Goal: Communication & Community: Answer question/provide support

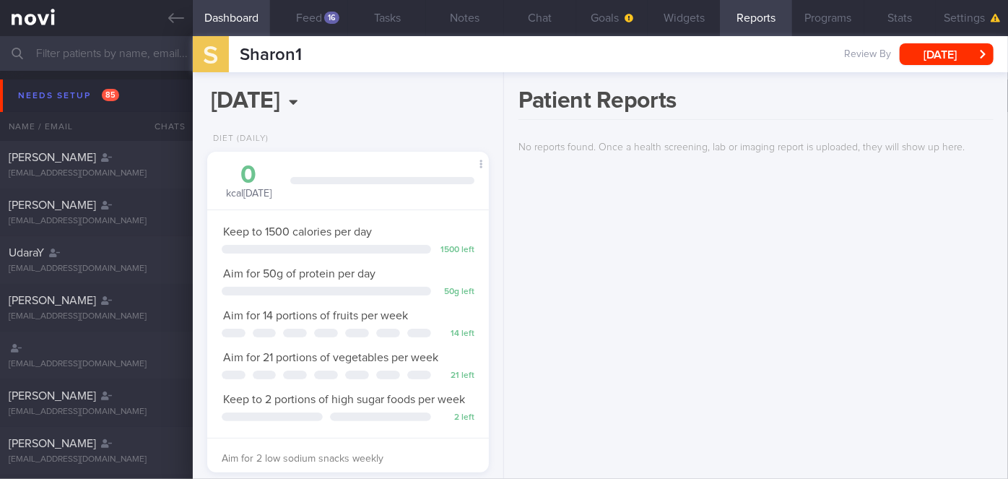
scroll to position [126, 252]
click at [141, 55] on input "text" at bounding box center [504, 53] width 1008 height 35
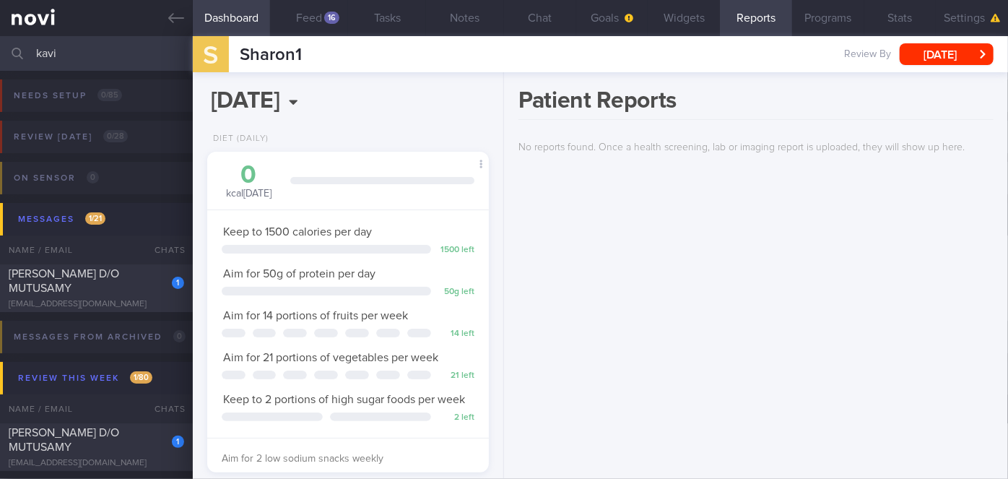
click at [136, 312] on div "Messages from Archived 0 Name / Email Chats Mention / Internal Last Interacted …" at bounding box center [504, 347] width 1008 height 70
click at [148, 304] on div "1 KAVITHA D/O MUTUSAMY kavisharaj@yahoo.com.sg 3 days ago OPTIMUM-PLUS-RYBELSUS" at bounding box center [504, 288] width 1008 height 48
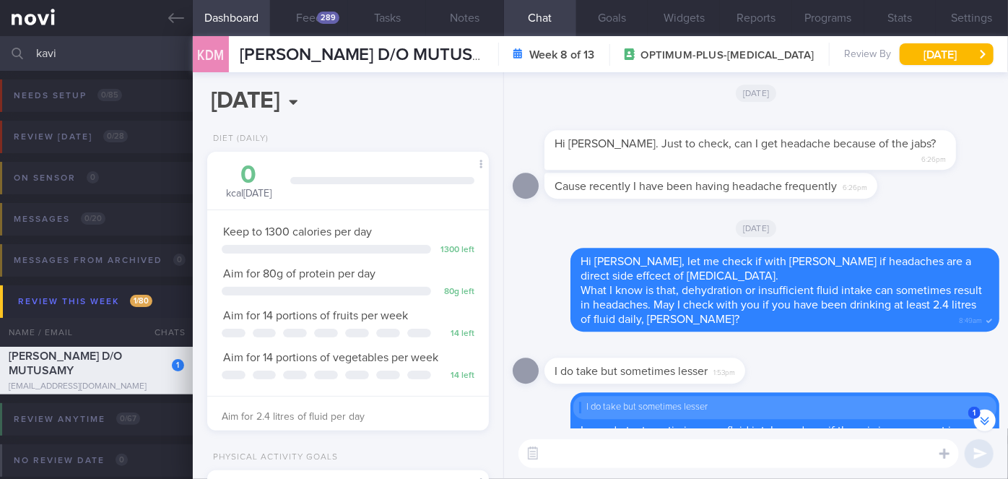
scroll to position [-280, 0]
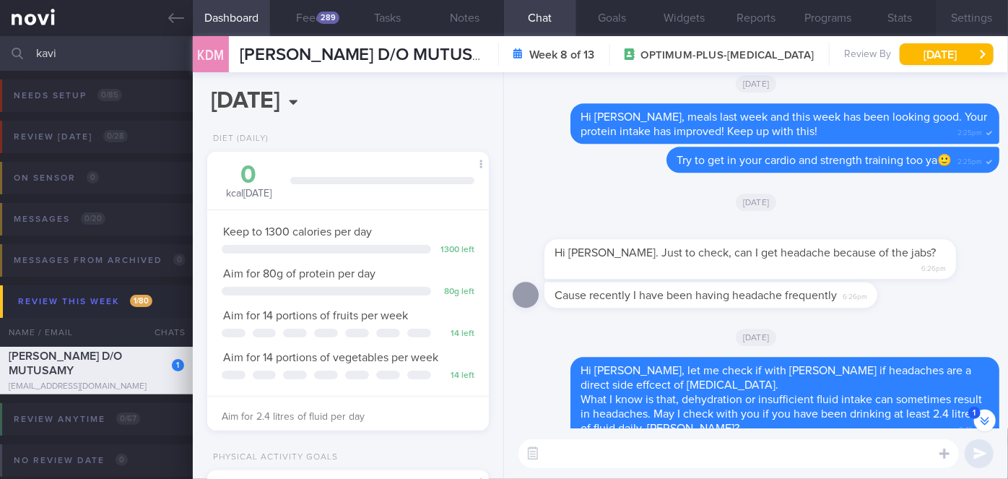
click at [974, 22] on button "Settings" at bounding box center [972, 18] width 72 height 36
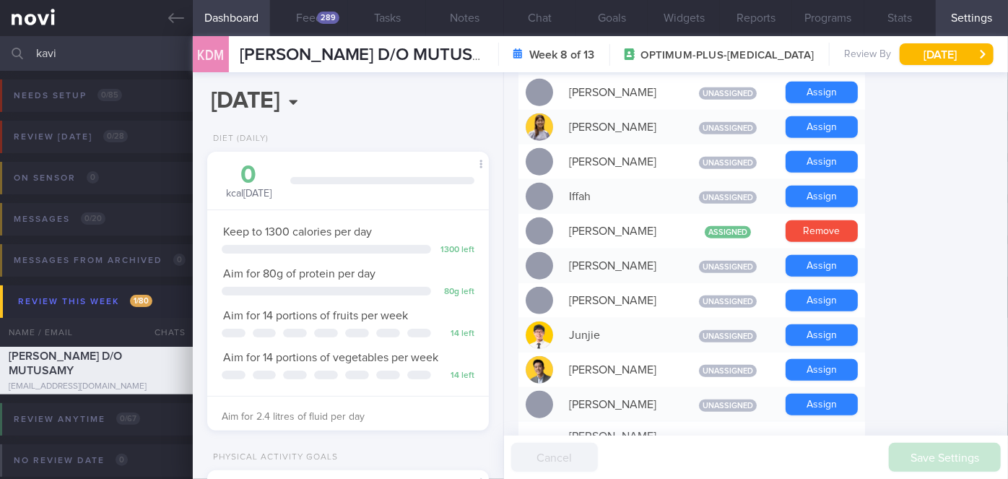
scroll to position [583, 0]
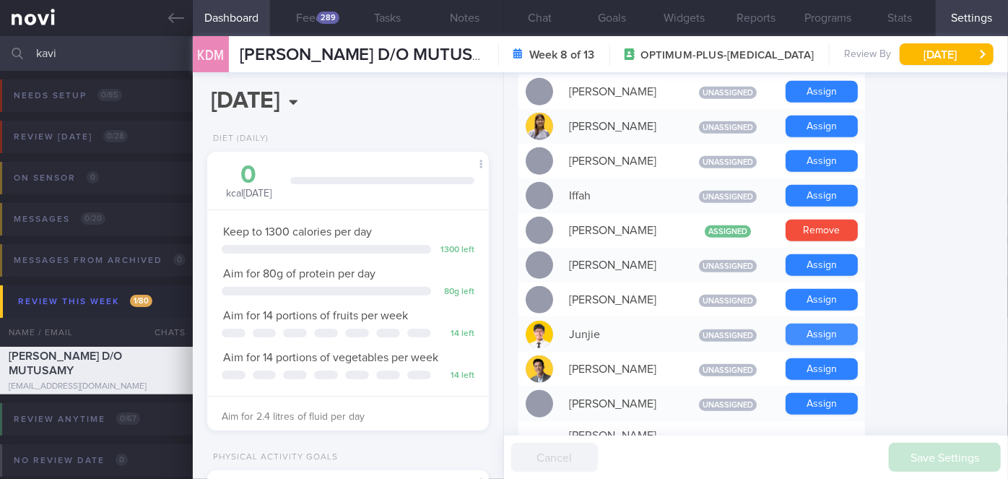
click at [831, 327] on button "Assign" at bounding box center [821, 334] width 72 height 22
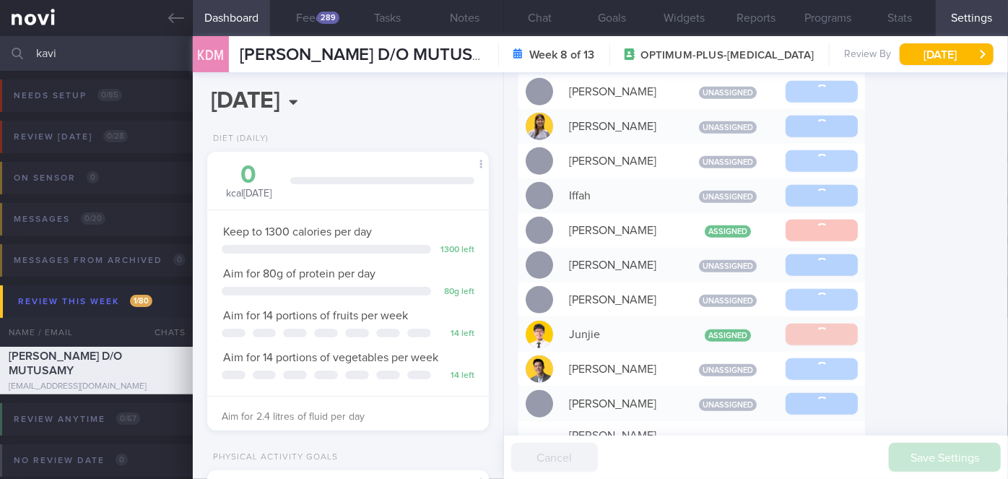
scroll to position [-308, 0]
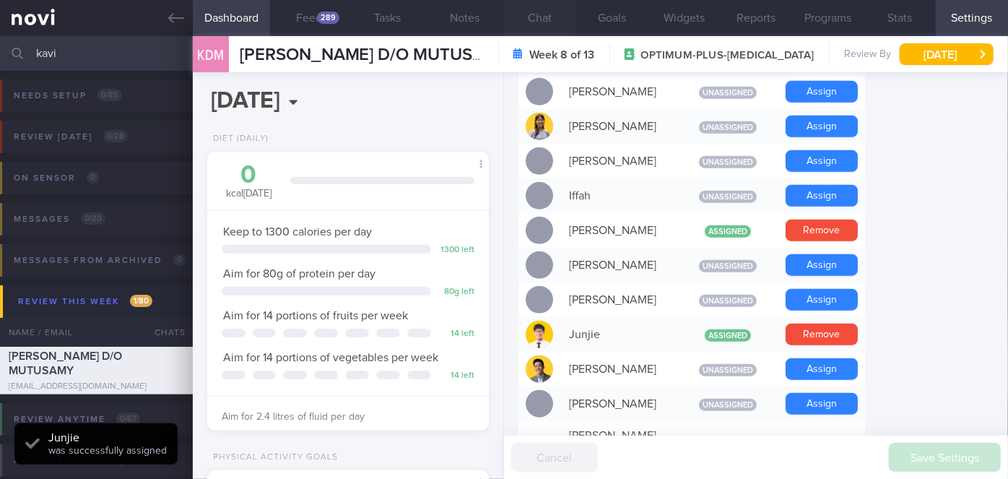
click at [537, 32] on button "Chat" at bounding box center [540, 18] width 72 height 36
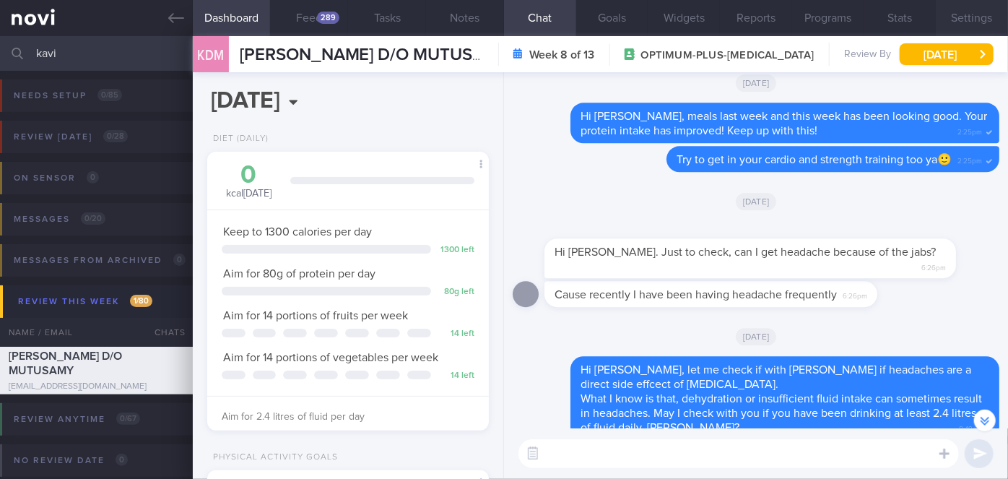
click at [980, 19] on button "Settings" at bounding box center [972, 18] width 72 height 36
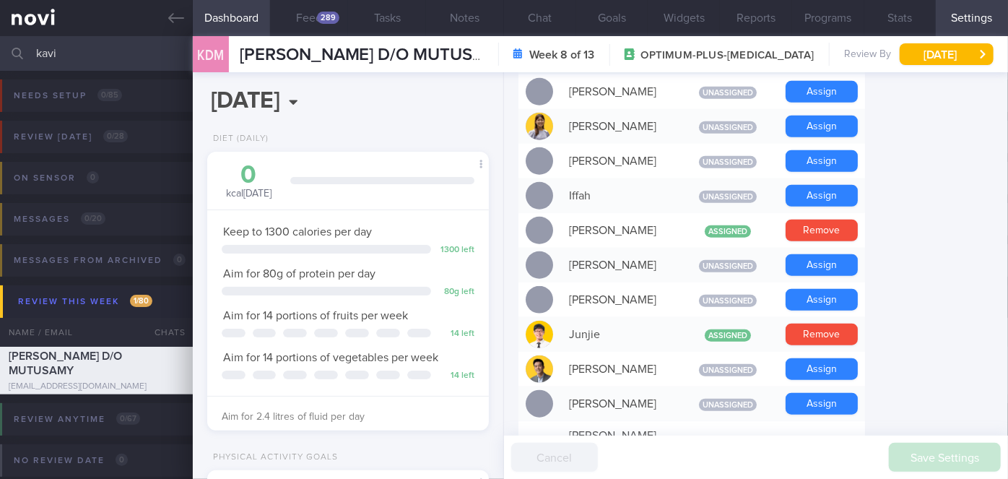
click at [95, 60] on input "kavi" at bounding box center [504, 53] width 1008 height 35
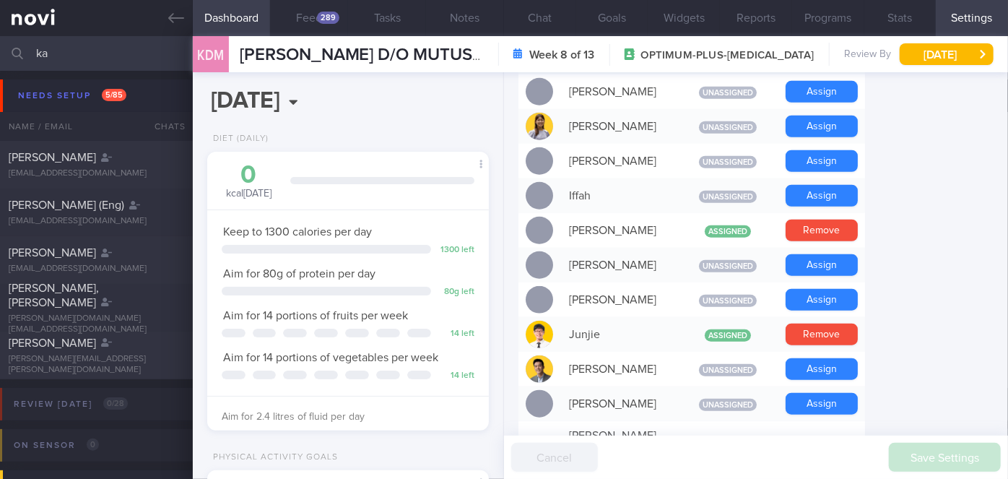
type input "k"
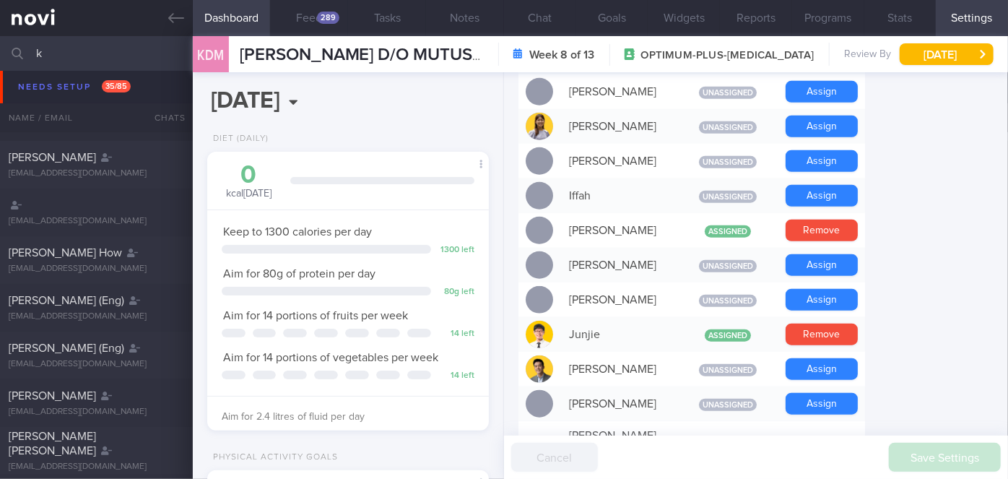
scroll to position [142, 0]
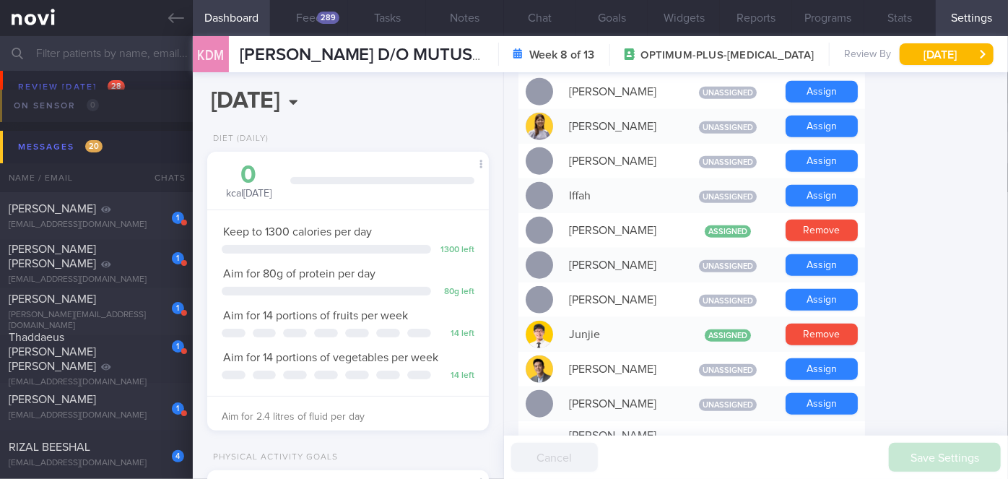
scroll to position [5515, 0]
click at [538, 14] on button "Chat" at bounding box center [540, 18] width 72 height 36
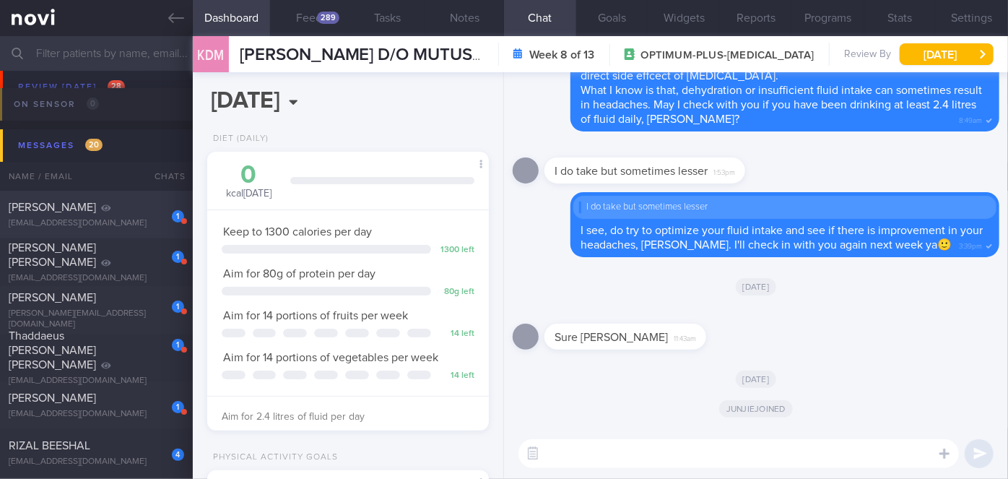
click at [110, 217] on div "1 Bedi Ishmit isshmiit@gmail.com" at bounding box center [96, 214] width 193 height 29
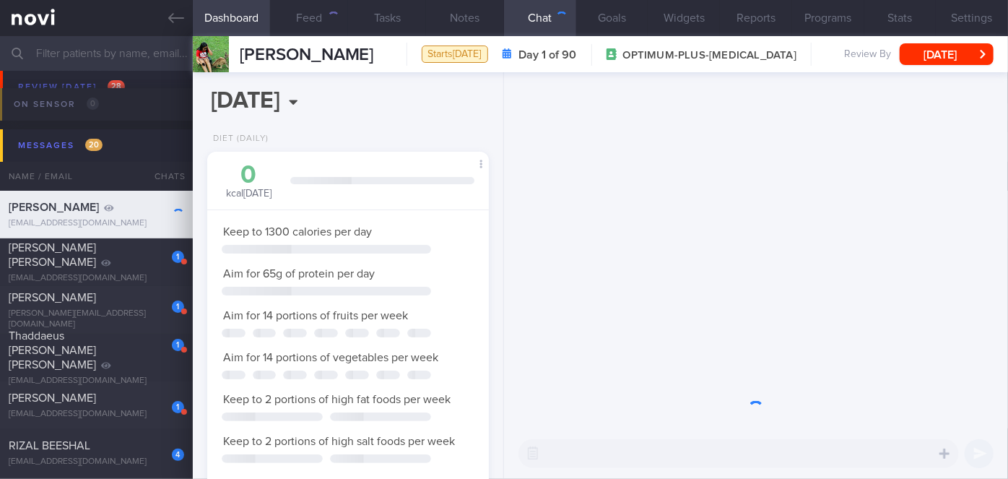
scroll to position [143, 246]
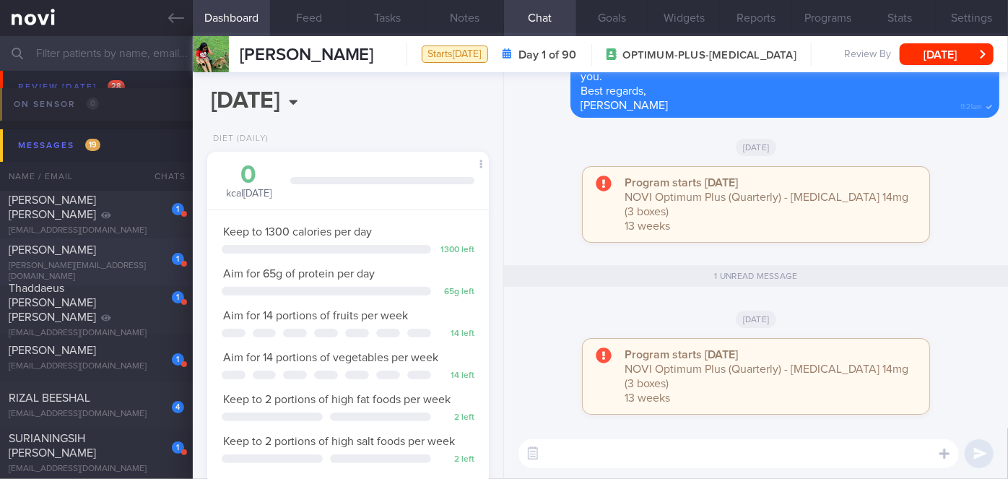
click at [153, 265] on div "1" at bounding box center [168, 254] width 32 height 22
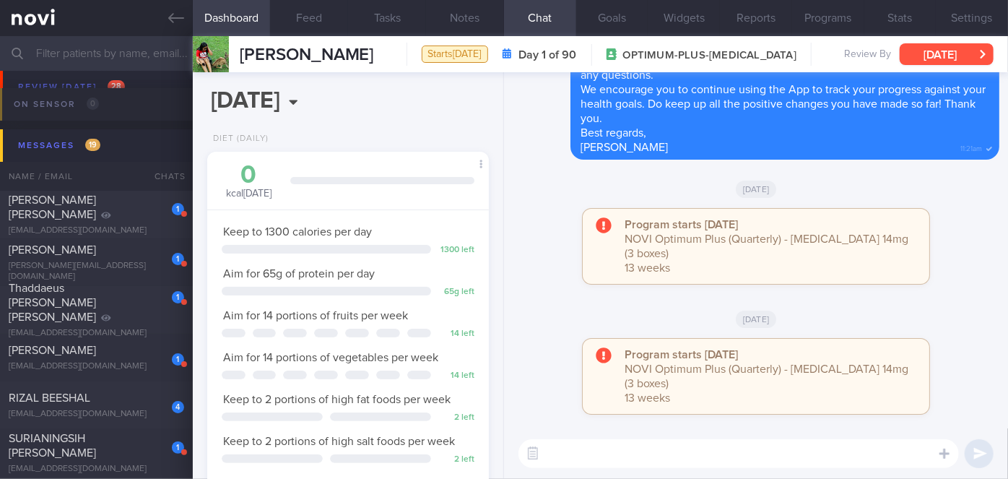
click at [937, 57] on button "[DATE]" at bounding box center [946, 54] width 94 height 22
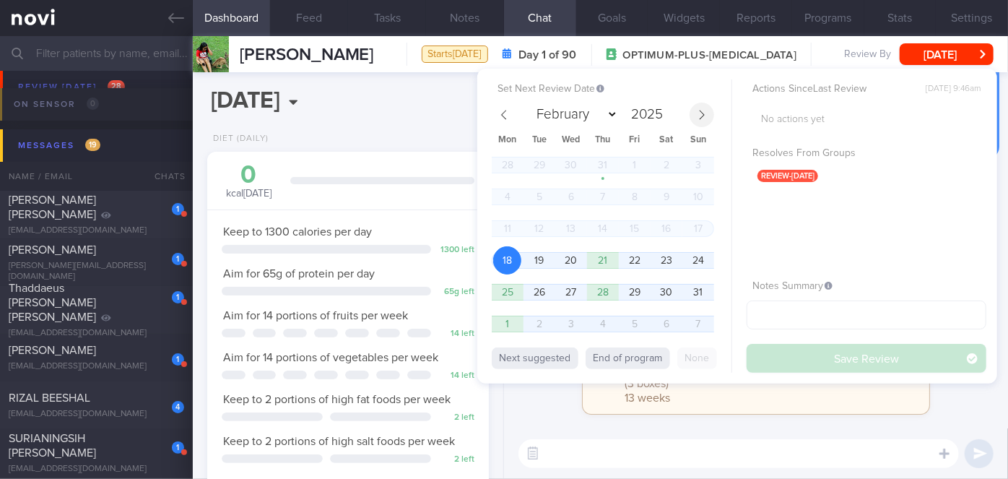
click at [699, 116] on icon at bounding box center [702, 115] width 10 height 10
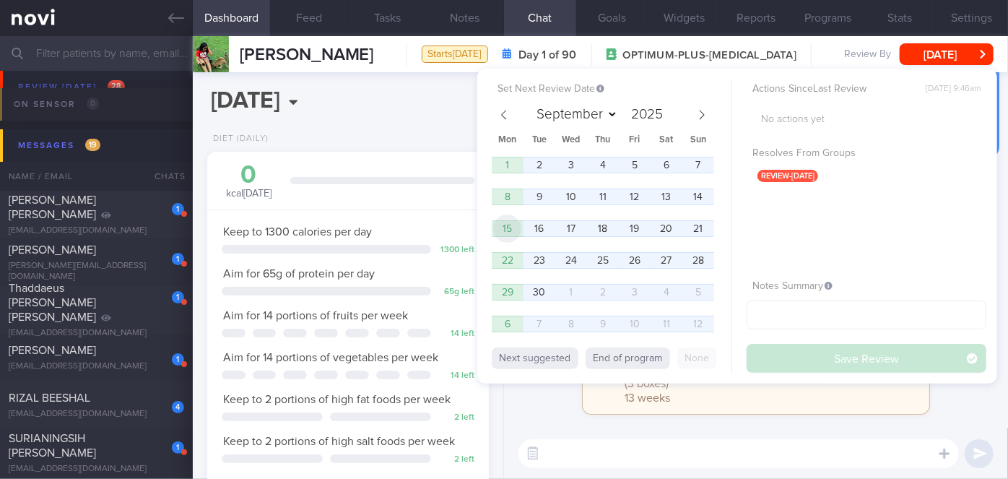
click at [512, 233] on span "15" at bounding box center [507, 228] width 28 height 28
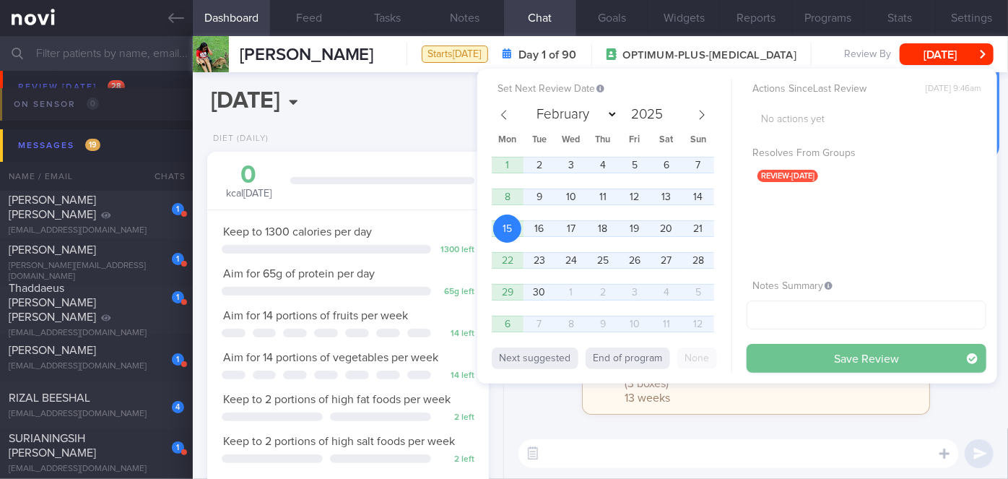
click at [775, 357] on button "Save Review" at bounding box center [866, 358] width 240 height 29
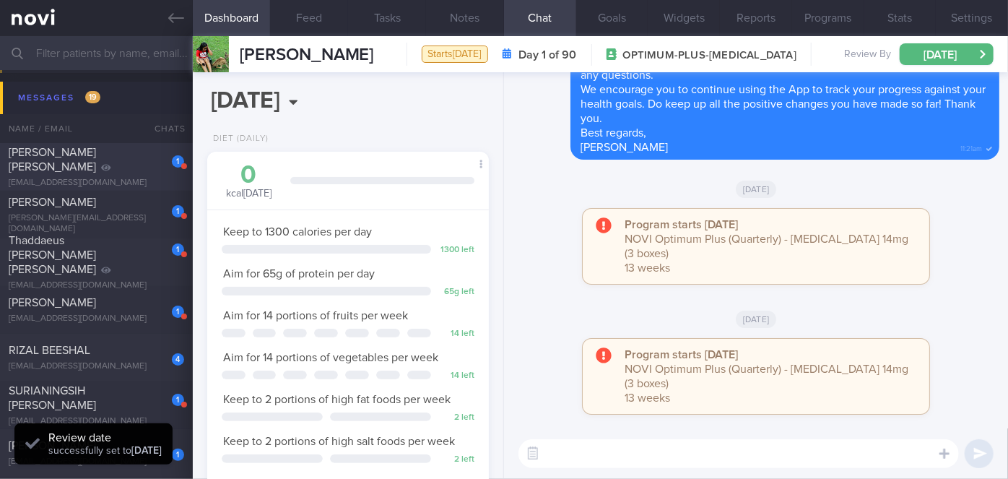
click at [143, 178] on div "lonnye@gmail.com" at bounding box center [96, 183] width 175 height 11
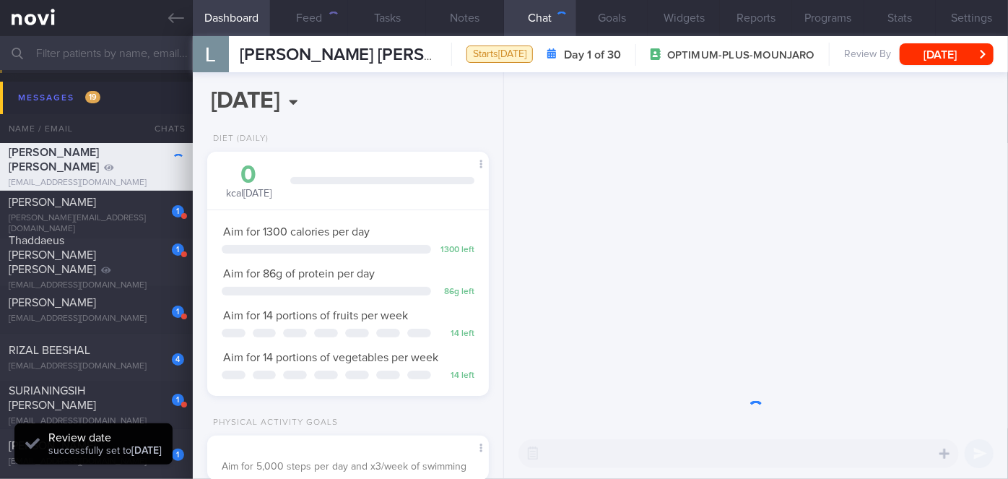
scroll to position [143, 246]
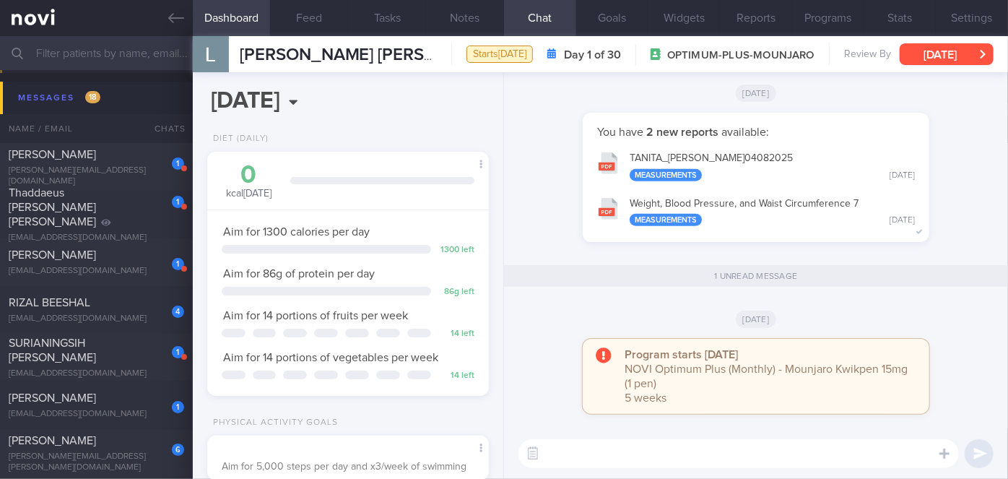
click at [939, 58] on button "[DATE]" at bounding box center [946, 54] width 94 height 22
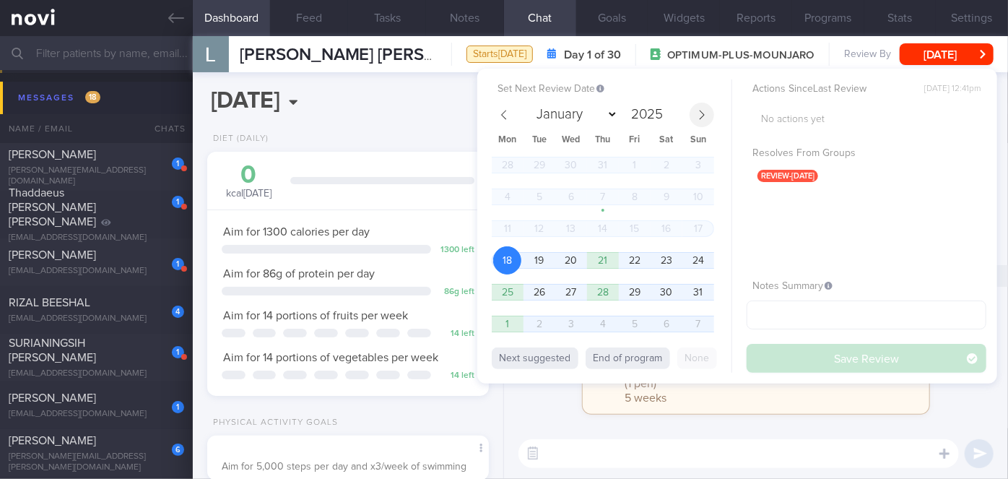
click at [704, 116] on icon at bounding box center [702, 115] width 10 height 10
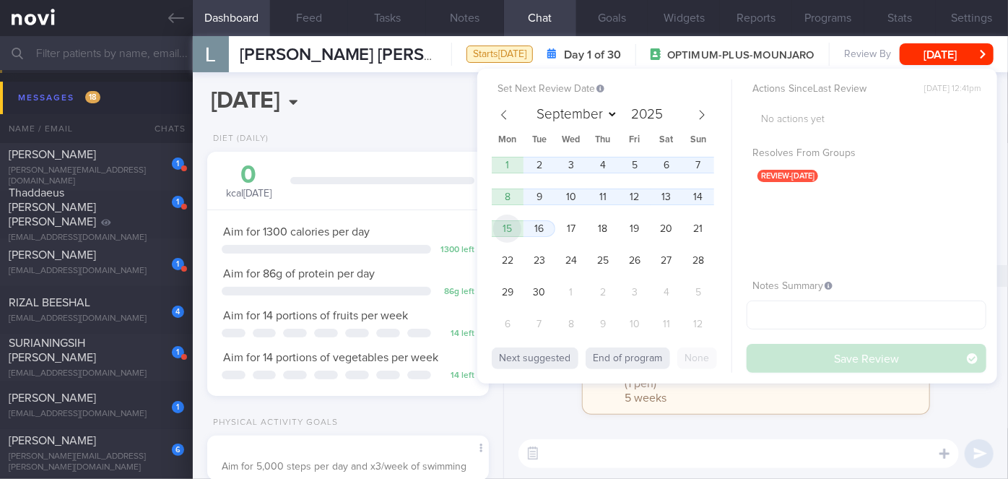
click at [512, 227] on span "15" at bounding box center [507, 228] width 28 height 28
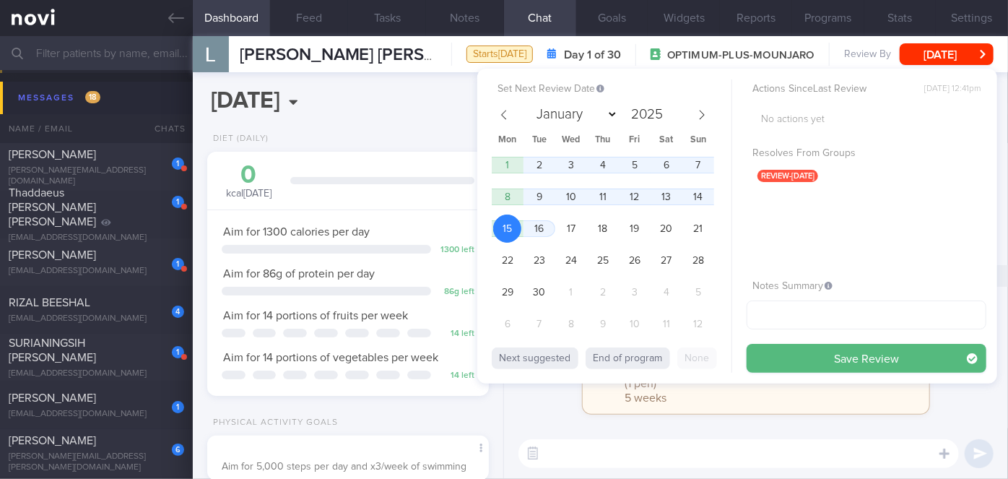
drag, startPoint x: 853, startPoint y: 353, endPoint x: 819, endPoint y: 326, distance: 44.2
click at [853, 353] on button "Save Review" at bounding box center [866, 358] width 240 height 29
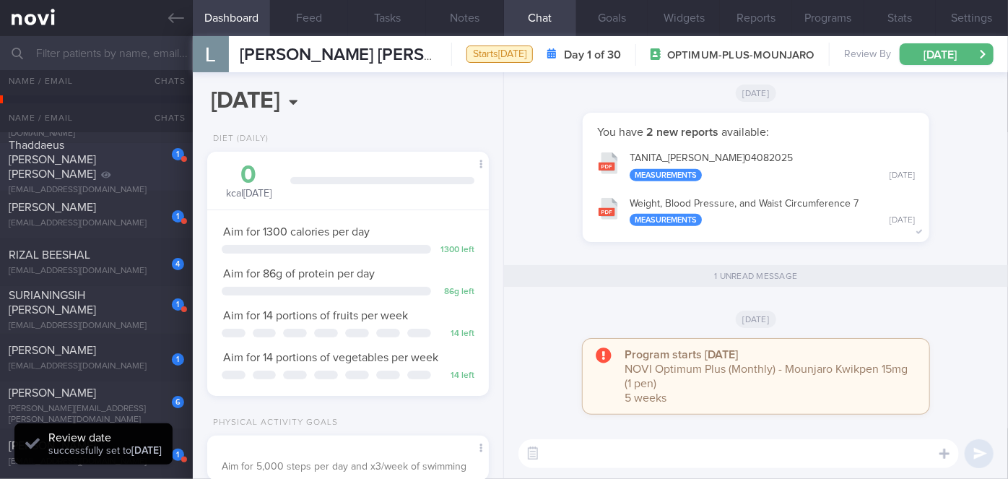
click at [121, 160] on div "Thaddaeus Aaron Tan Yong Zhong" at bounding box center [95, 159] width 172 height 43
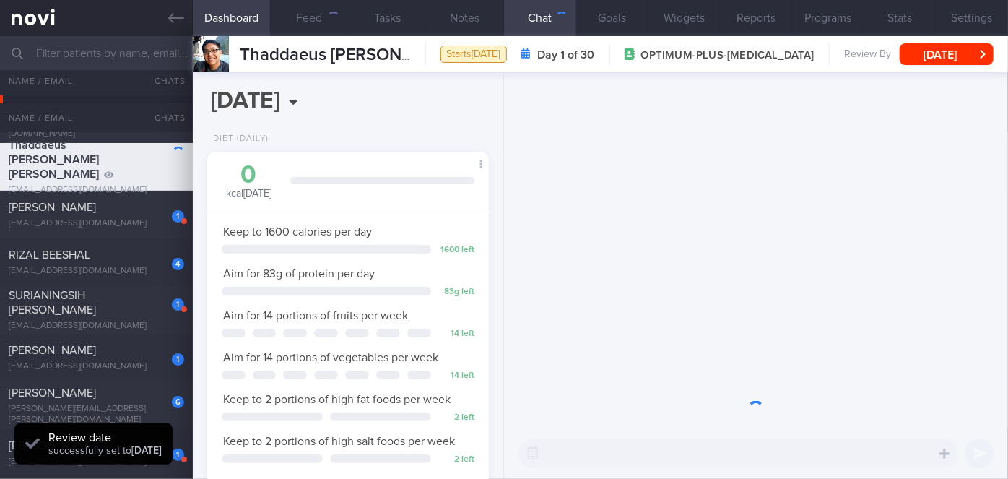
scroll to position [143, 246]
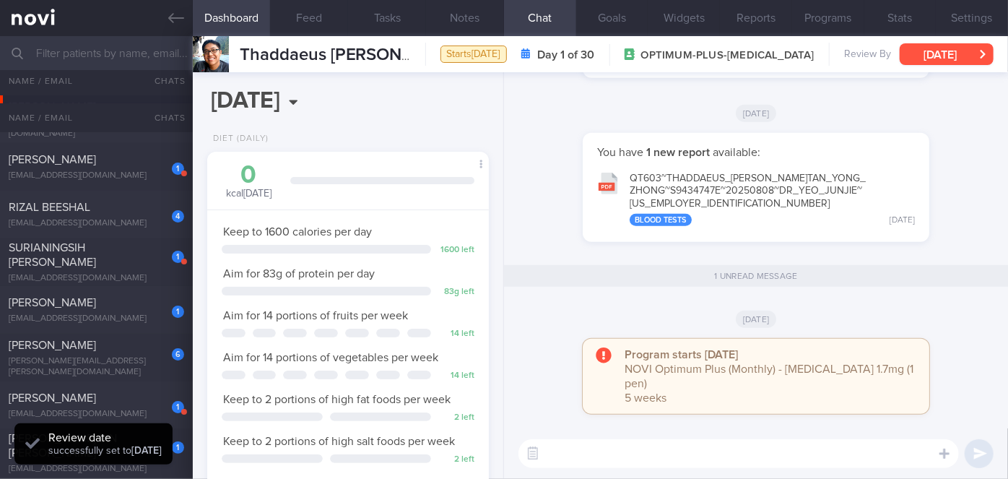
click at [928, 51] on button "[DATE]" at bounding box center [946, 54] width 94 height 22
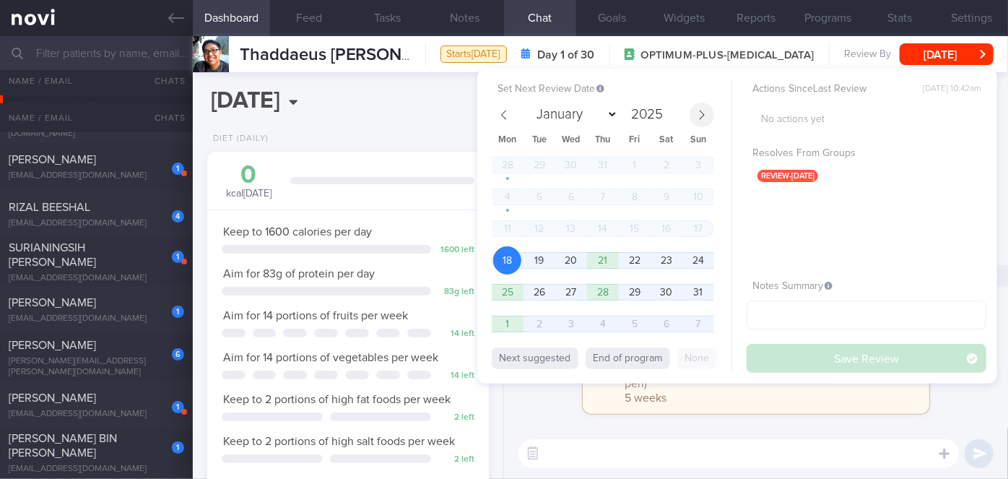
click at [709, 110] on span at bounding box center [701, 115] width 25 height 25
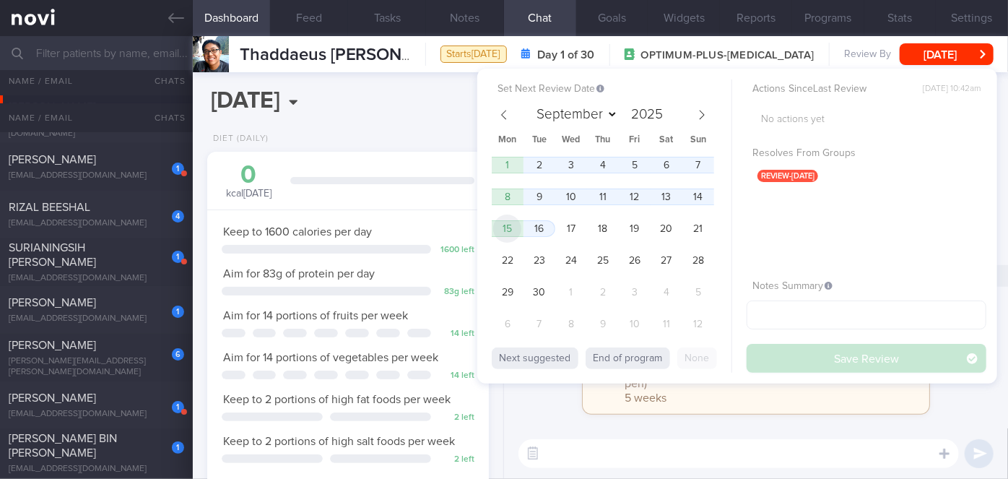
click at [506, 222] on span "15" at bounding box center [507, 228] width 28 height 28
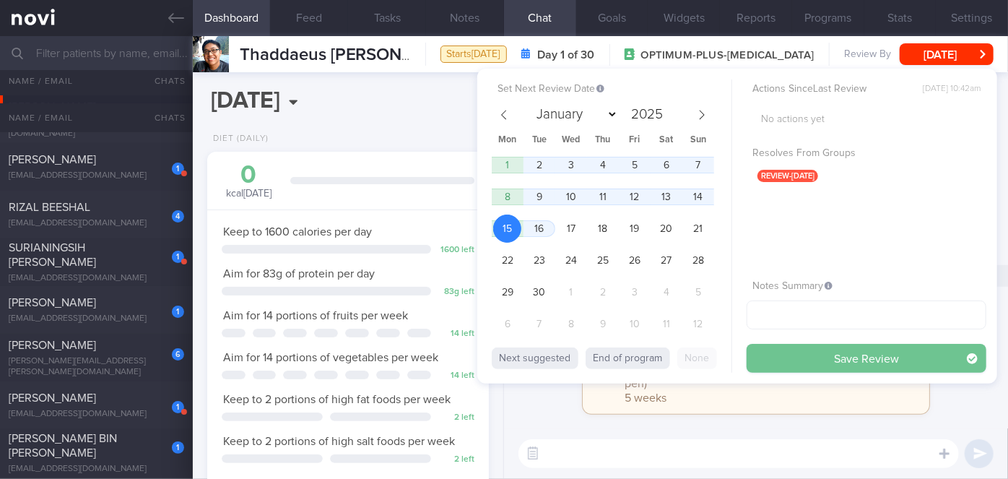
click at [799, 360] on button "Save Review" at bounding box center [866, 358] width 240 height 29
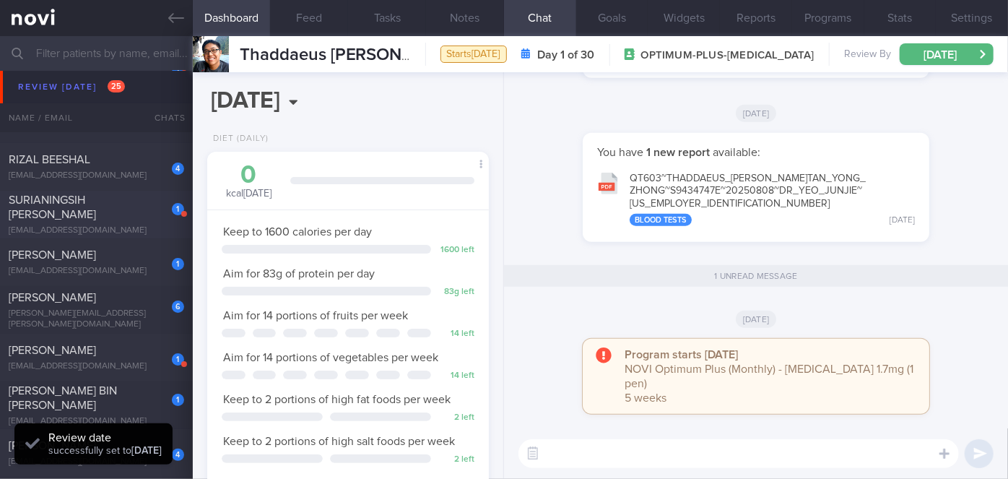
click at [94, 209] on div "SURIANINGSIH BINTE SULAIMAN" at bounding box center [95, 207] width 172 height 29
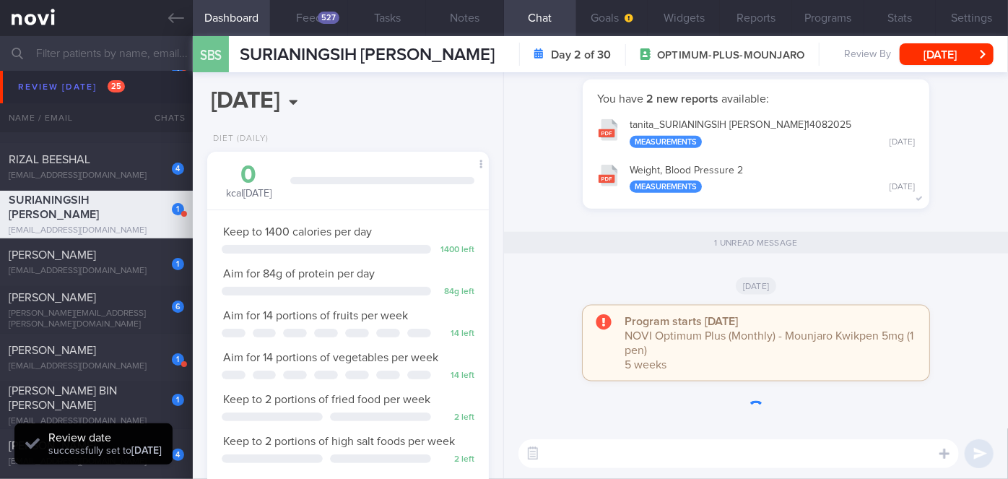
scroll to position [126, 252]
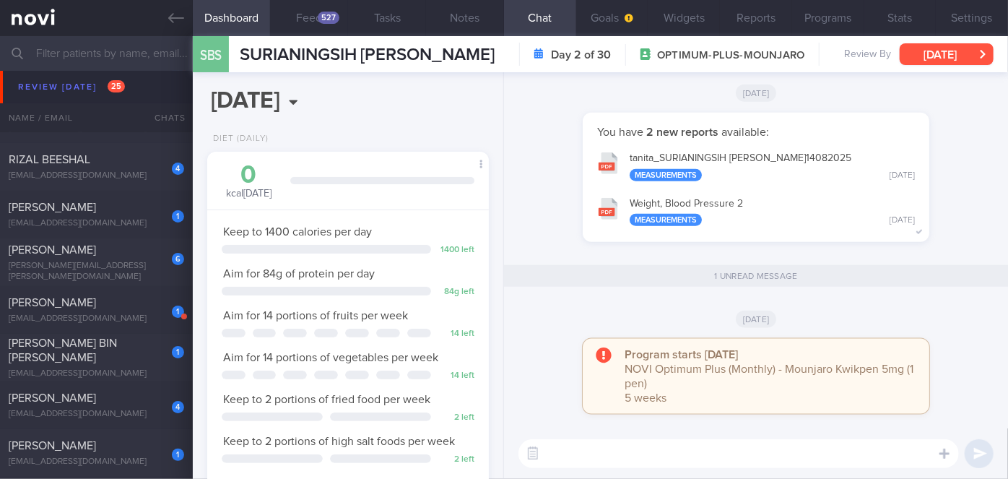
click at [929, 48] on button "Sun, 17 Aug" at bounding box center [946, 54] width 94 height 22
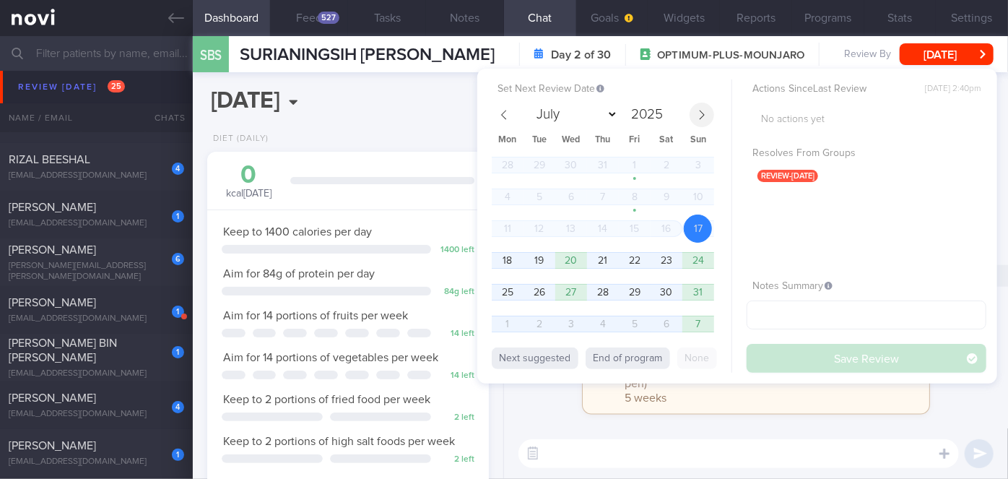
click at [707, 110] on span at bounding box center [701, 115] width 25 height 25
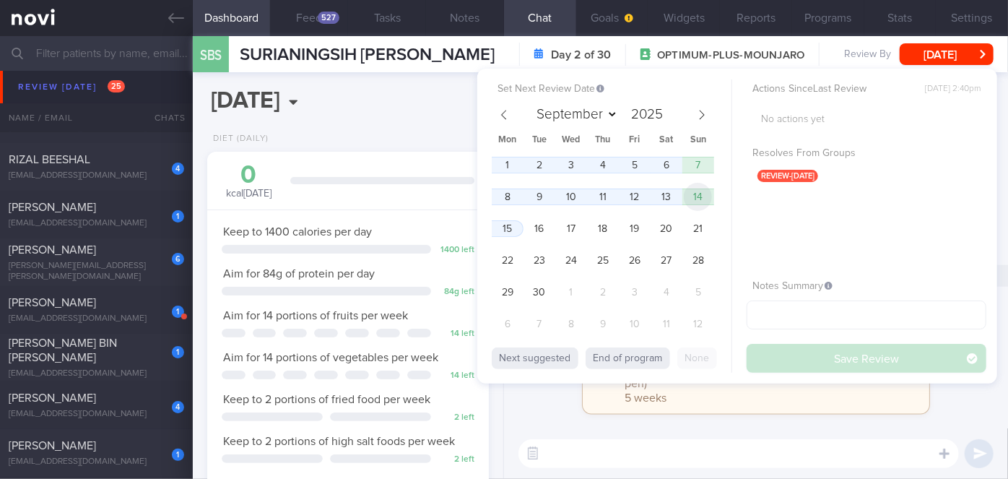
click at [701, 191] on span "14" at bounding box center [698, 197] width 28 height 28
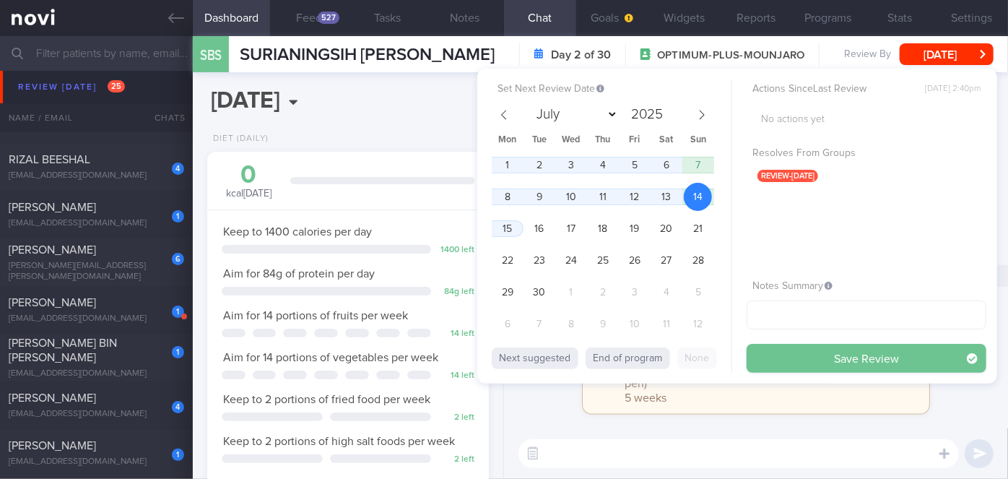
click at [796, 359] on button "Save Review" at bounding box center [866, 358] width 240 height 29
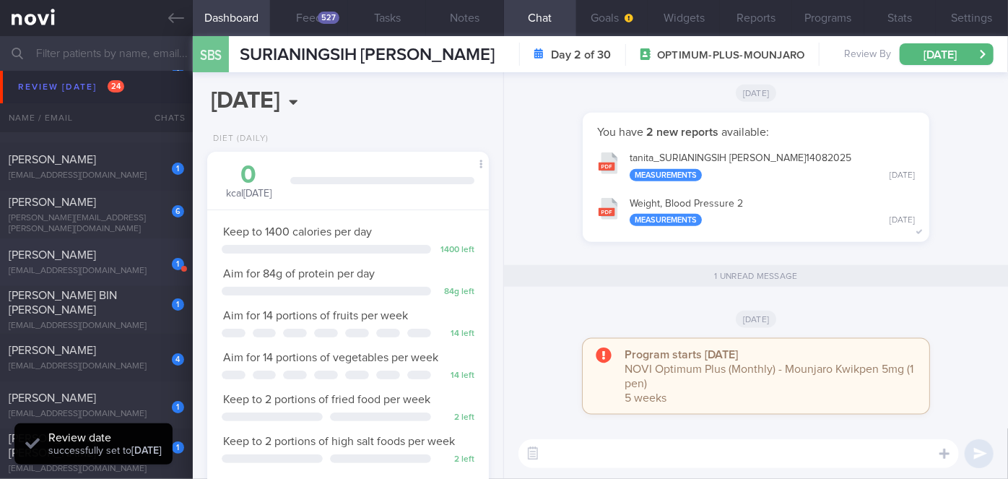
click at [96, 250] on span "[PERSON_NAME]" at bounding box center [52, 255] width 87 height 12
select select "7"
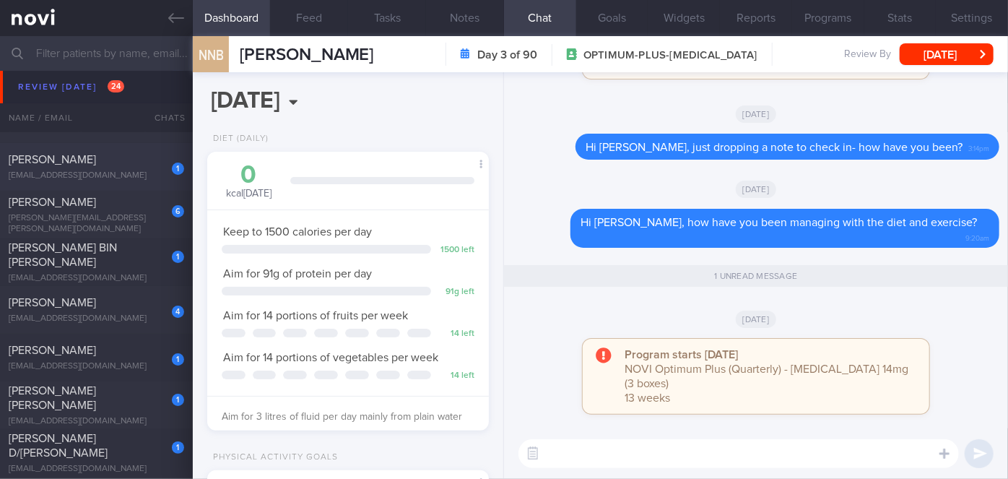
click at [136, 166] on div "Lin Chengyu" at bounding box center [95, 159] width 172 height 14
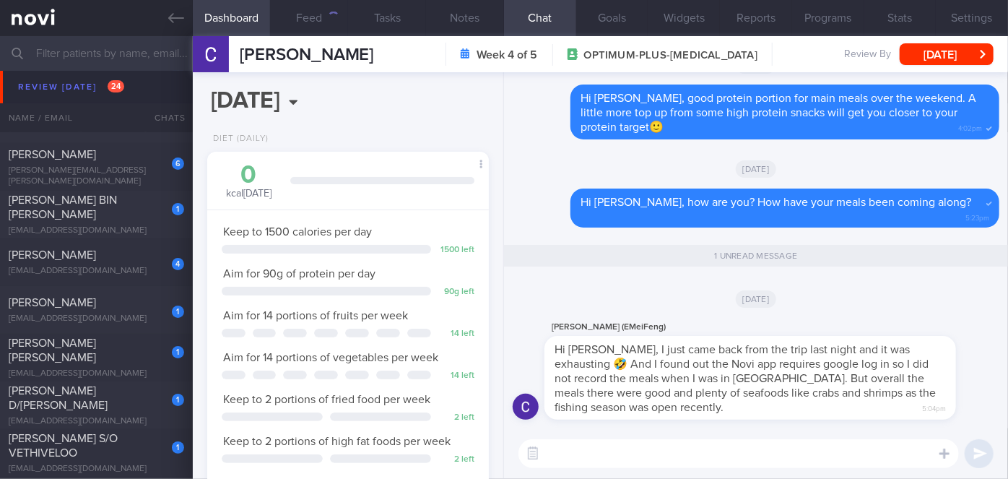
scroll to position [143, 246]
click at [666, 453] on textarea at bounding box center [738, 453] width 440 height 29
type textarea "Hi Mr Lin, hope you had a great trip! Thanks for keeping me updated!"
click at [985, 446] on button "submit" at bounding box center [978, 453] width 29 height 29
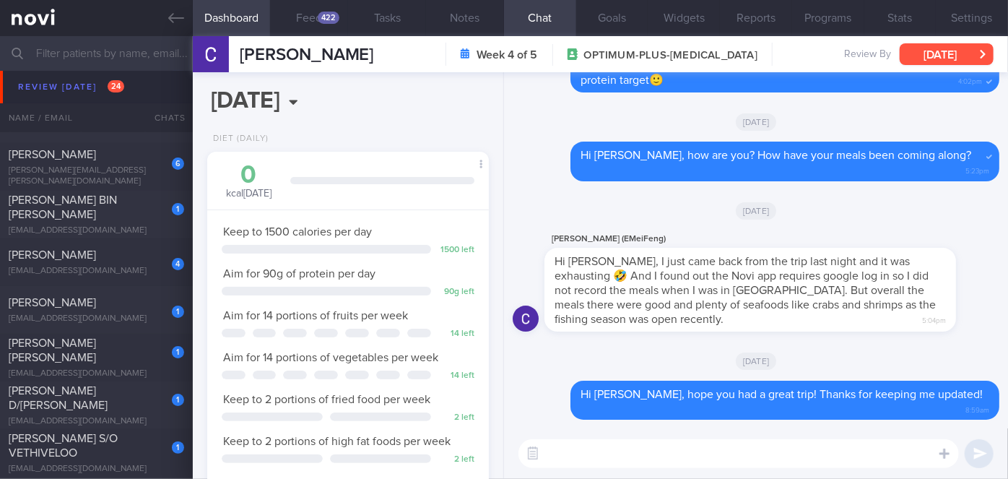
click at [947, 64] on button "[DATE]" at bounding box center [946, 54] width 94 height 22
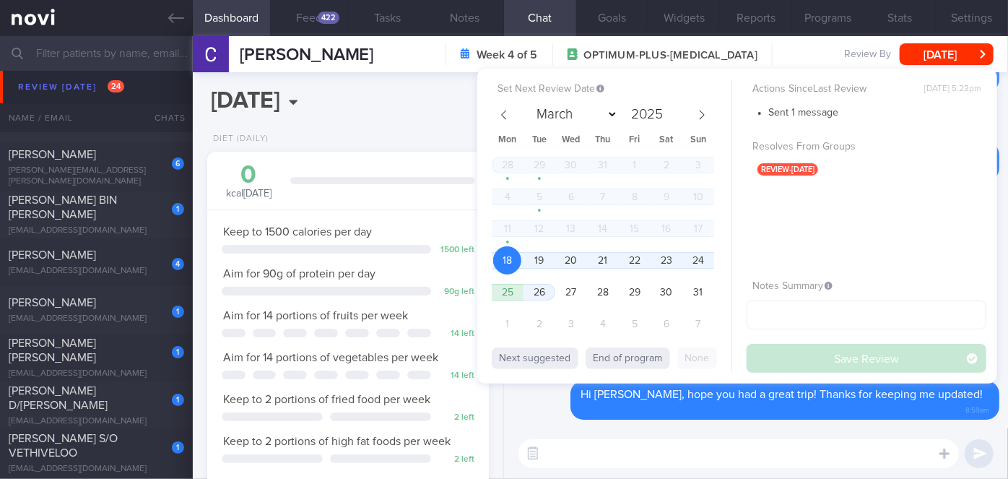
click at [572, 380] on div "[DATE]" at bounding box center [756, 360] width 487 height 40
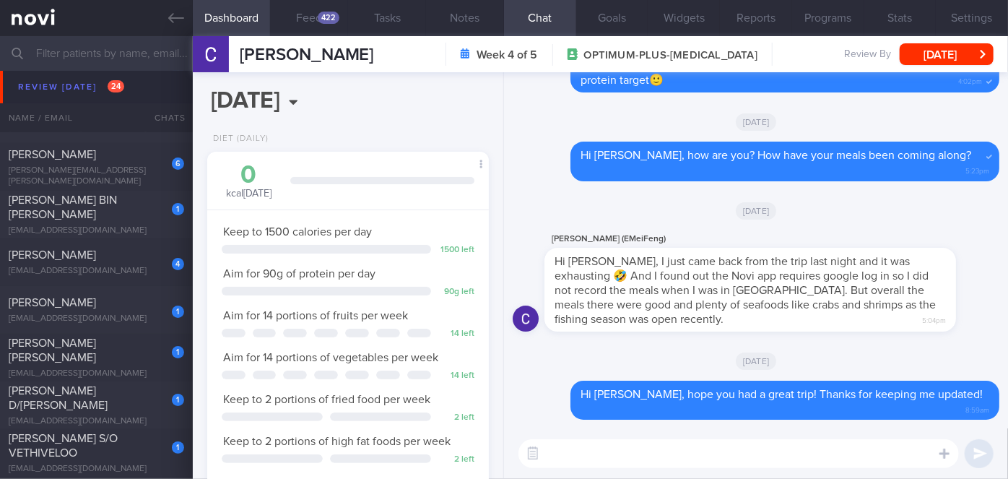
click at [943, 43] on div "Lin Chengyu Week 4 of 5 OPTIMUM-PLUS-RYBELSUS Review By Mon, 18 Aug Set Next Re…" at bounding box center [600, 54] width 815 height 36
click at [115, 210] on div "FARHAN BIN HANIS" at bounding box center [95, 207] width 172 height 29
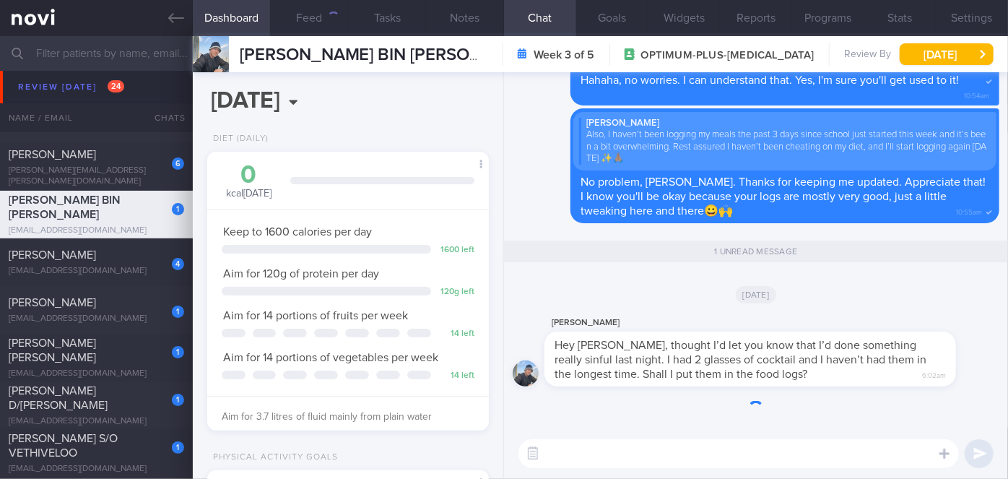
scroll to position [143, 246]
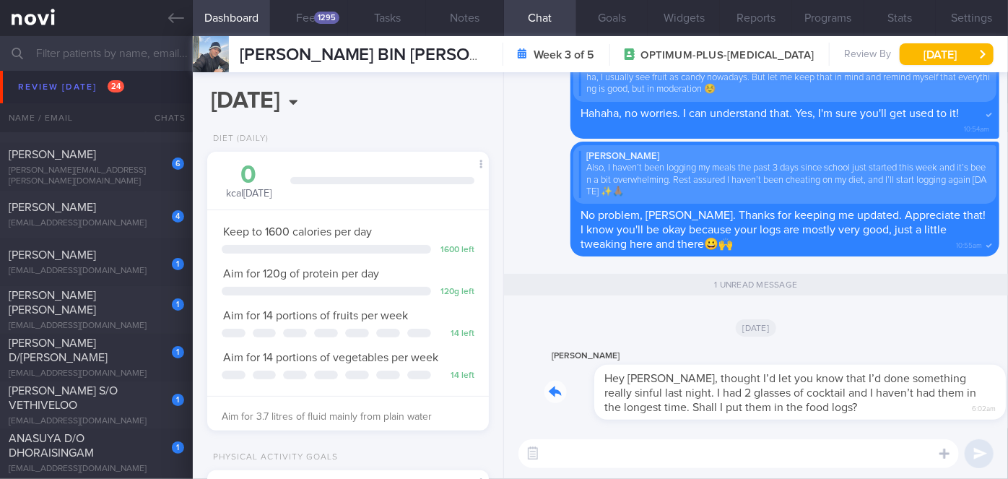
drag, startPoint x: 772, startPoint y: 412, endPoint x: 858, endPoint y: 409, distance: 86.0
click at [858, 409] on div "Farhan Hanis Hey Sharon, thought I’d let you know that I’d done something reall…" at bounding box center [771, 383] width 455 height 72
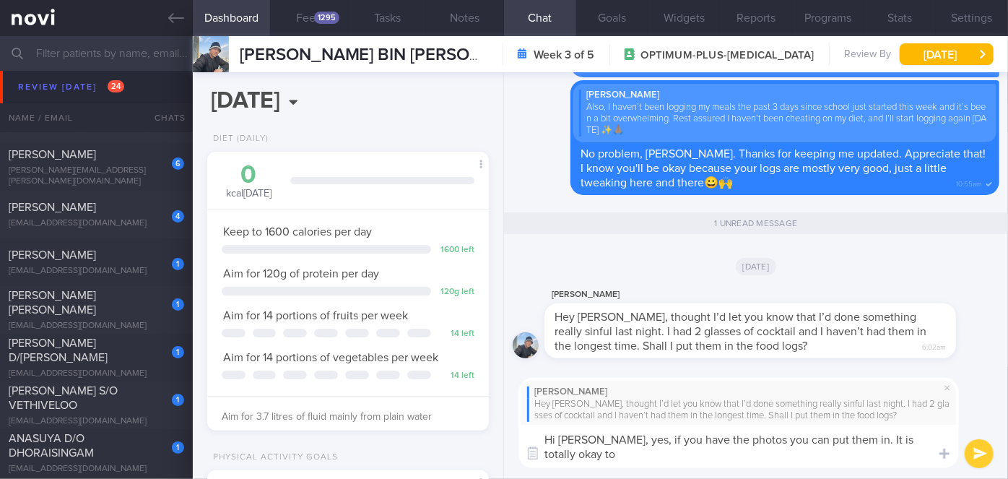
scroll to position [0, 0]
click at [649, 453] on textarea "Hi Farhan, yes, if you have the photos you can put them in. It is totally okay …" at bounding box center [738, 445] width 440 height 43
click at [744, 452] on textarea "Hi Farhan, yes, if you have the photos you can put them in. It is totally okay …" at bounding box center [738, 445] width 440 height 43
type textarea "Hi Farhan, yes, if you have the photos you can put them in. It is totally okay …"
click at [976, 456] on button "submit" at bounding box center [978, 453] width 29 height 29
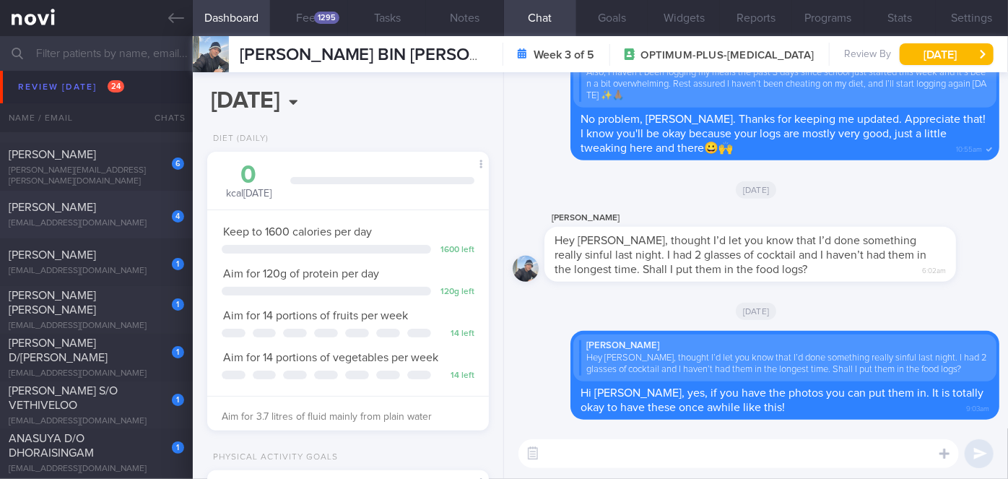
click at [160, 200] on div "4" at bounding box center [168, 211] width 32 height 22
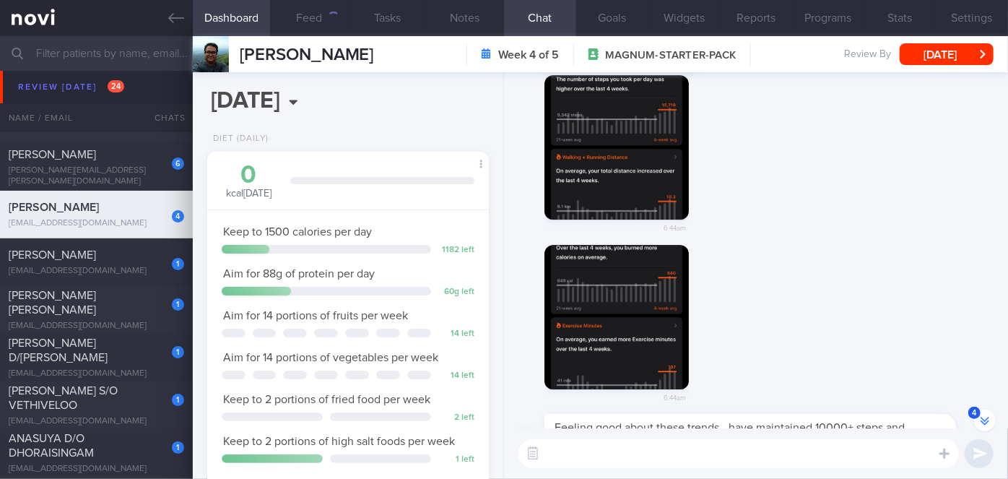
scroll to position [-4, 0]
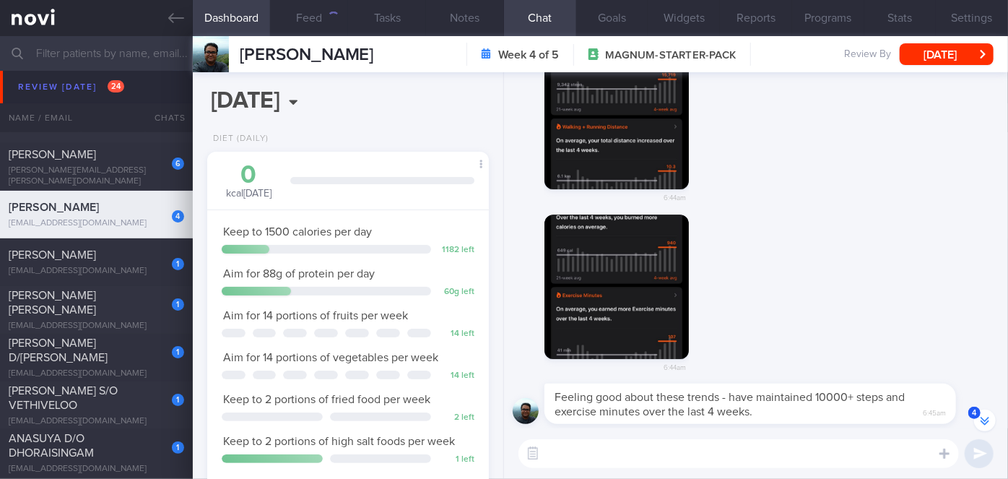
click at [629, 141] on button "button" at bounding box center [616, 117] width 144 height 144
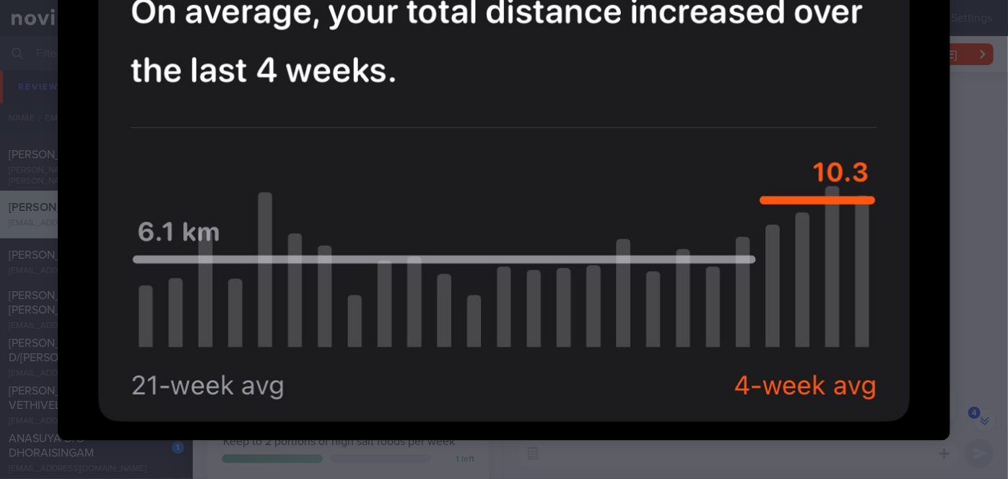
scroll to position [774, 0]
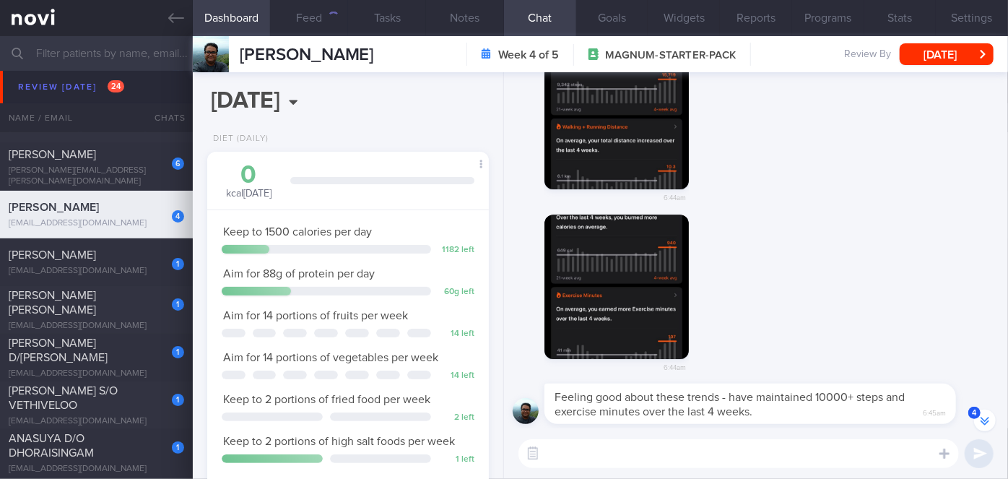
click at [622, 277] on button "button" at bounding box center [616, 286] width 144 height 144
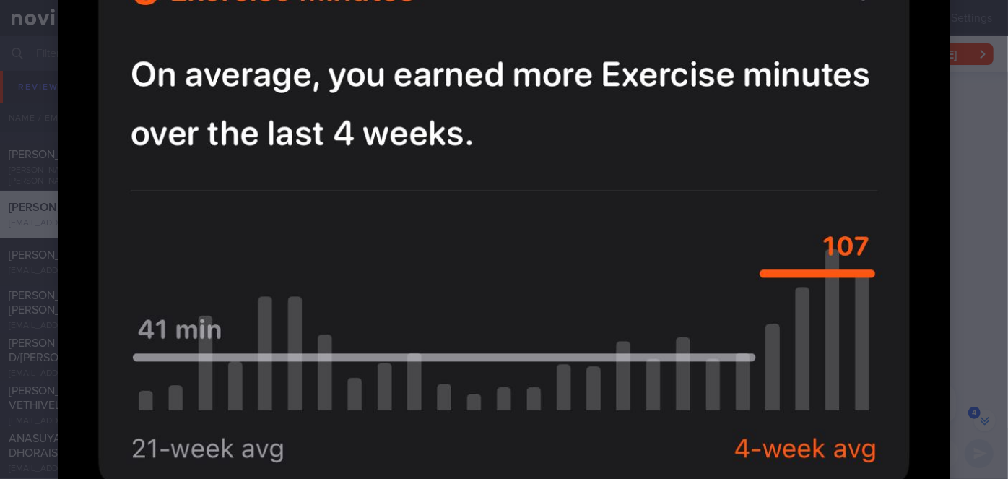
scroll to position [769, 0]
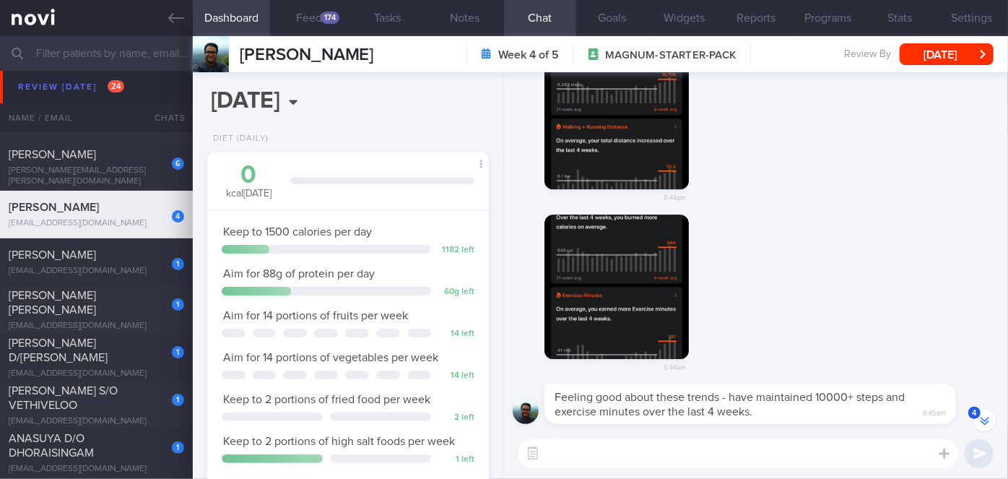
click at [735, 443] on textarea at bounding box center [738, 453] width 440 height 29
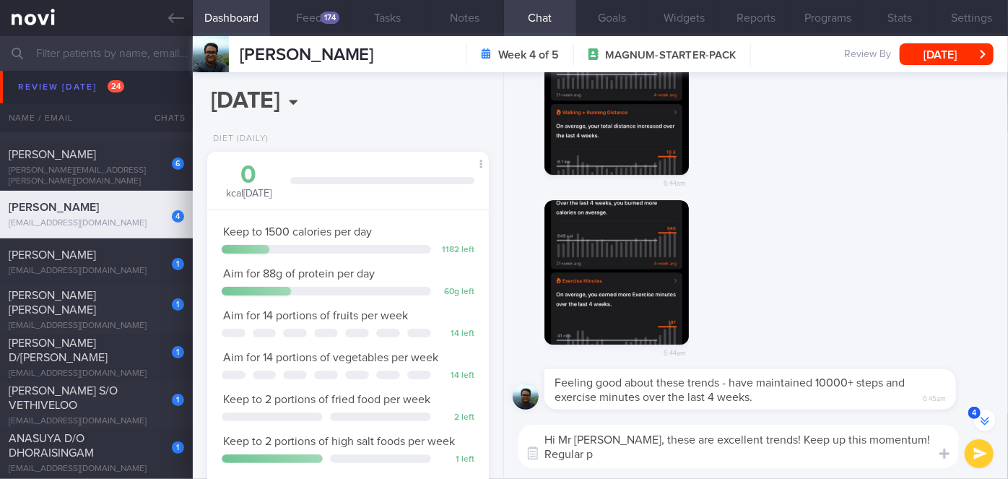
scroll to position [-17, 0]
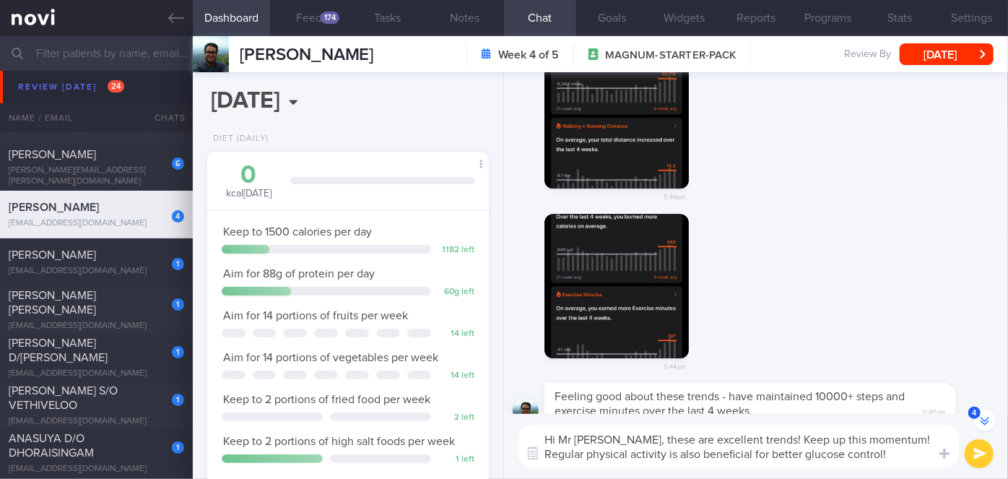
click at [759, 437] on textarea "Hi Mr Pradeep, these are excellent trends! Keep up this momentum! Regular physi…" at bounding box center [738, 445] width 440 height 43
click at [802, 453] on textarea "Hi Mr Pradeep, these are excellent trends! 👏👍Keep up this momentum! Regular phy…" at bounding box center [738, 445] width 440 height 43
type textarea "Hi Mr Pradeep, these are excellent trends! 👏👍Keep up this momentum! Regular phy…"
click at [976, 450] on button "submit" at bounding box center [978, 453] width 29 height 29
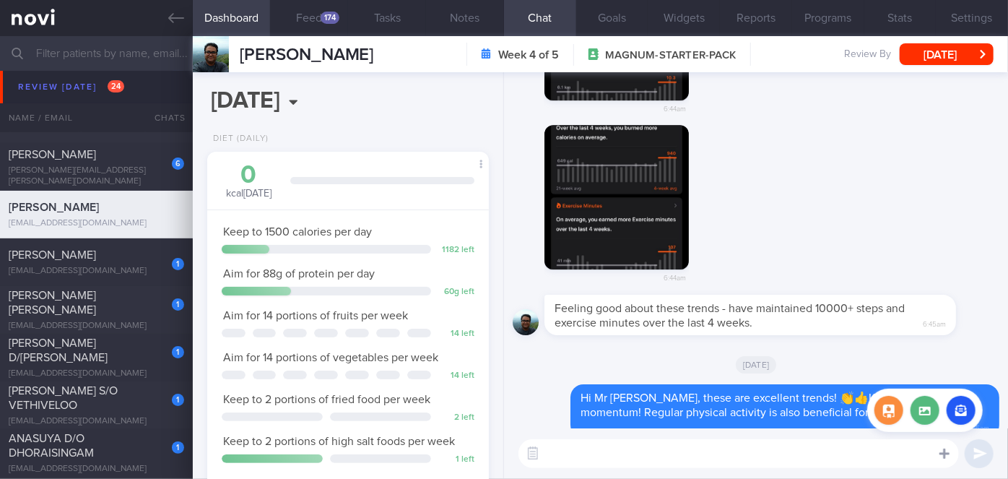
scroll to position [0, 0]
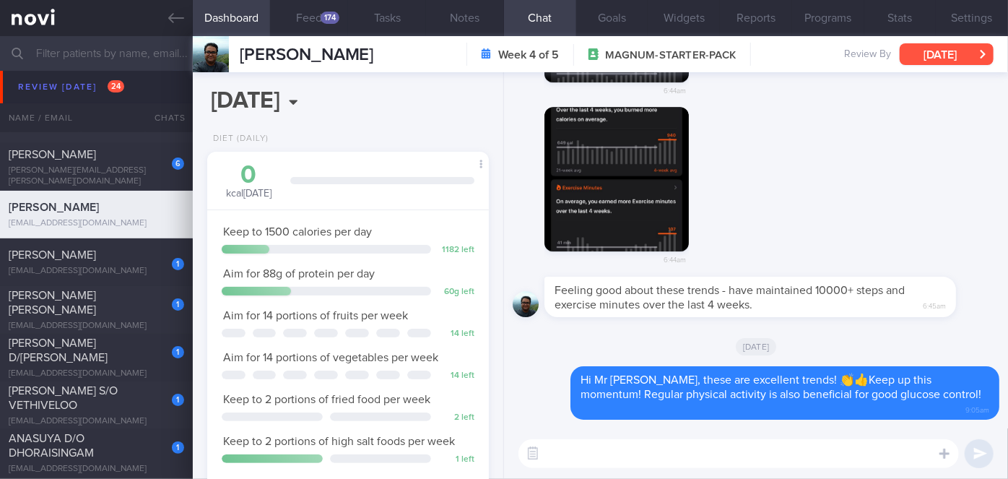
click at [928, 51] on button "[DATE]" at bounding box center [946, 54] width 94 height 22
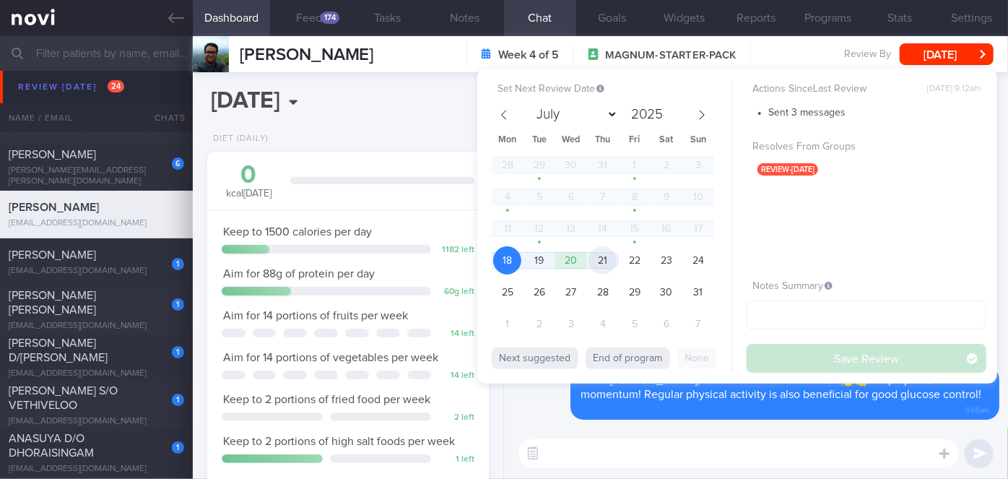
click at [598, 266] on span "21" at bounding box center [602, 260] width 28 height 28
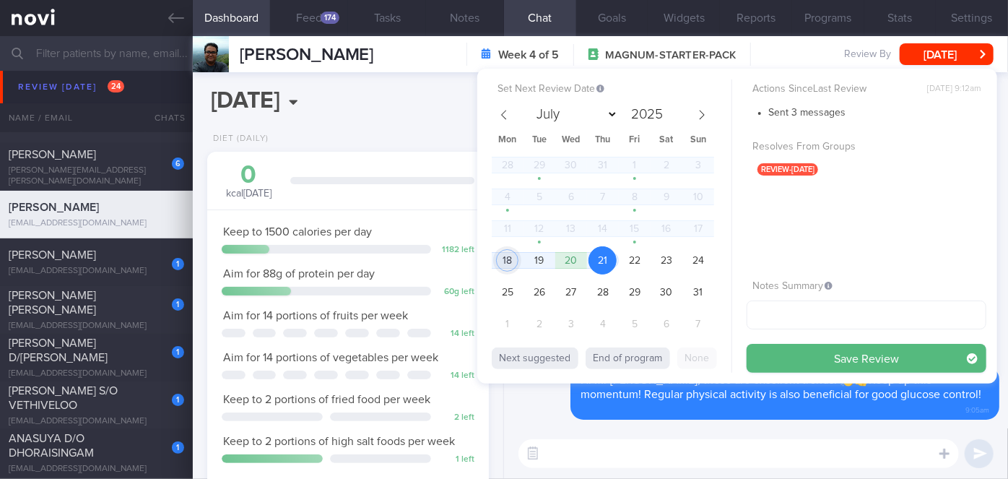
click at [507, 260] on span "18" at bounding box center [507, 260] width 28 height 28
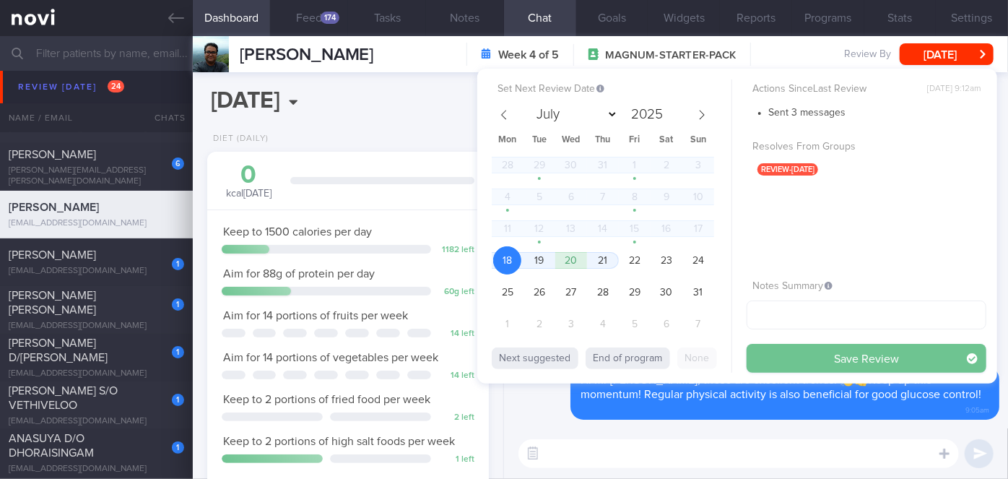
click at [789, 357] on button "Save Review" at bounding box center [866, 358] width 240 height 29
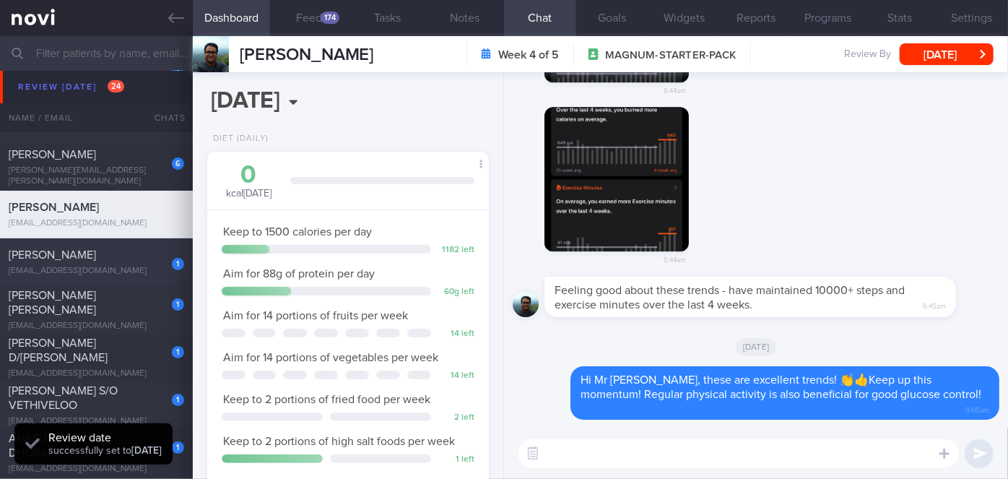
scroll to position [126, 252]
click at [152, 268] on div "1" at bounding box center [168, 259] width 32 height 22
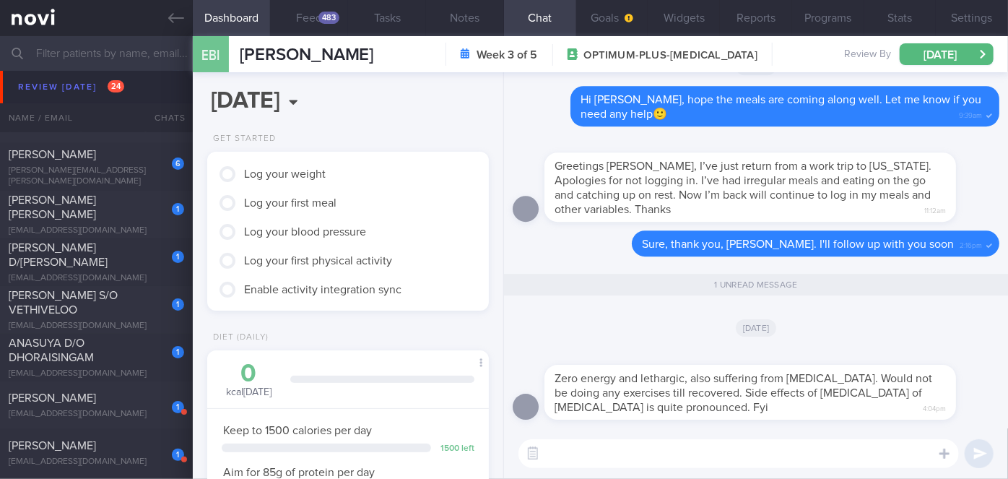
scroll to position [126, 252]
drag, startPoint x: 755, startPoint y: 417, endPoint x: 863, endPoint y: 418, distance: 107.6
click at [863, 418] on div "Zero energy and lethargic, also suffering from gastric flu. Would not be doing …" at bounding box center [749, 392] width 411 height 55
drag, startPoint x: 855, startPoint y: 420, endPoint x: 941, endPoint y: 420, distance: 86.6
click at [941, 420] on div "Zero energy and lethargic, also suffering from gastric flu. Would not be doing …" at bounding box center [756, 387] width 487 height 81
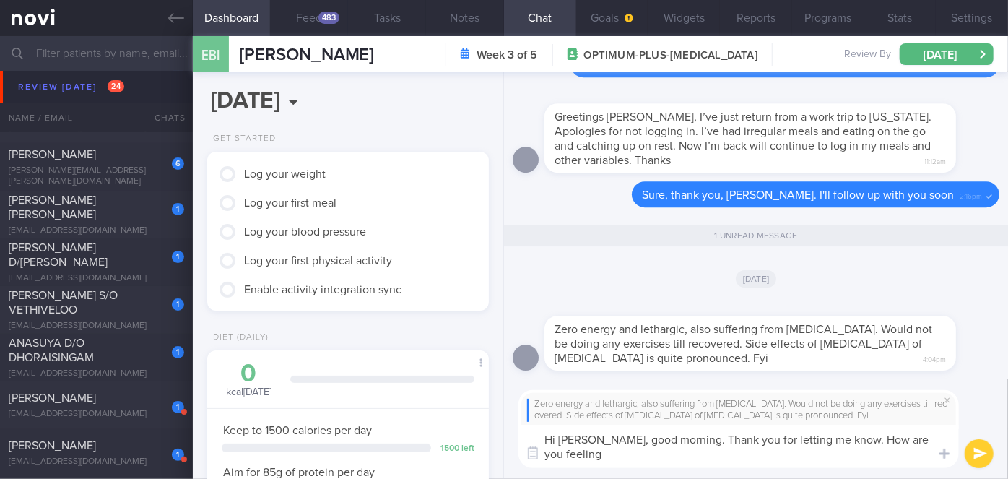
scroll to position [0, 0]
type textarea "Hi Mr Edrin, good morning. Thank you for letting me know. How are you feeling t…"
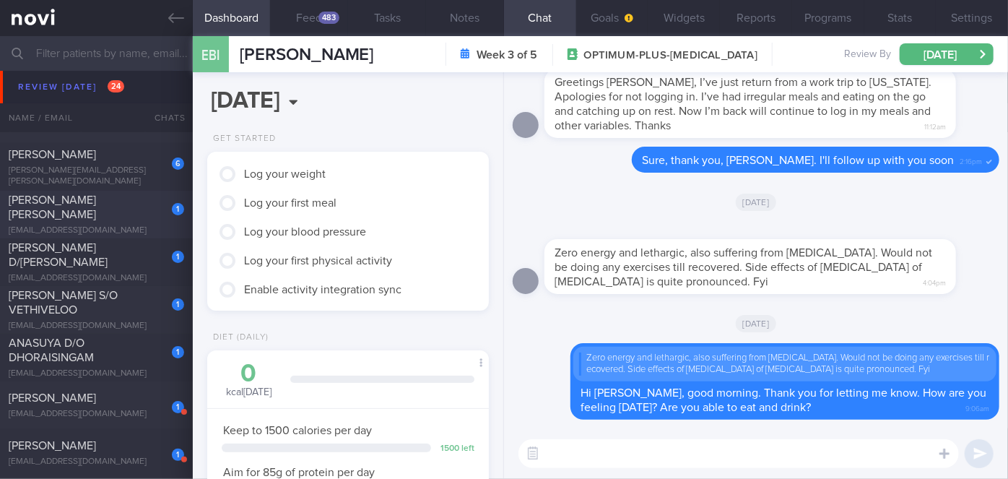
click at [172, 215] on div "1" at bounding box center [178, 209] width 12 height 12
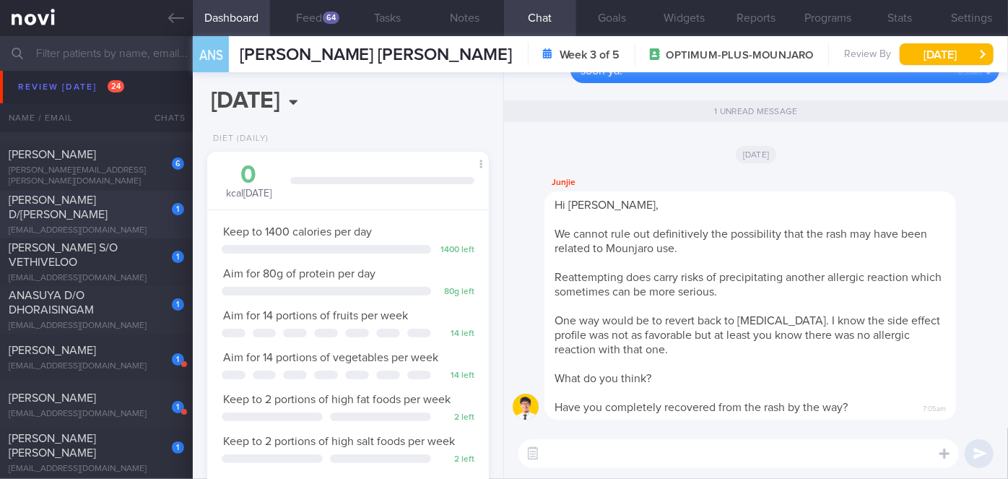
click at [153, 208] on div "1" at bounding box center [168, 204] width 32 height 22
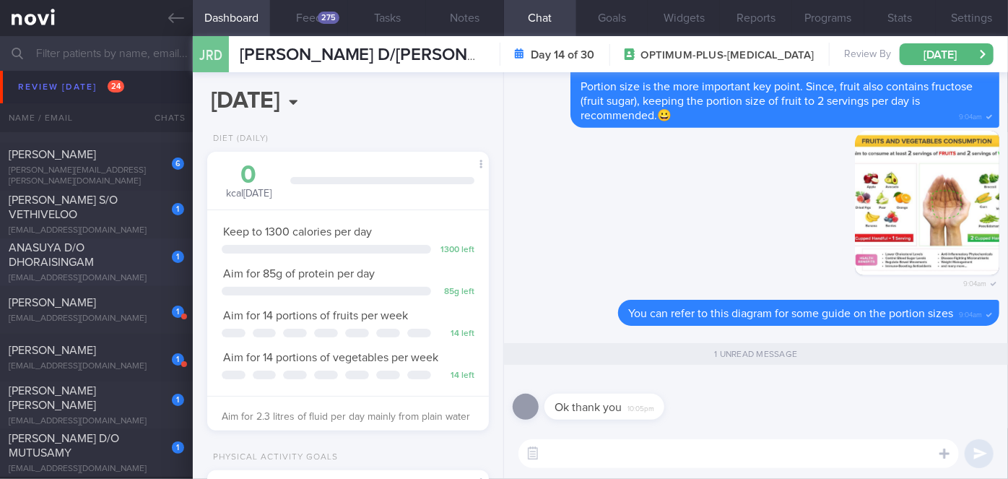
click at [110, 261] on div "ANASUYA D/O DHORAISINGAM" at bounding box center [95, 254] width 172 height 29
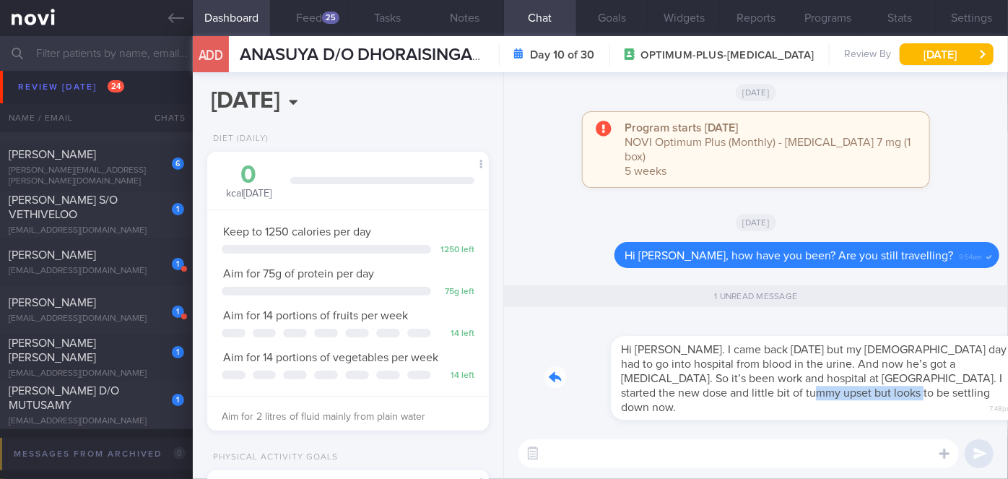
drag, startPoint x: 694, startPoint y: 414, endPoint x: 853, endPoint y: 420, distance: 159.6
click at [853, 420] on div "Hi Sharon. I came back on Tues but my 100 year old day had to go into hospital …" at bounding box center [756, 373] width 487 height 110
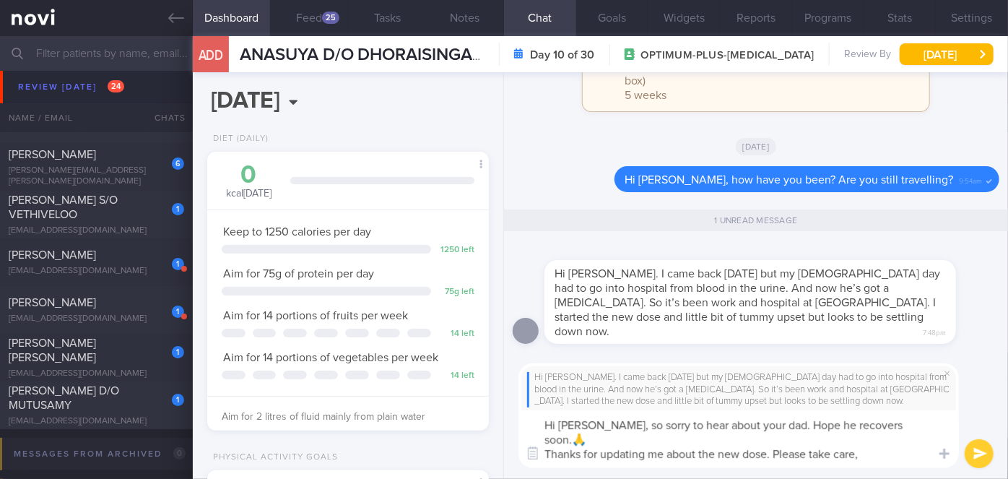
type textarea "Hi Ana, so sorry to hear about your dad. Hope he recovers soon.🙏 Thanks for upd…"
click at [985, 456] on button "submit" at bounding box center [978, 453] width 29 height 29
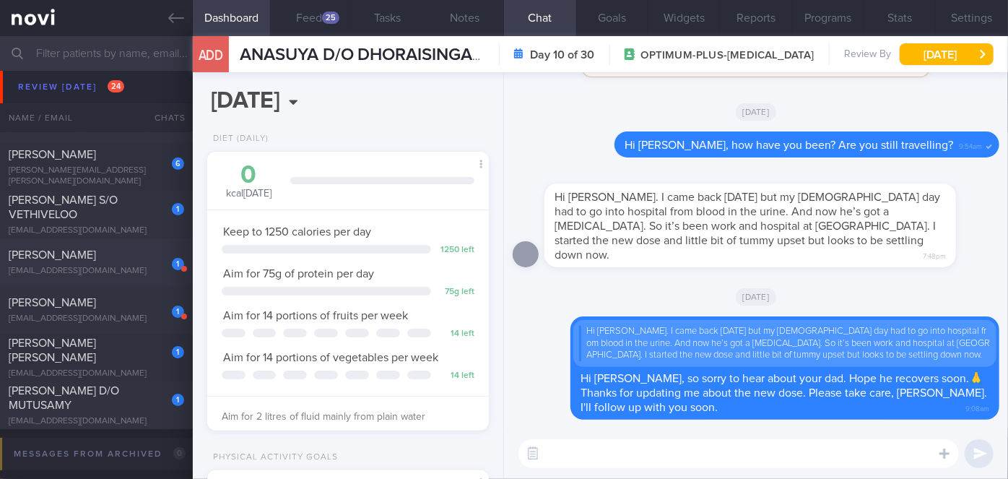
click at [127, 252] on div "[PERSON_NAME]" at bounding box center [95, 255] width 172 height 14
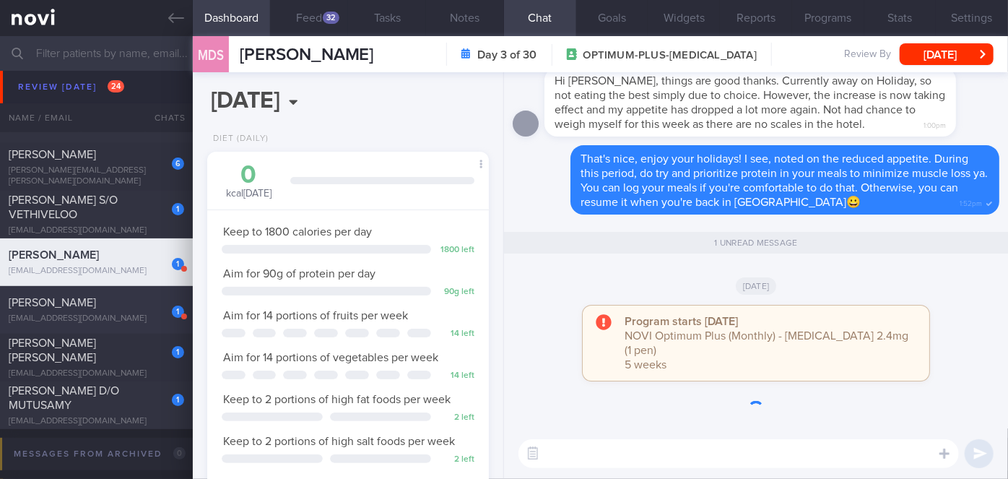
scroll to position [143, 246]
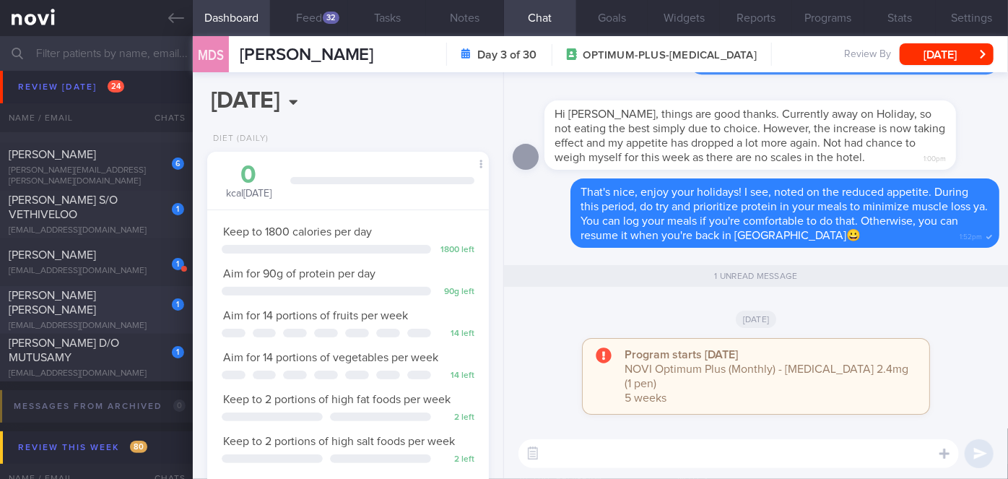
click at [96, 300] on span "SOBOTKA CHRISTOPHER DAVID" at bounding box center [52, 302] width 87 height 26
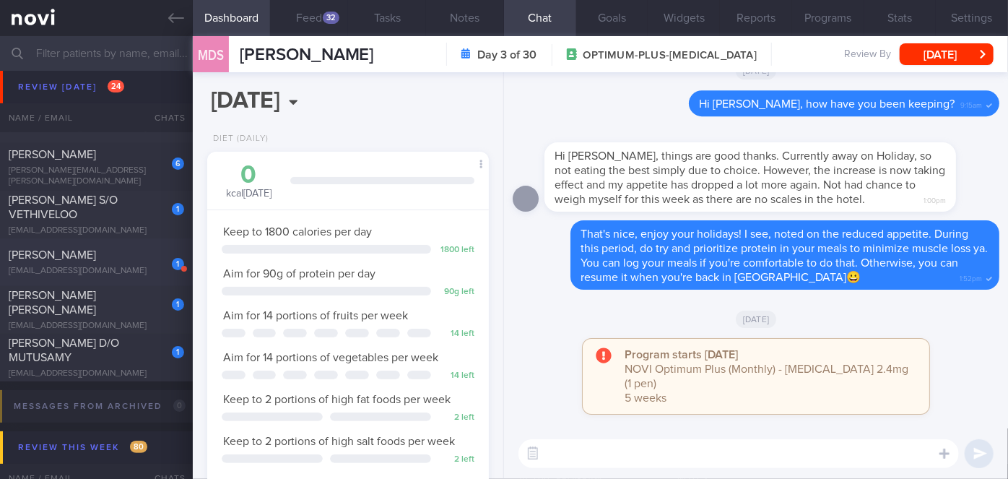
click at [130, 248] on div "ADRIAN MYLES MULHOLLAND" at bounding box center [95, 255] width 172 height 14
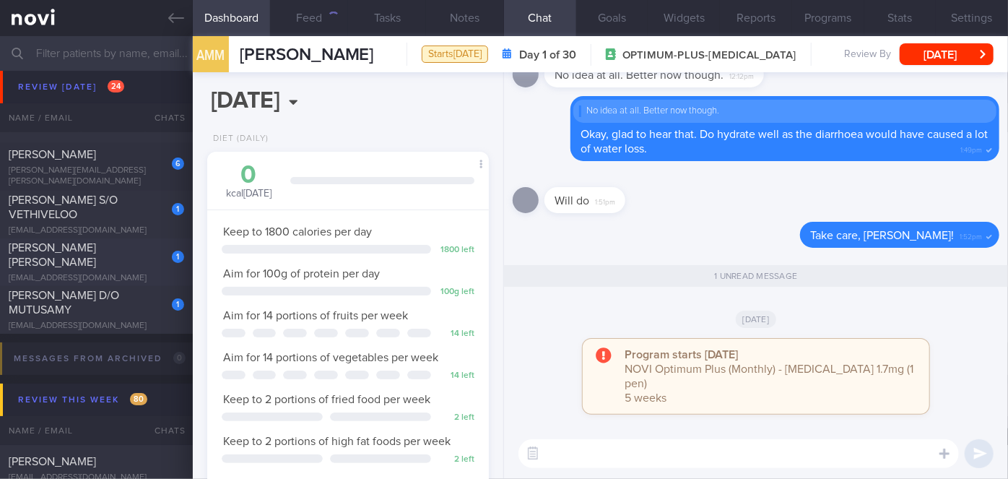
click at [126, 264] on div "SOBOTKA CHRISTOPHER DAVID" at bounding box center [95, 254] width 172 height 29
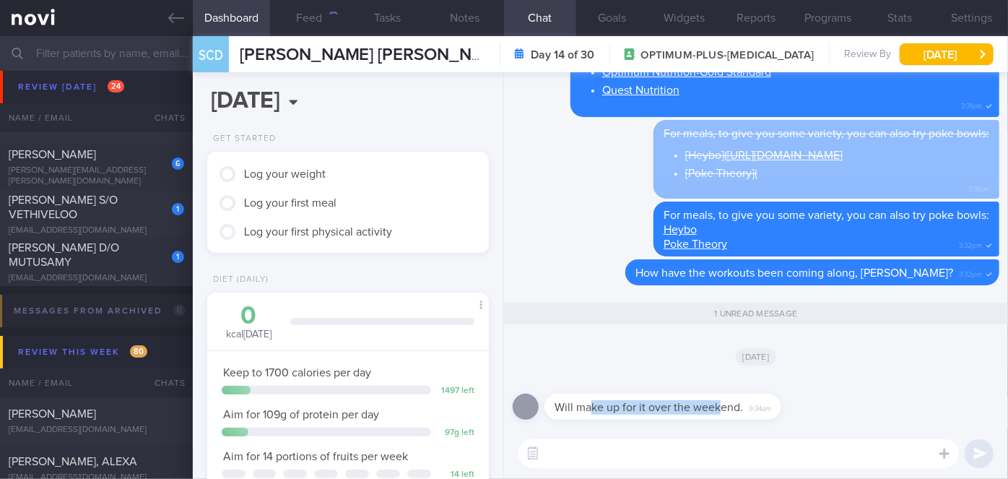
drag, startPoint x: 590, startPoint y: 416, endPoint x: 720, endPoint y: 416, distance: 129.2
click at [720, 416] on div "Will make up for it over the weekend. 9:34am" at bounding box center [684, 397] width 280 height 43
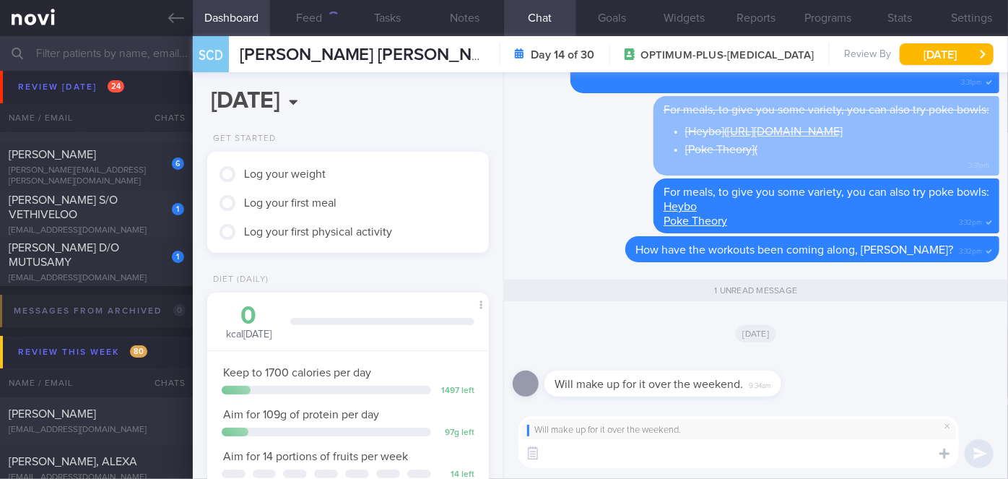
type textarea "S"
type textarea "Sure, sounds good! Hope it went well"
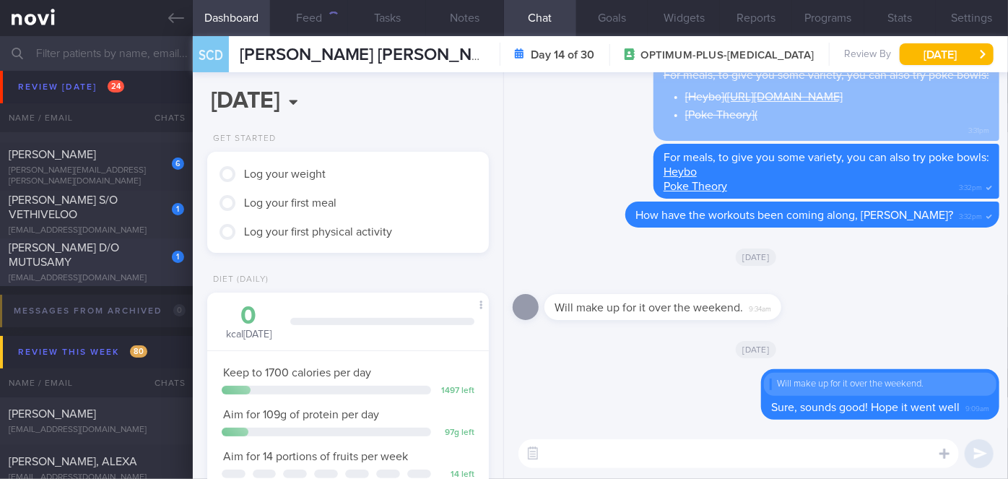
click at [119, 251] on span "[PERSON_NAME] D/O MUTUSAMY" at bounding box center [64, 255] width 110 height 26
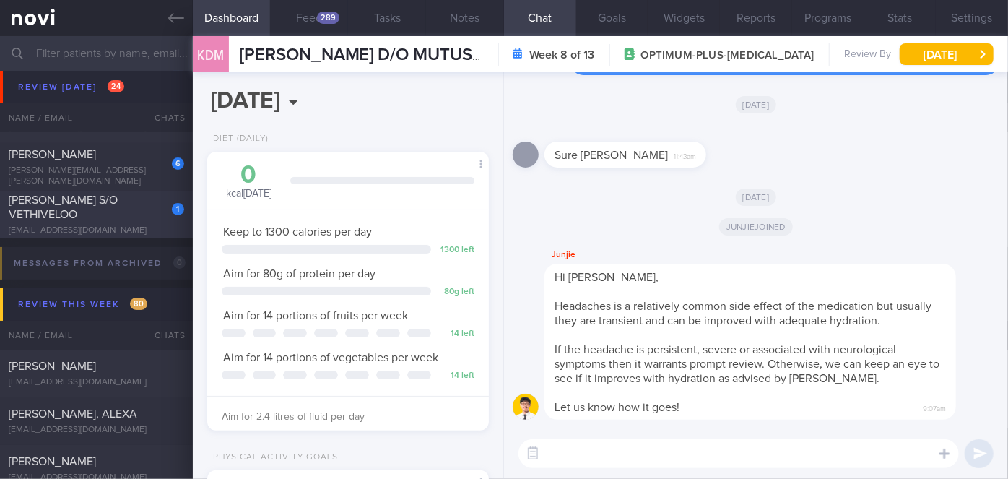
click at [131, 222] on div "1 MOHAN VELOO S/O VETHIVELOO katongkid@gmail.com" at bounding box center [96, 214] width 193 height 43
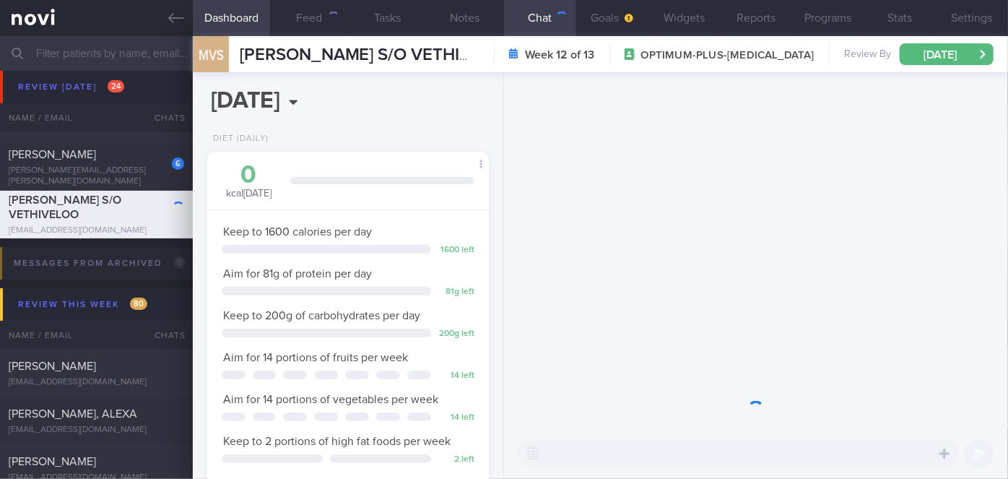
scroll to position [126, 252]
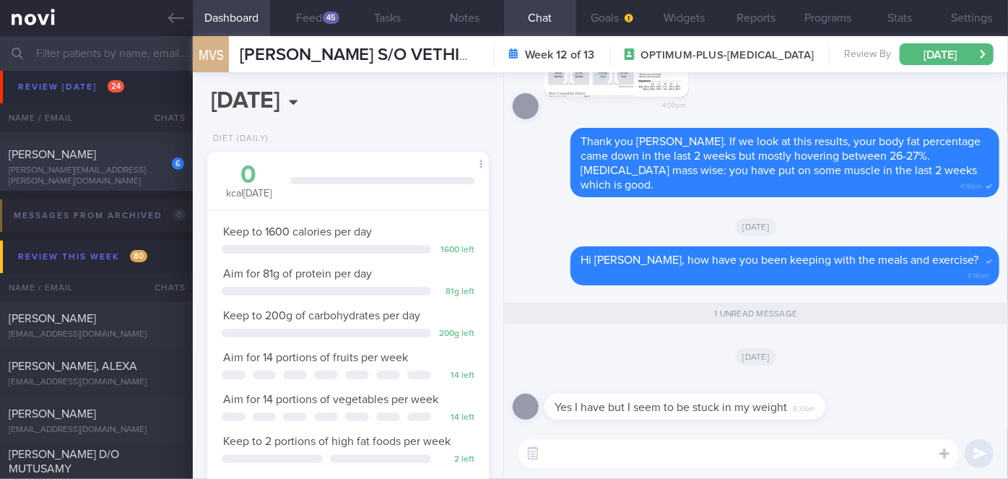
click at [158, 170] on div "6" at bounding box center [168, 158] width 32 height 22
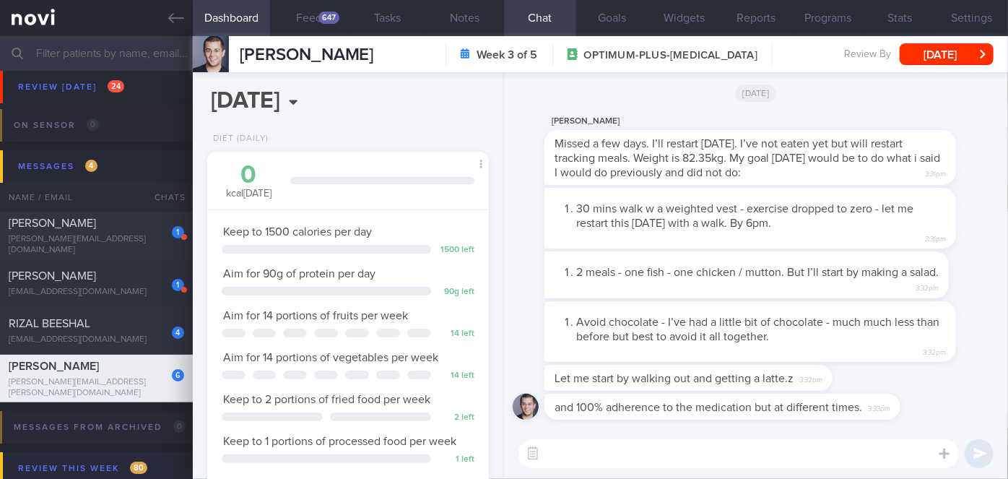
scroll to position [5252, 0]
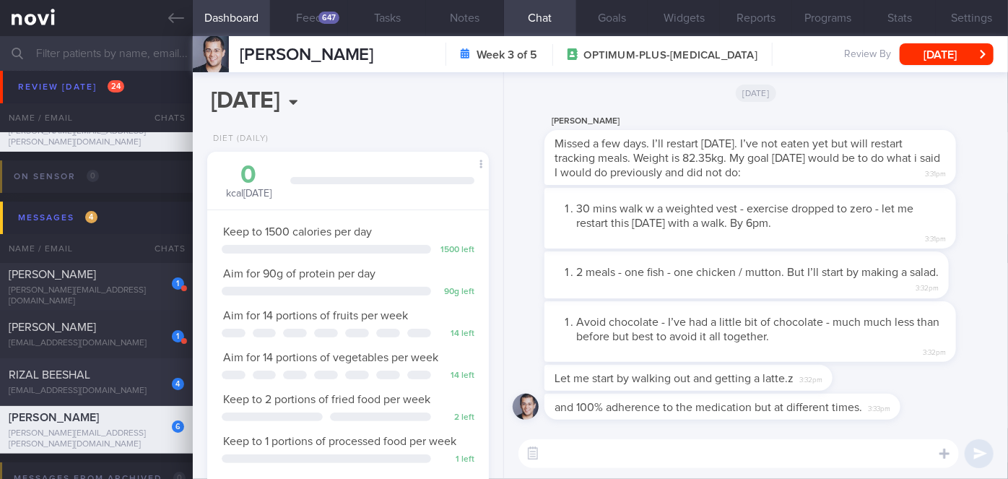
drag, startPoint x: 117, startPoint y: 349, endPoint x: 173, endPoint y: 375, distance: 61.7
click at [117, 349] on div "1 Abhishek Narayanan Nair abhisheknnair@gmail.com 14 days ago OPTIMUM-PLUS-WEGO…" at bounding box center [504, 334] width 1008 height 48
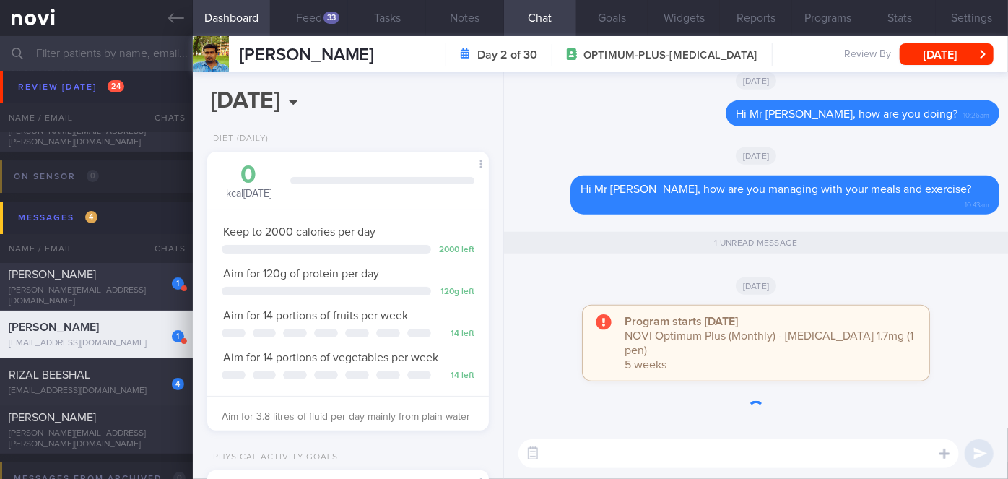
scroll to position [143, 246]
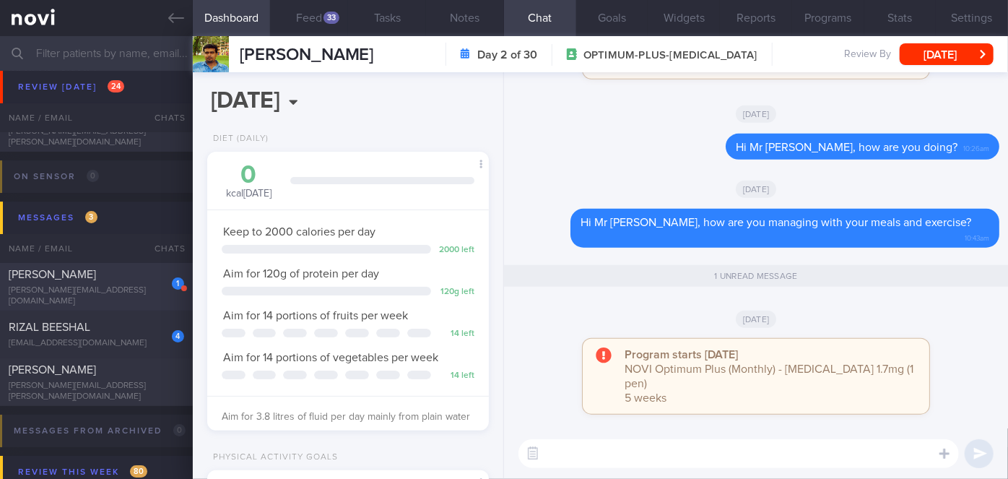
click at [136, 289] on div "1 ANDERSEN THOMAS thomas.slow@gmail.com" at bounding box center [96, 287] width 193 height 40
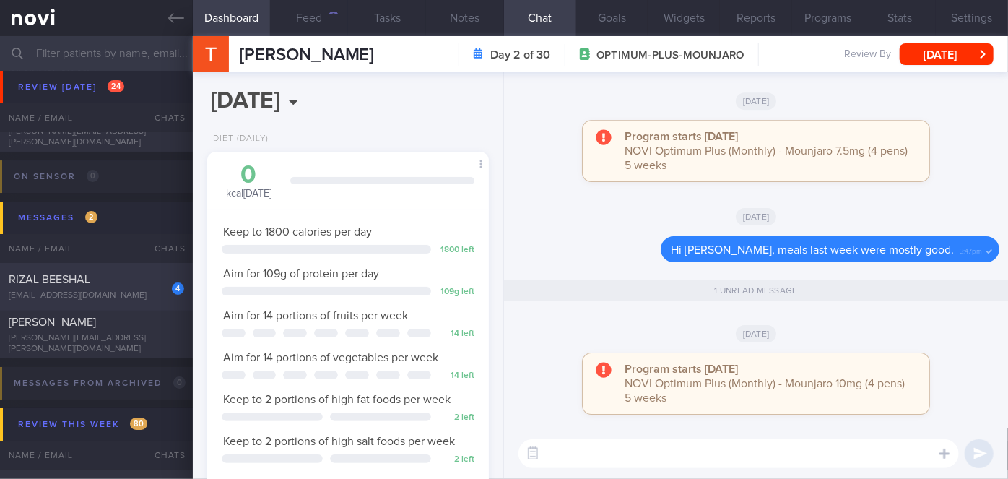
click at [172, 291] on div "4" at bounding box center [178, 288] width 12 height 12
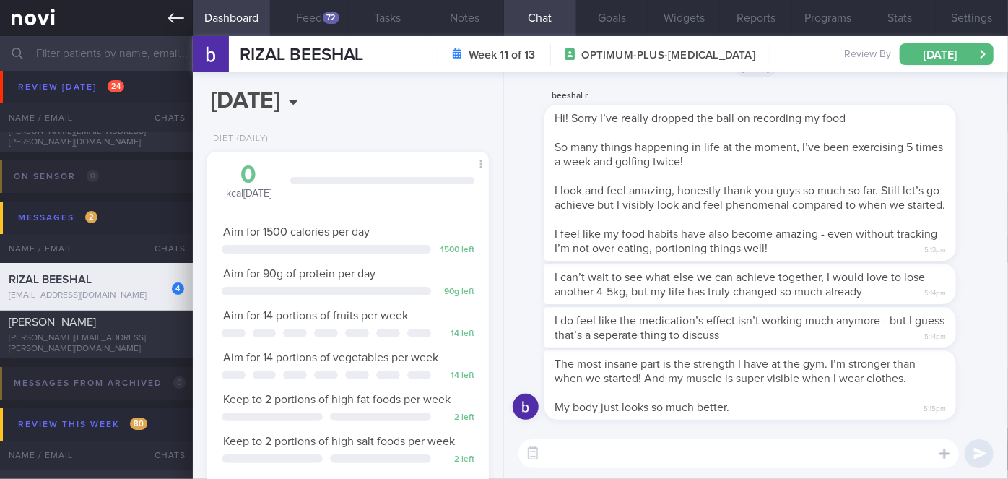
click at [171, 22] on icon at bounding box center [176, 18] width 16 height 10
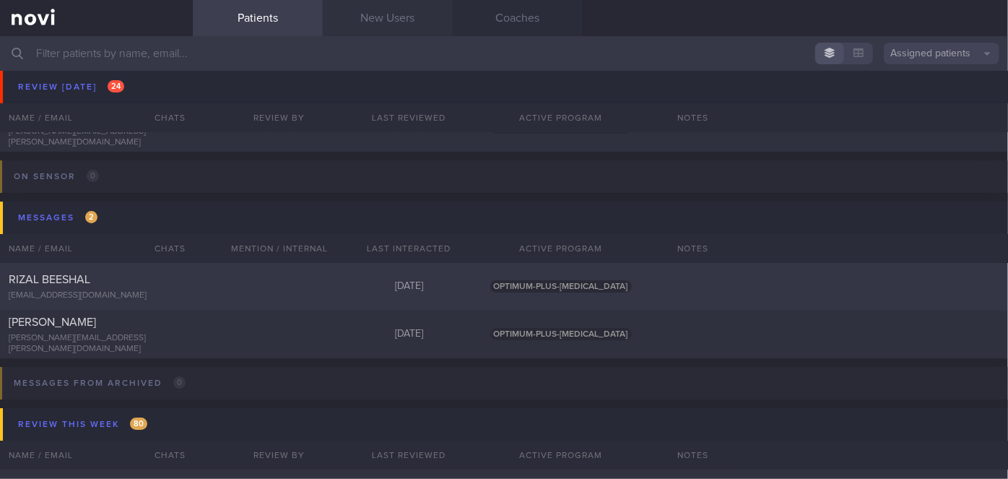
click at [383, 22] on link "New Users" at bounding box center [388, 18] width 130 height 36
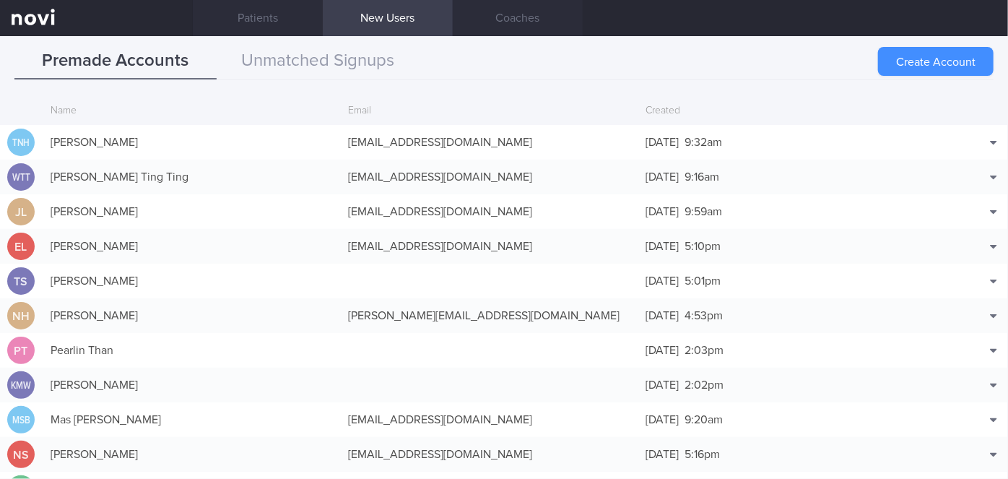
click at [513, 56] on button "Create Account" at bounding box center [936, 61] width 116 height 29
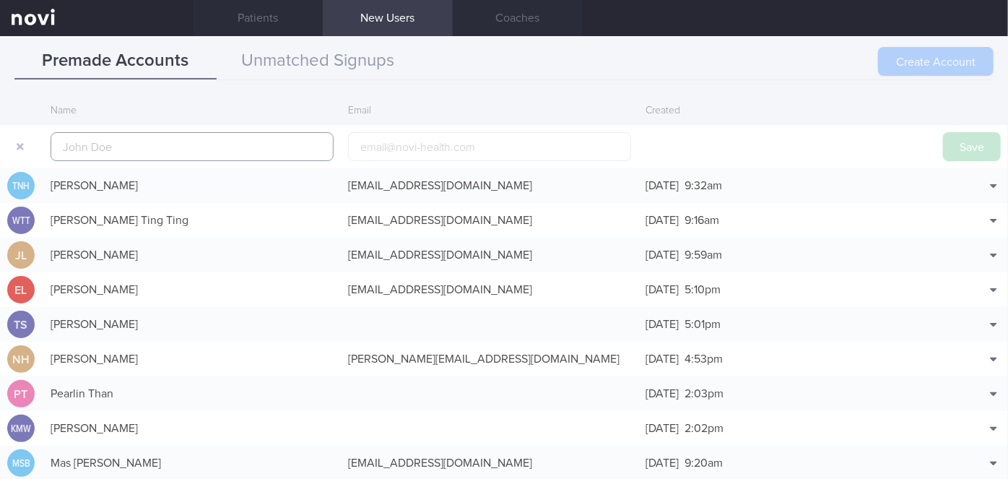
scroll to position [35, 0]
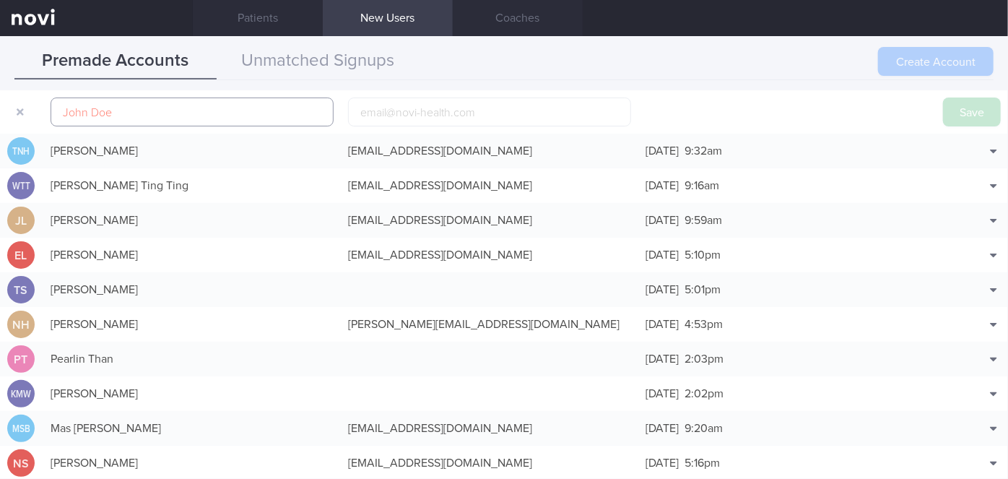
click at [313, 113] on input "text" at bounding box center [192, 111] width 283 height 29
paste input "[PERSON_NAME]"
type input "[PERSON_NAME]"
click at [501, 110] on input "email" at bounding box center [489, 111] width 283 height 29
paste input "[EMAIL_ADDRESS][DOMAIN_NAME]"
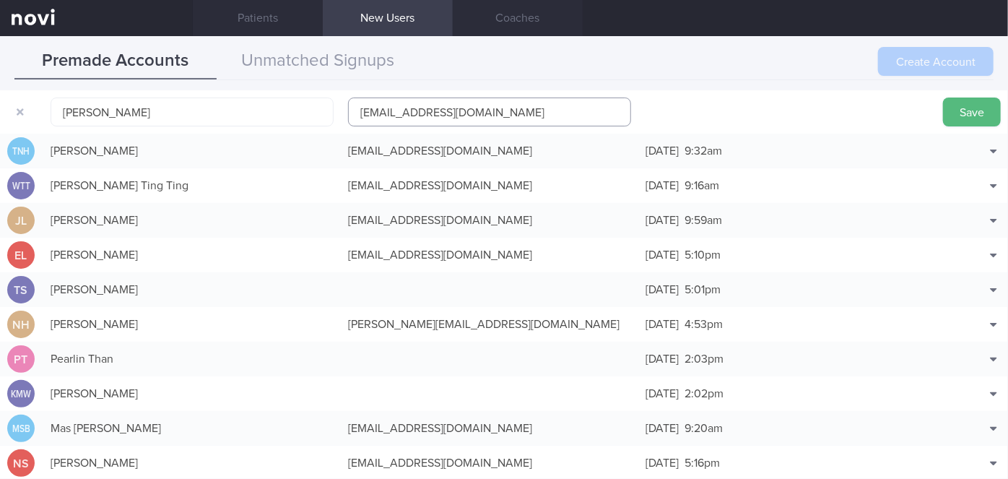
click at [462, 112] on input "[EMAIL_ADDRESS][DOMAIN_NAME]" at bounding box center [489, 111] width 283 height 29
type input "[EMAIL_ADDRESS][DOMAIN_NAME]"
click at [513, 108] on button "Save" at bounding box center [972, 111] width 58 height 29
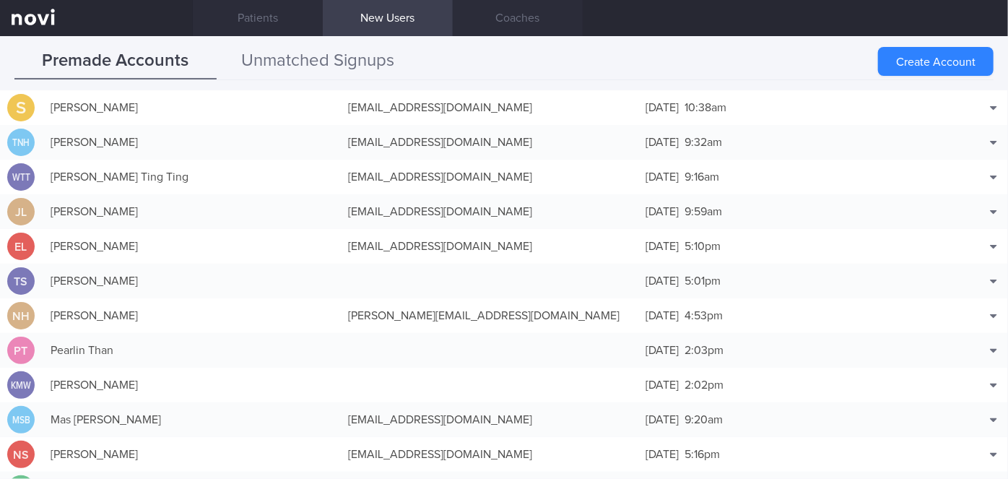
click at [370, 62] on button "Unmatched Signups" at bounding box center [318, 61] width 202 height 36
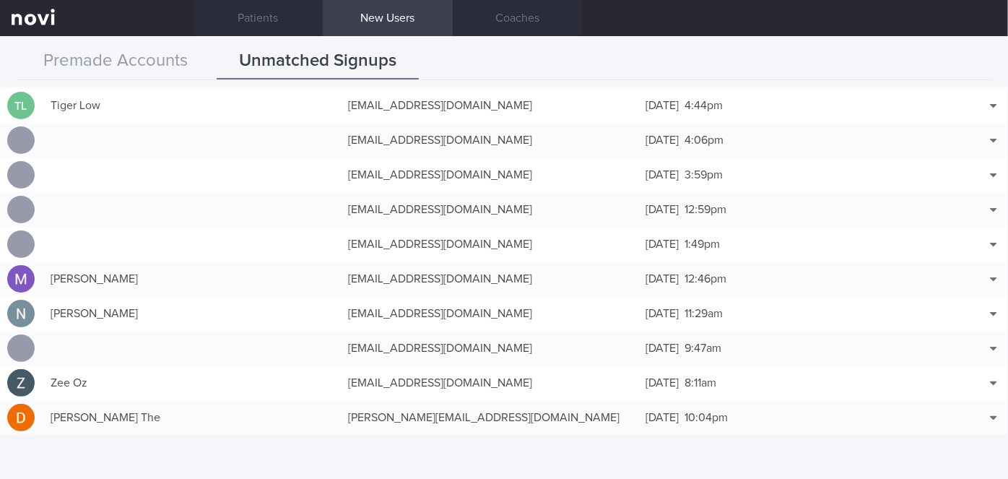
scroll to position [0, 0]
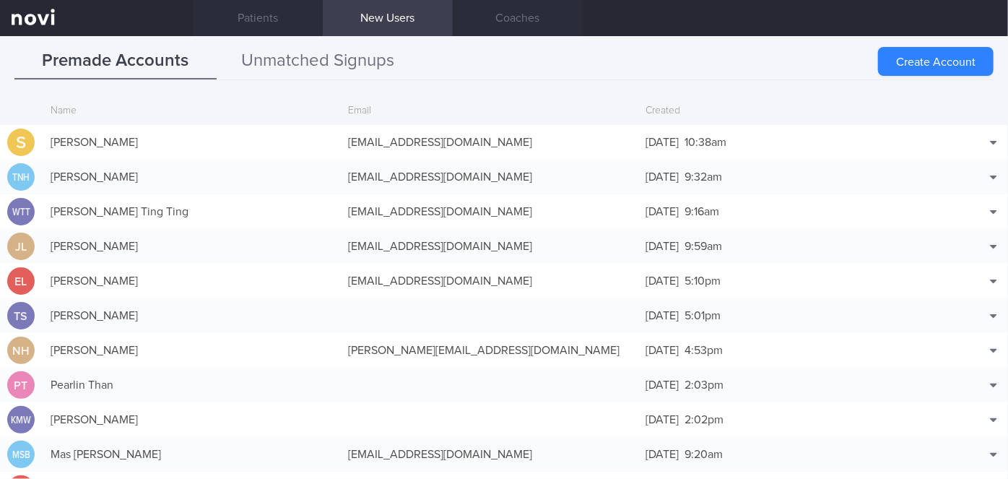
click at [365, 66] on button "Unmatched Signups" at bounding box center [318, 61] width 202 height 36
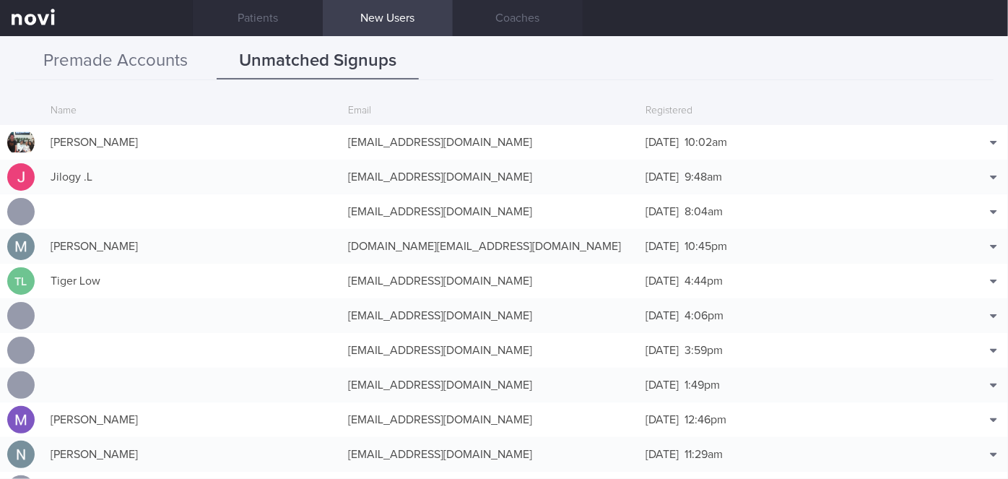
click at [175, 74] on button "Premade Accounts" at bounding box center [115, 61] width 202 height 36
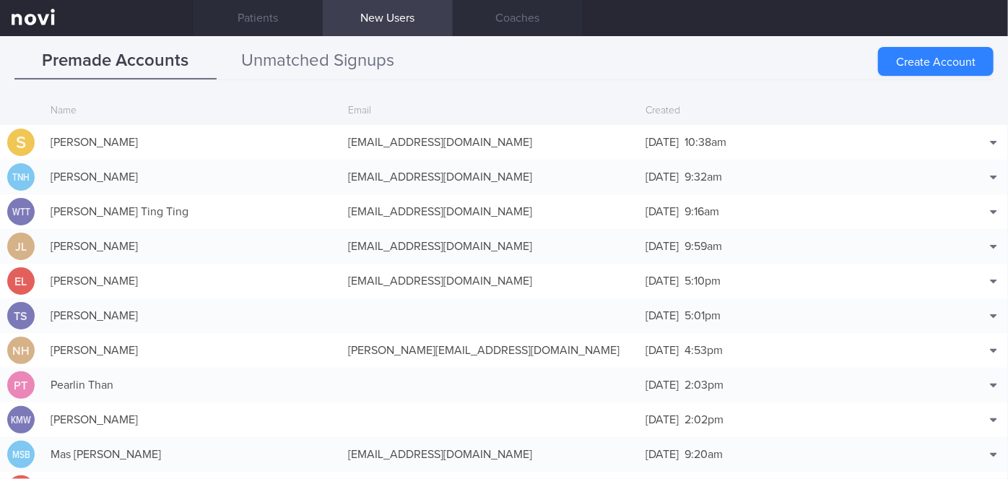
click at [308, 56] on button "Unmatched Signups" at bounding box center [318, 61] width 202 height 36
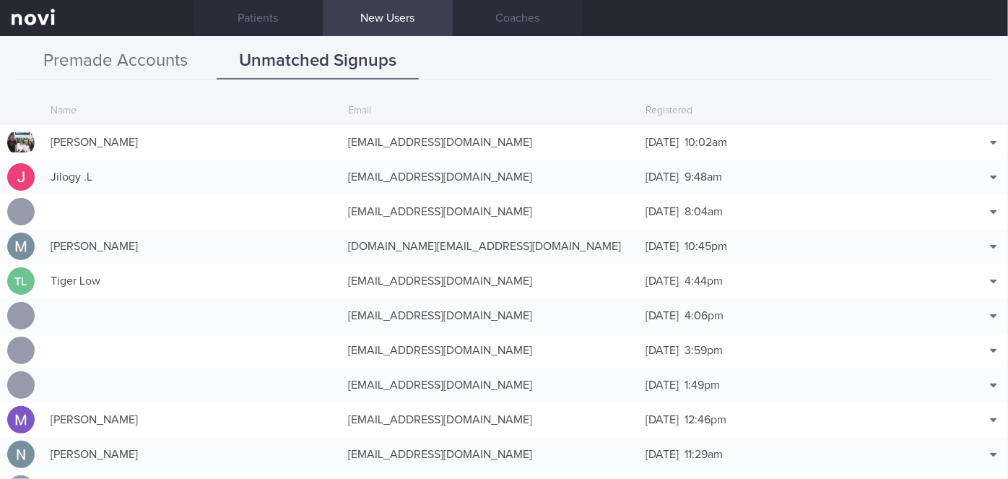
click at [153, 60] on button "Premade Accounts" at bounding box center [115, 61] width 202 height 36
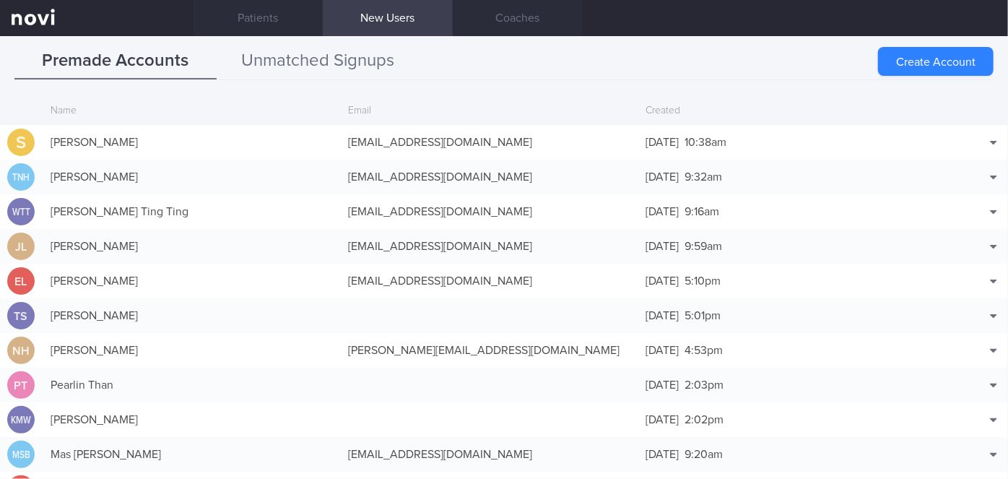
click at [269, 55] on button "Unmatched Signups" at bounding box center [318, 61] width 202 height 36
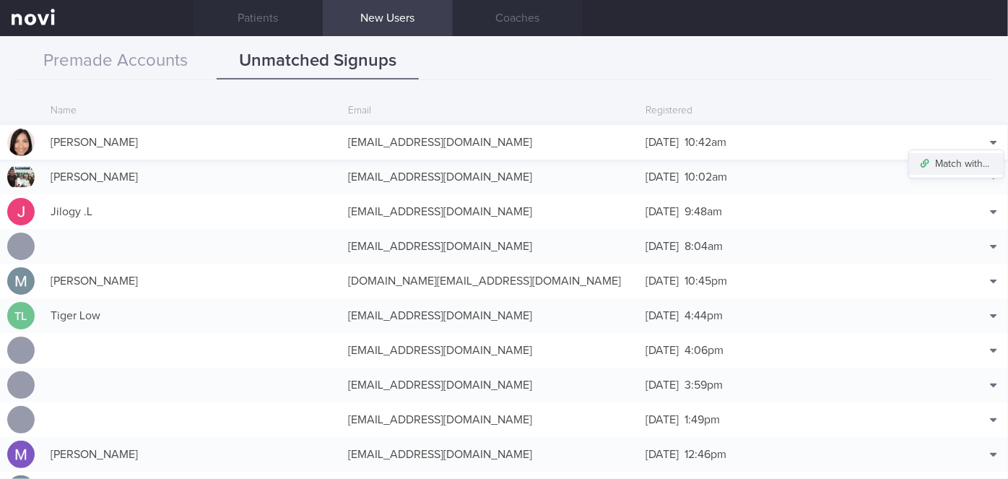
click at [956, 164] on button "Match with..." at bounding box center [956, 164] width 95 height 22
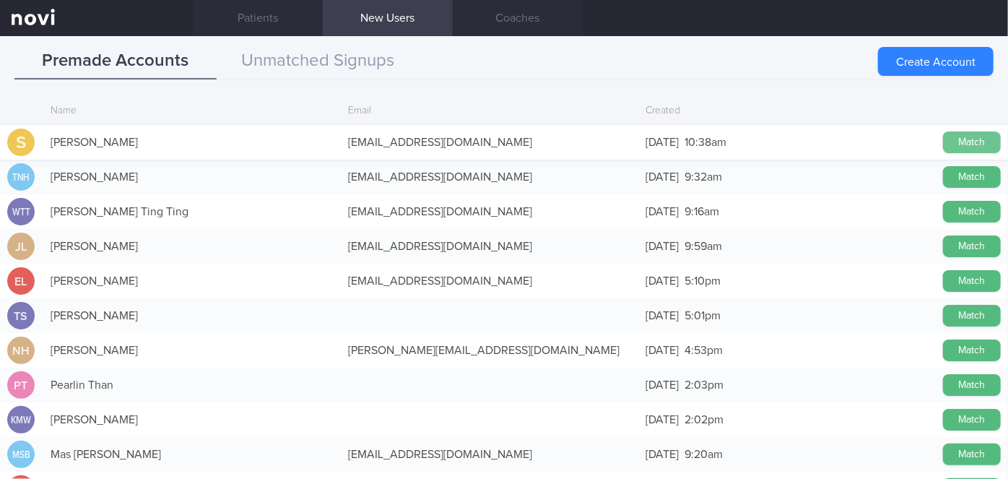
click at [956, 136] on button "Match" at bounding box center [972, 142] width 58 height 22
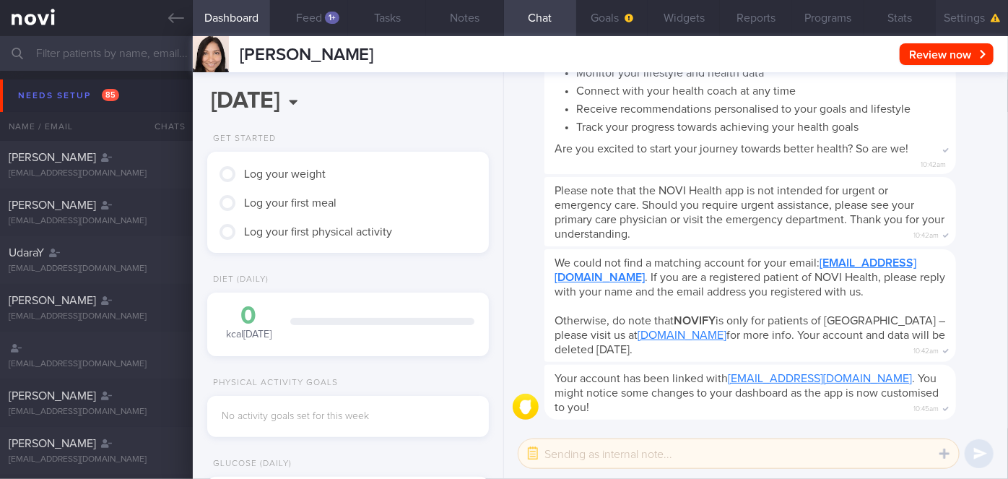
click at [953, 26] on button "Settings" at bounding box center [972, 18] width 72 height 36
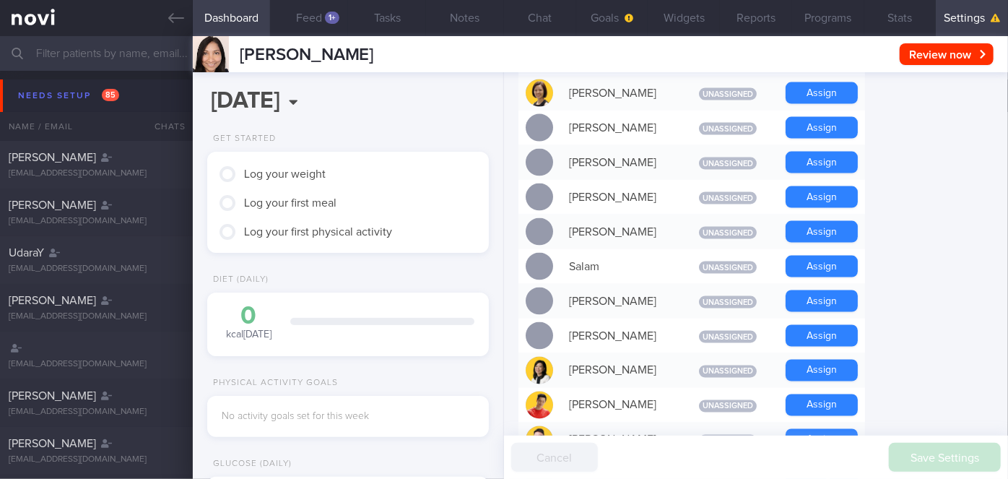
scroll to position [1104, 0]
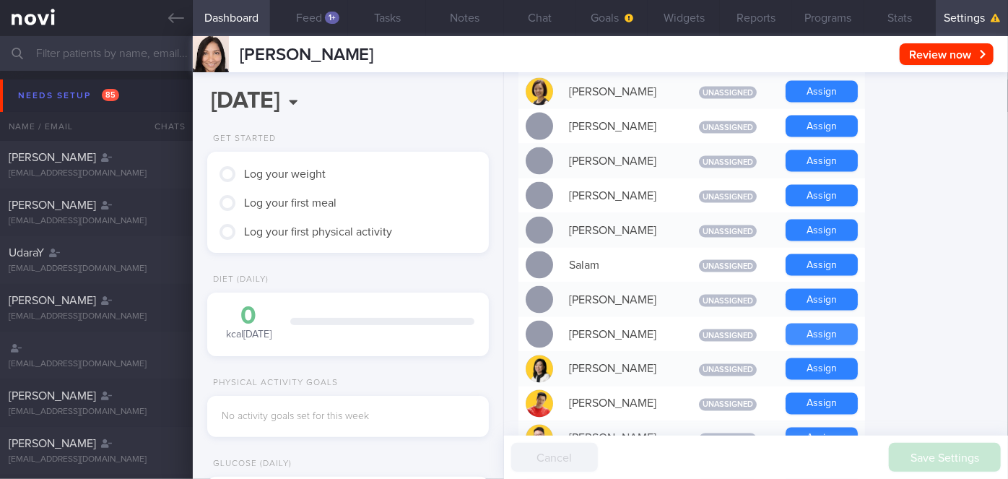
click at [818, 323] on button "Assign" at bounding box center [821, 334] width 72 height 22
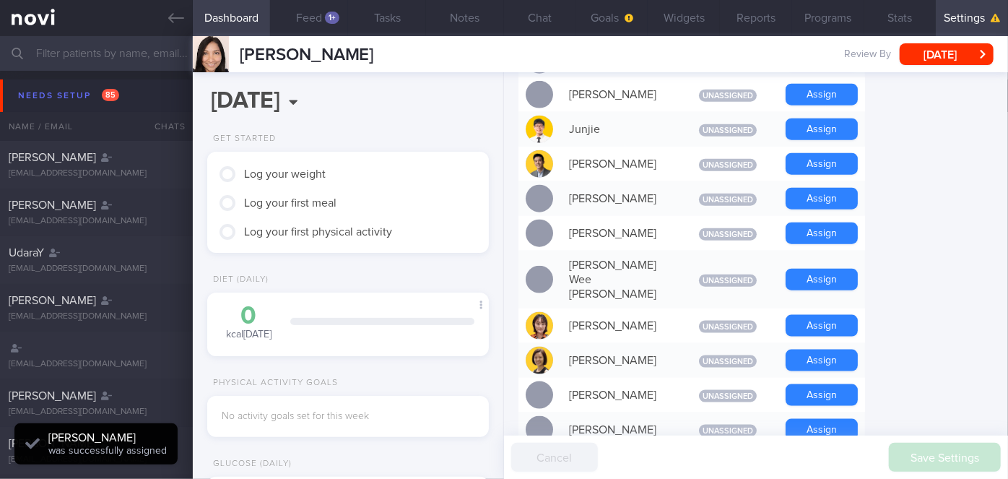
scroll to position [702, 0]
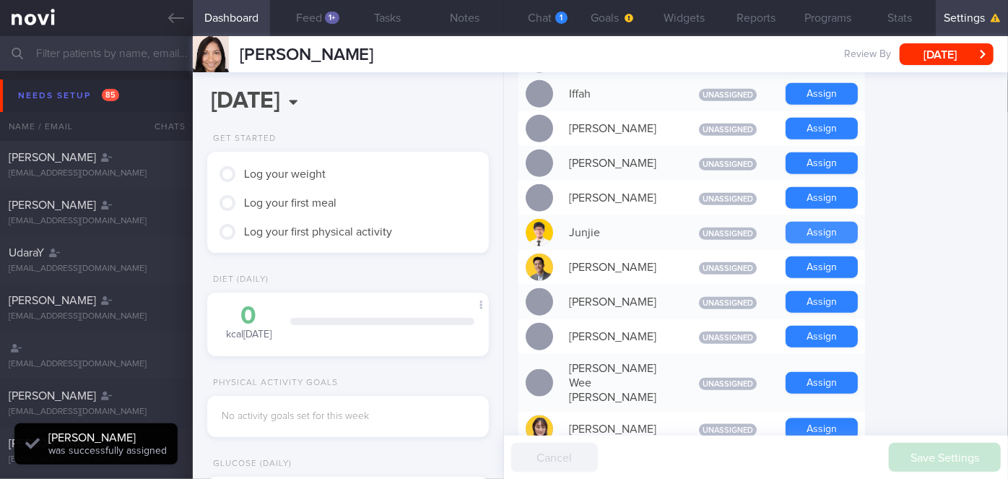
click at [820, 222] on button "Assign" at bounding box center [821, 233] width 72 height 22
click at [552, 13] on button "Chat 1" at bounding box center [540, 18] width 72 height 36
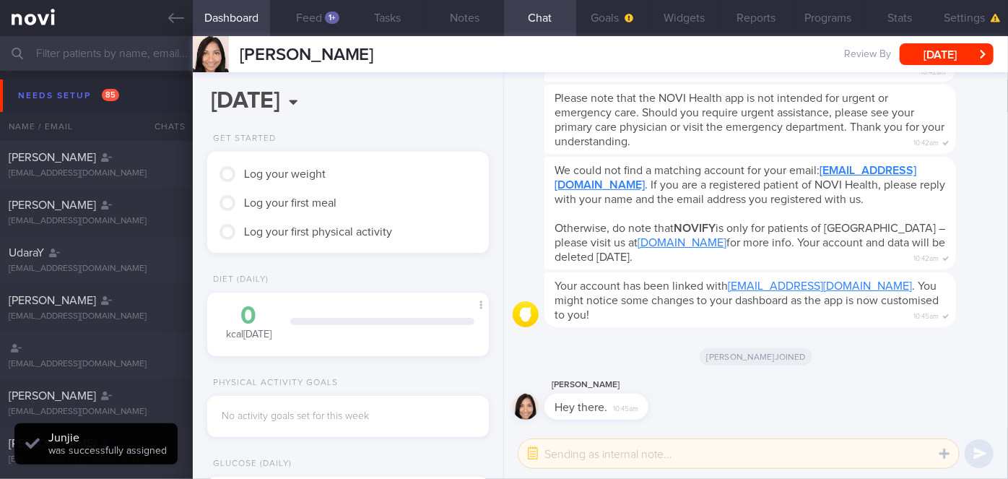
scroll to position [126, 252]
click at [539, 450] on button "button" at bounding box center [533, 453] width 26 height 26
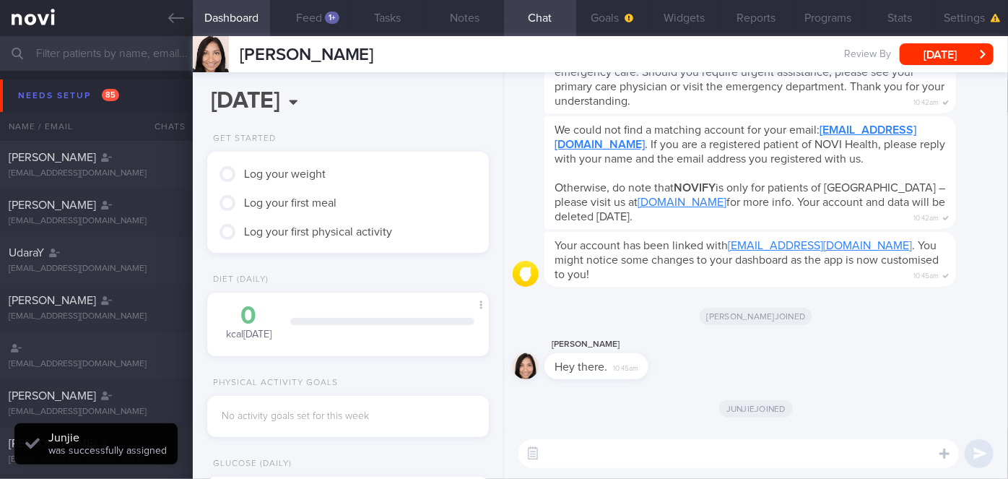
click at [555, 454] on textarea at bounding box center [738, 453] width 440 height 29
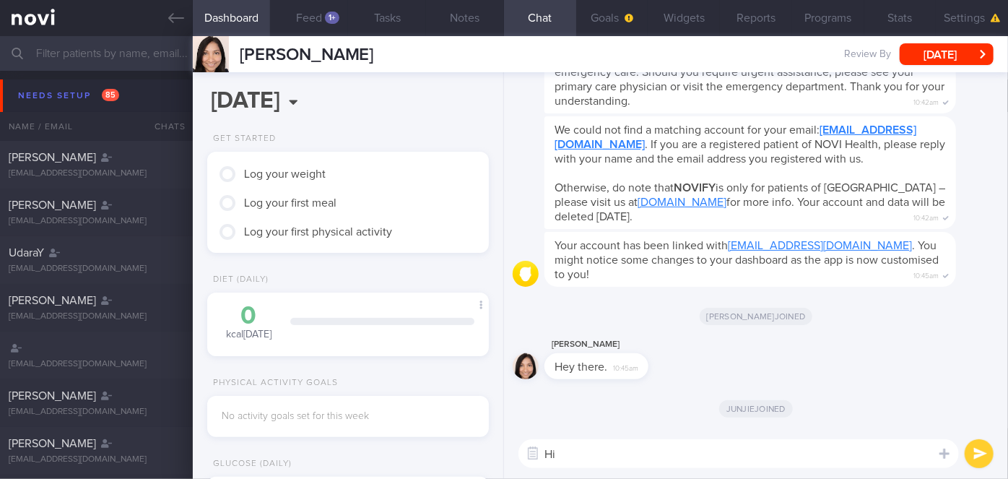
type textarea "Hi"
click at [722, 297] on div "[PERSON_NAME] joined" at bounding box center [756, 315] width 487 height 40
click at [978, 457] on button "submit" at bounding box center [978, 453] width 29 height 29
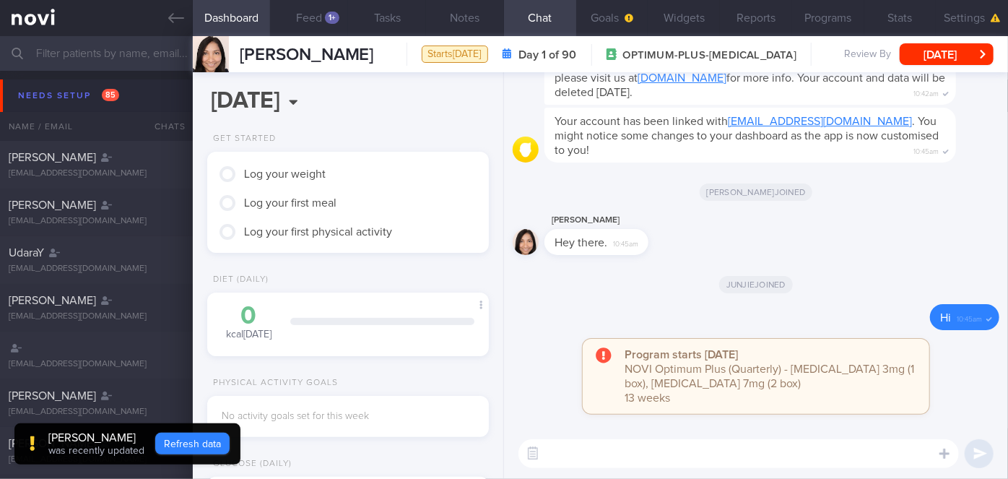
click at [189, 445] on button "Refresh data" at bounding box center [192, 443] width 74 height 22
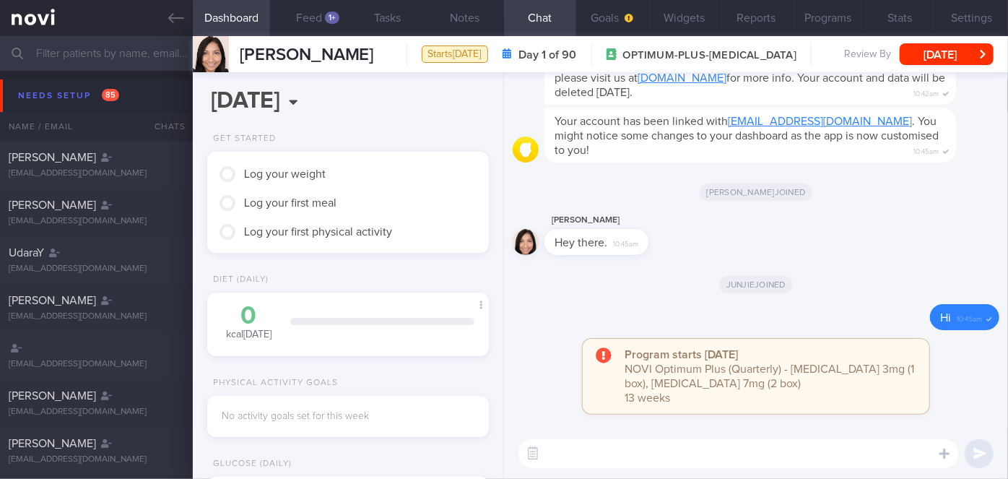
scroll to position [0, 0]
click at [590, 450] on textarea at bounding box center [738, 453] width 440 height 29
paste textarea "Hi Ms [PERSON_NAME], I'm [PERSON_NAME], your Health Coach. It was nice speaking…"
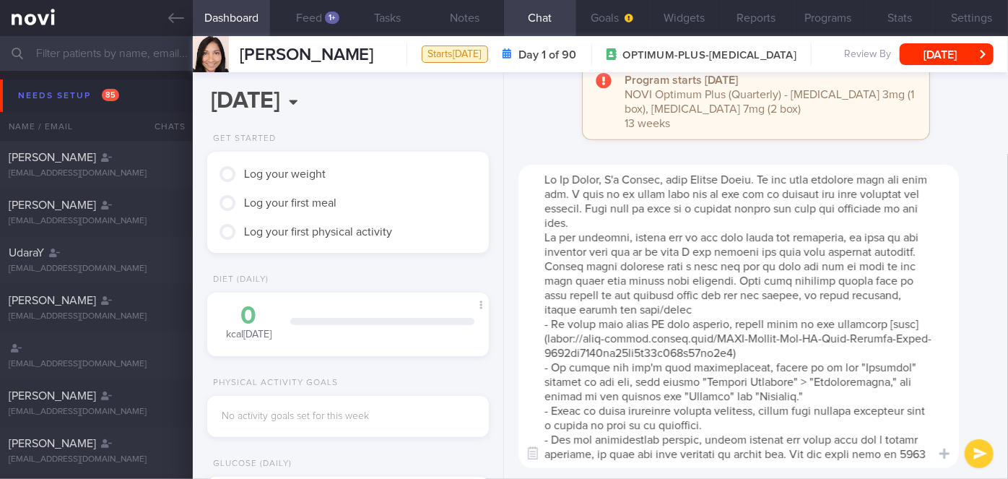
click at [602, 179] on textarea at bounding box center [738, 316] width 440 height 303
click at [683, 227] on textarea at bounding box center [738, 316] width 440 height 303
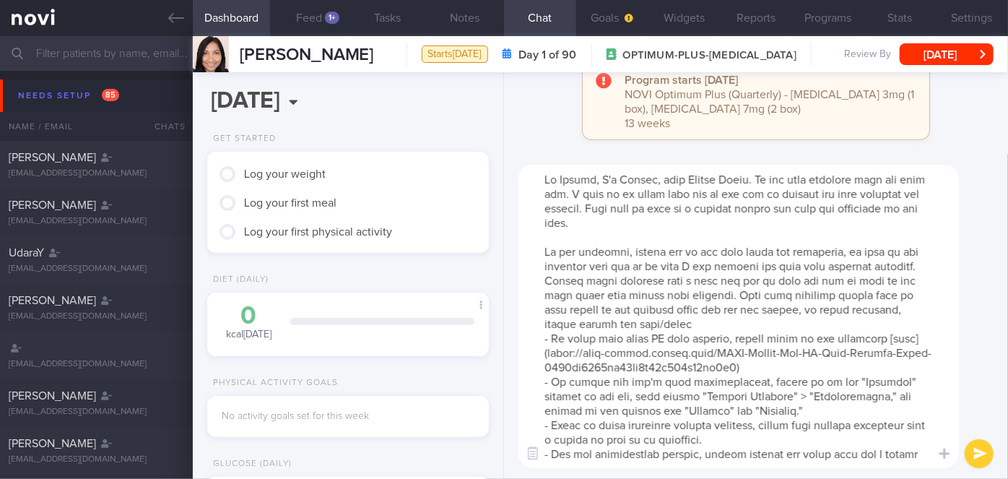
click at [577, 178] on textarea at bounding box center [738, 316] width 440 height 303
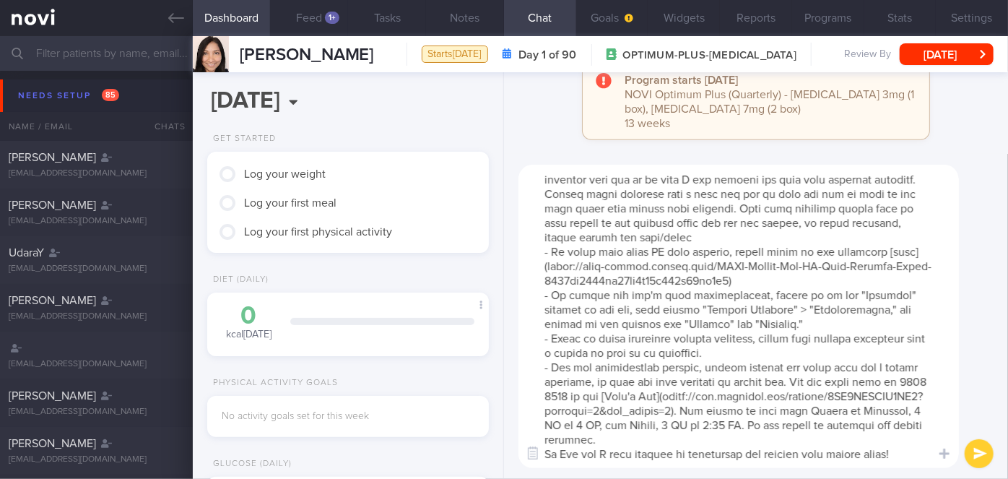
click at [685, 439] on textarea at bounding box center [738, 316] width 440 height 303
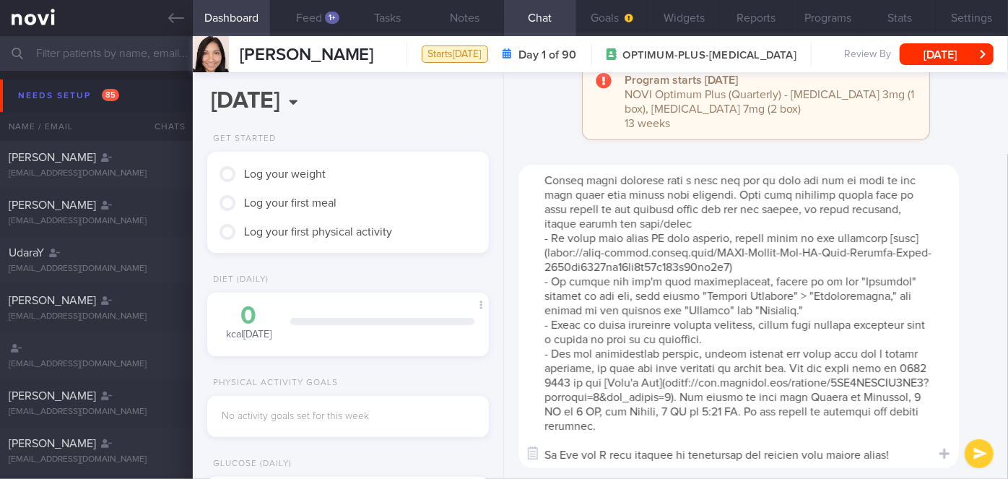
scroll to position [0, 0]
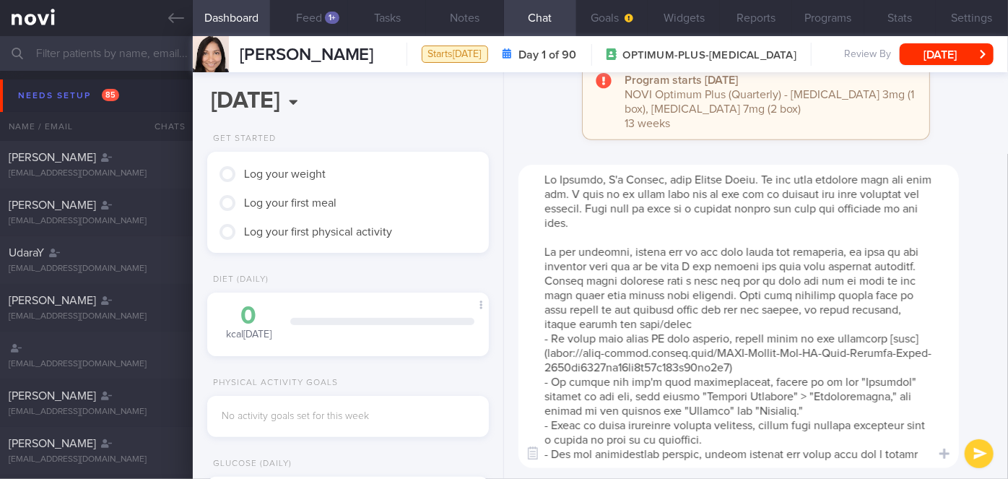
type textarea "Hi [PERSON_NAME], I'm [PERSON_NAME], your Health Coach. It was nice speaking wi…"
click at [976, 447] on button "submit" at bounding box center [978, 453] width 29 height 29
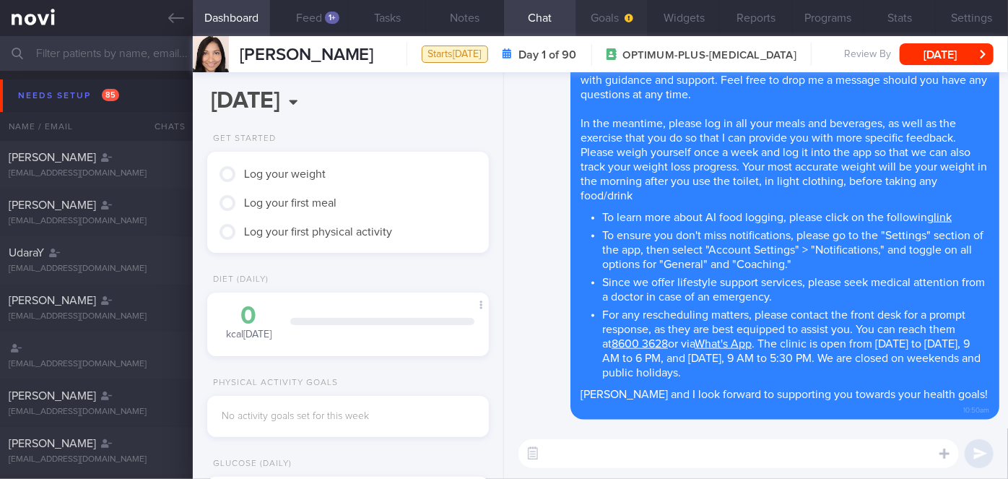
click at [624, 10] on button "Goals" at bounding box center [612, 18] width 72 height 36
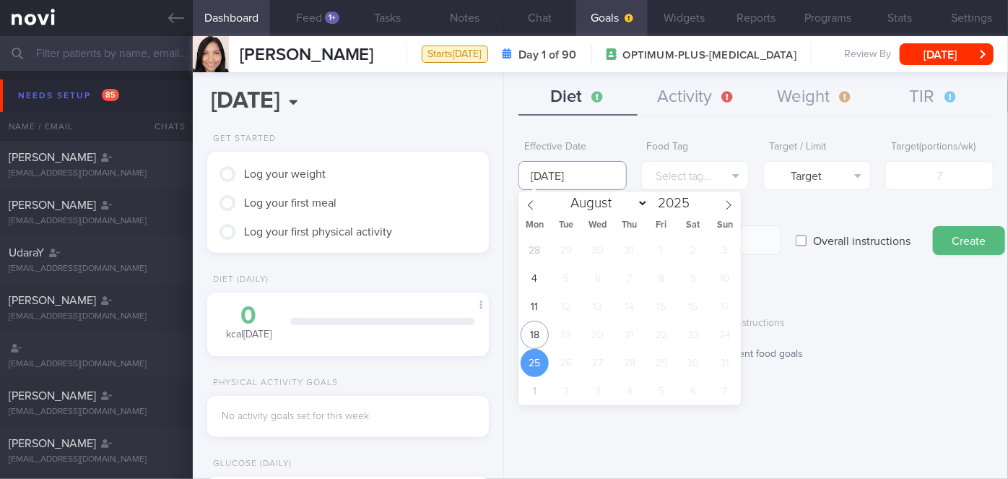
click at [598, 186] on input "[DATE]" at bounding box center [572, 175] width 108 height 29
click at [543, 332] on span "18" at bounding box center [534, 335] width 28 height 28
type input "[DATE]"
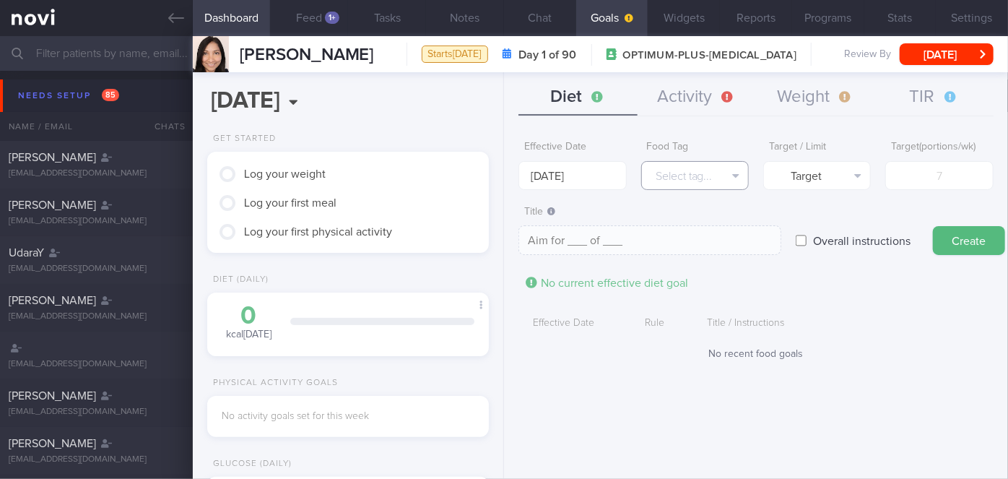
click at [686, 178] on button "Select tag..." at bounding box center [695, 175] width 108 height 29
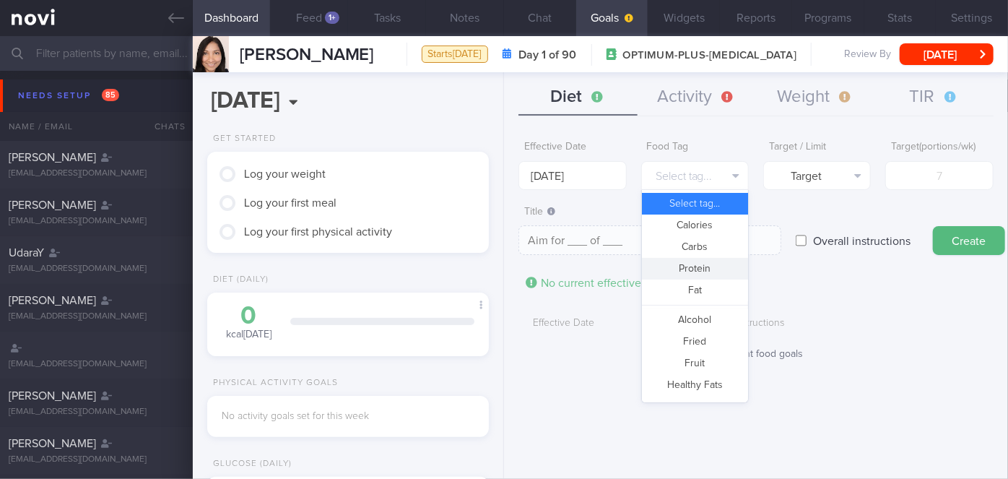
click at [710, 272] on button "Protein" at bounding box center [695, 269] width 106 height 22
type textarea "Aim for __g of protein per day"
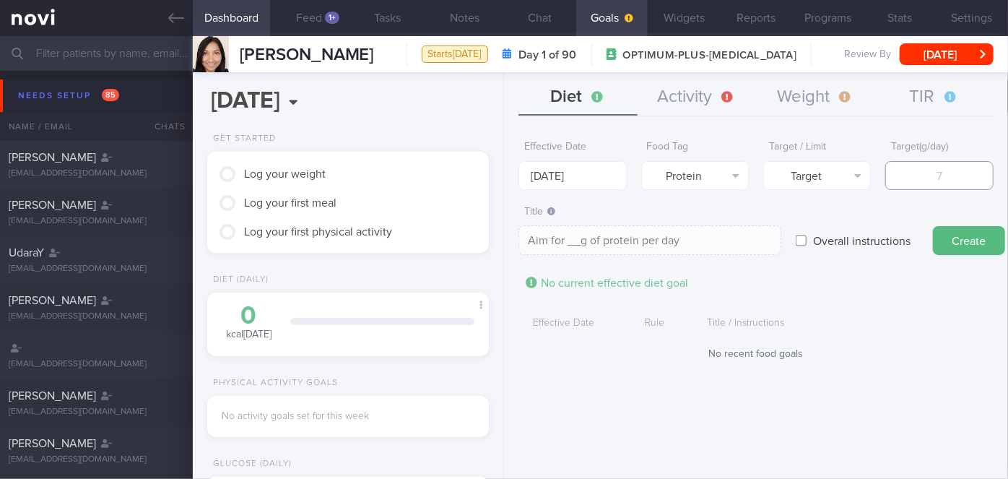
click at [899, 183] on input "number" at bounding box center [939, 175] width 108 height 29
type input "6"
type textarea "Aim for 6g of protein per day"
type input "60"
type textarea "Aim for 60g of protein per day"
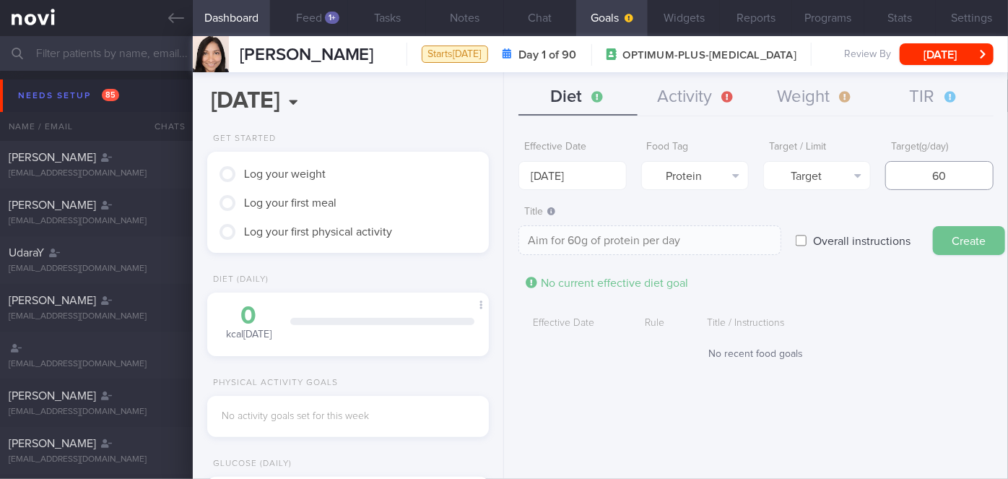
type input "60"
click at [954, 236] on button "Create" at bounding box center [969, 240] width 72 height 29
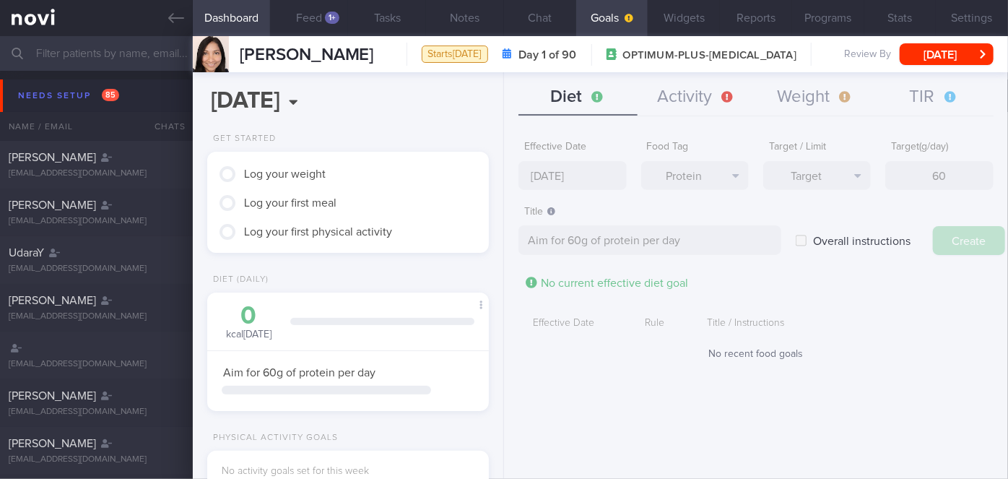
type input "[DATE]"
type textarea "Aim for ___ of ___"
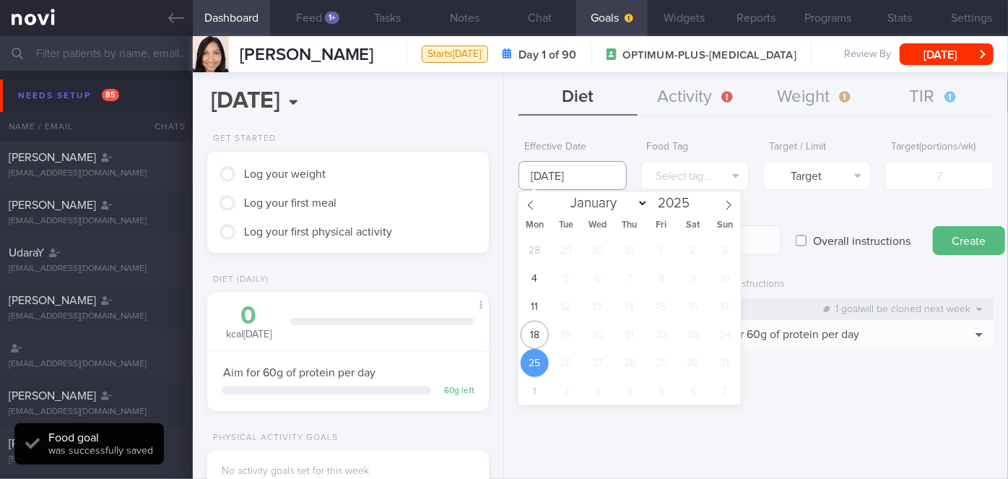
click at [589, 176] on input "[DATE]" at bounding box center [572, 175] width 108 height 29
click at [531, 331] on span "18" at bounding box center [534, 335] width 28 height 28
type input "[DATE]"
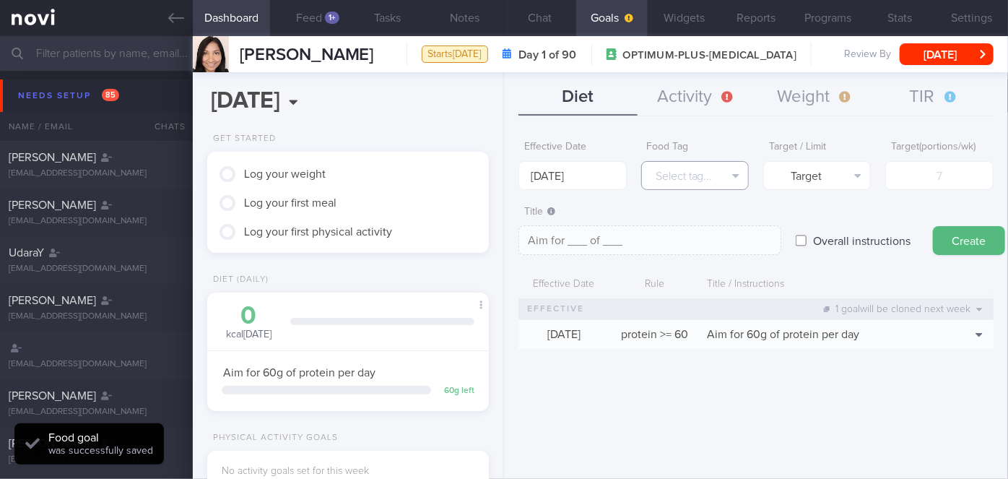
click at [706, 172] on button "Select tag..." at bounding box center [695, 175] width 108 height 29
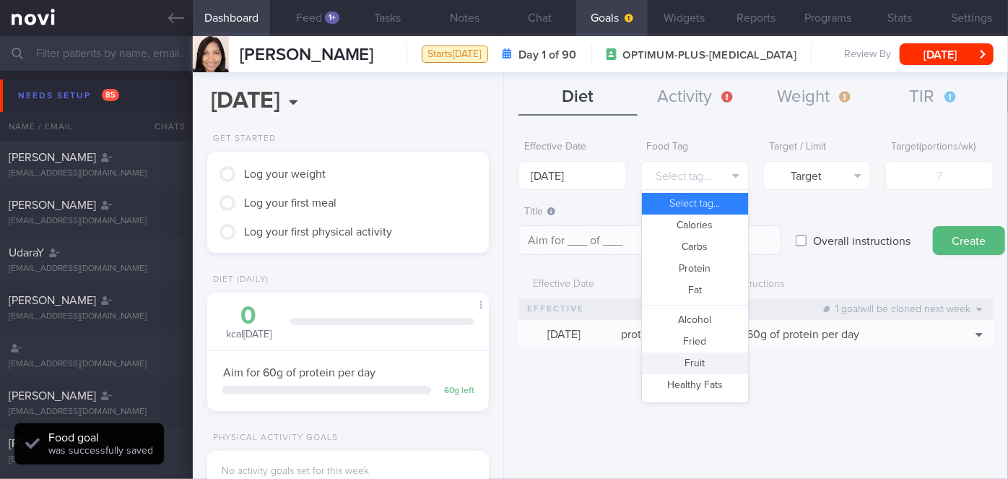
click at [697, 357] on button "Fruit" at bounding box center [695, 363] width 106 height 22
type textarea "Aim for __ portions of fruits per week"
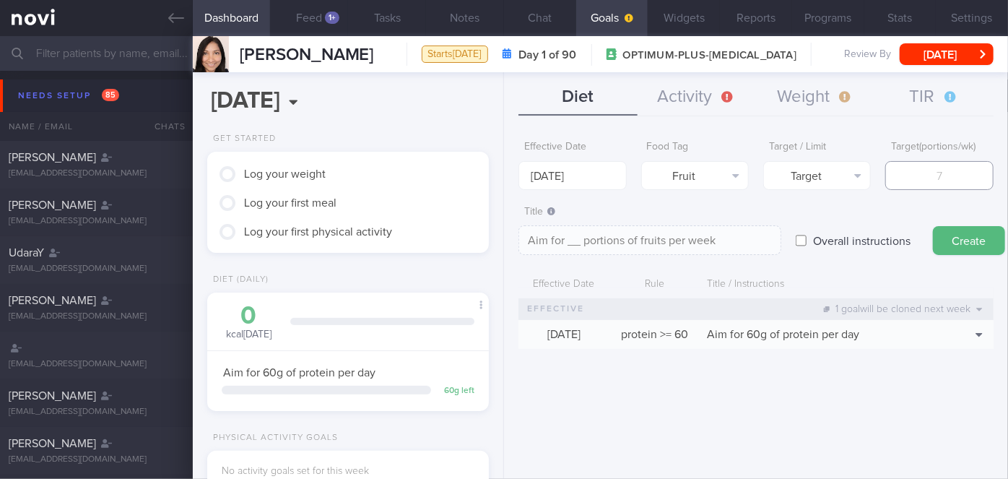
click at [952, 175] on input "number" at bounding box center [939, 175] width 108 height 29
type input "1"
type textarea "Aim for 1 portions of fruits per week"
type input "14"
type textarea "Aim for 14 portions of fruits per week"
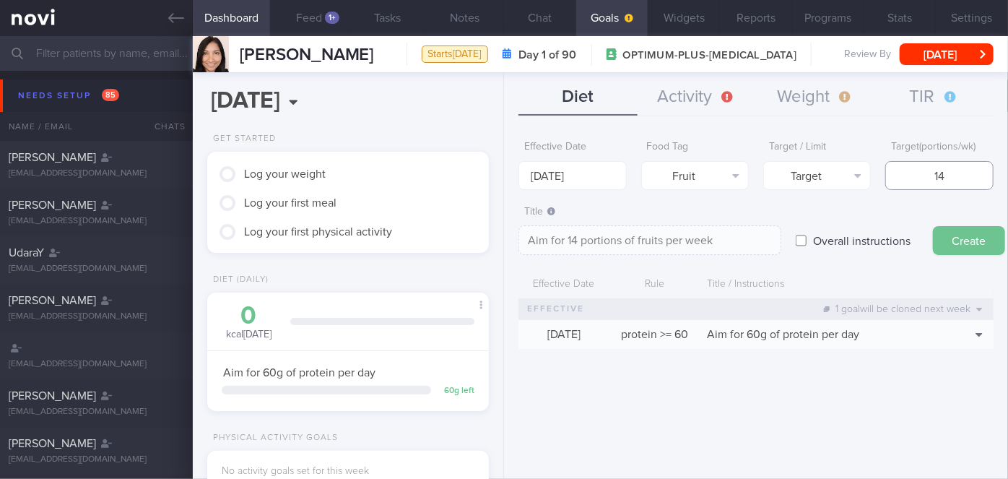
type input "14"
click at [979, 238] on button "Create" at bounding box center [969, 240] width 72 height 29
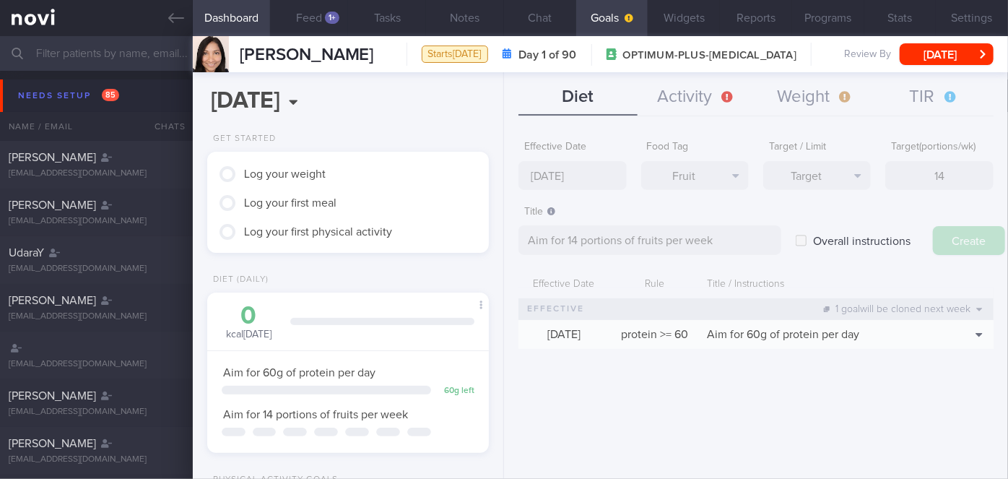
type input "[DATE]"
type textarea "Aim for ___ of ___"
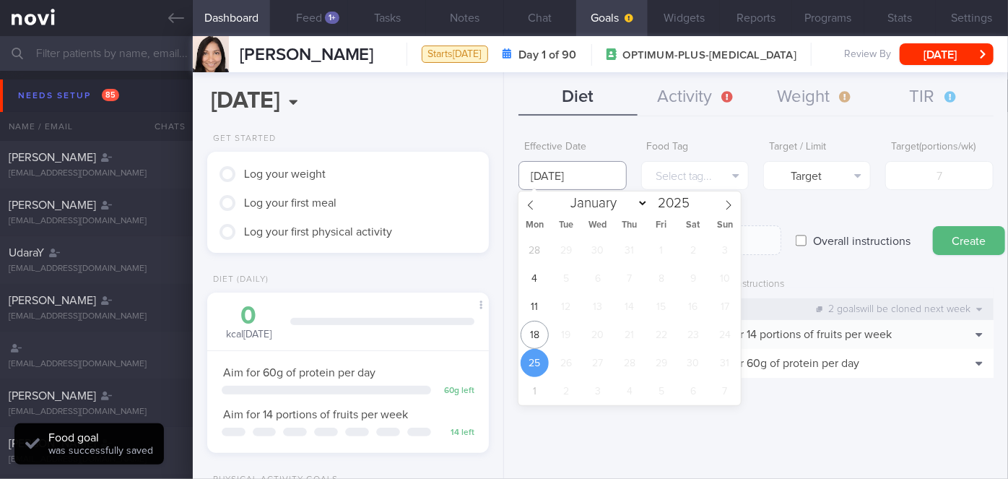
click at [596, 181] on input "[DATE]" at bounding box center [572, 175] width 108 height 29
click at [535, 340] on span "18" at bounding box center [534, 335] width 28 height 28
type input "[DATE]"
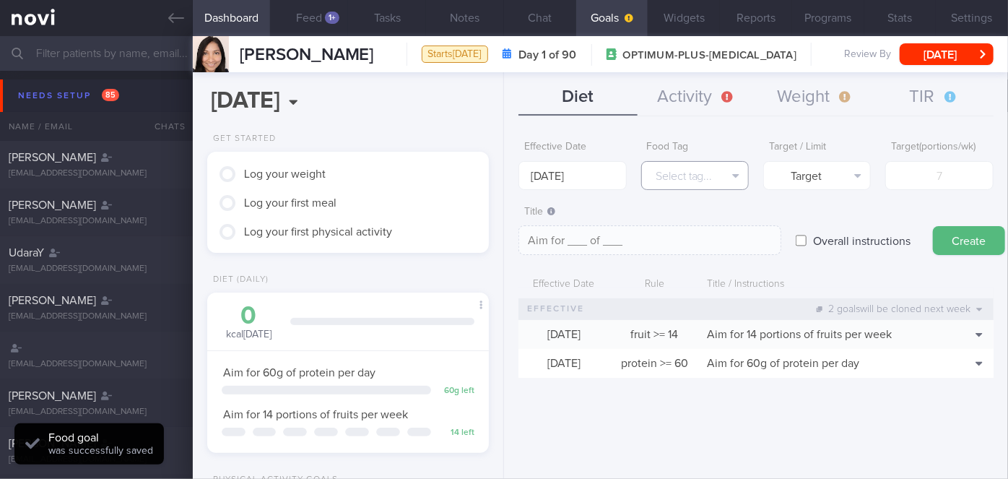
click at [687, 171] on button "Select tag..." at bounding box center [695, 175] width 108 height 29
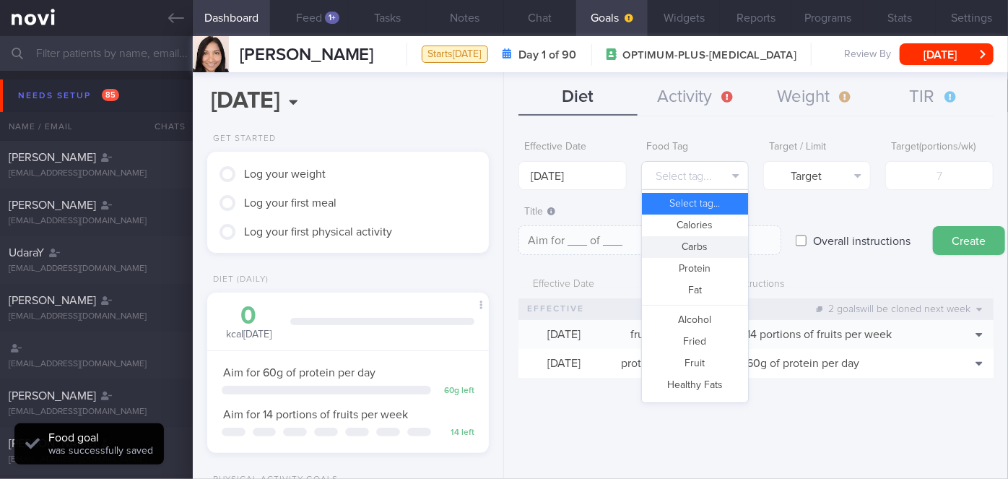
scroll to position [429, 0]
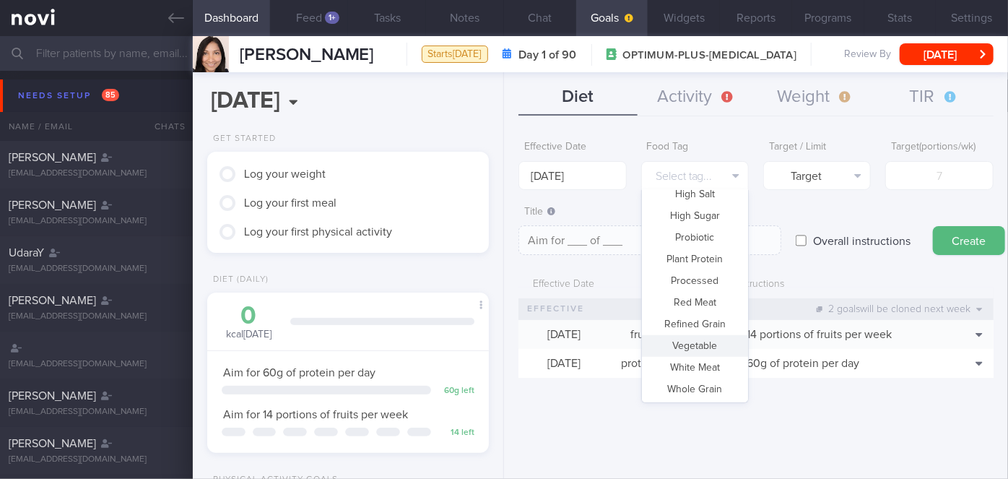
click at [699, 344] on button "Vegetable" at bounding box center [695, 346] width 106 height 22
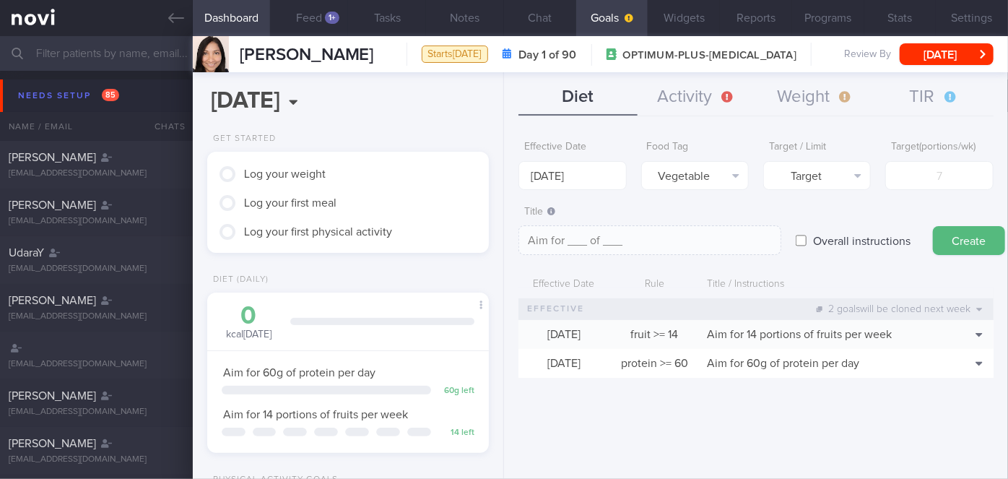
type textarea "Aim for __ portions of vegetables per week"
type input "1"
type textarea "Aim for 1 portions of vegetables per week"
click at [946, 176] on input "1" at bounding box center [939, 175] width 108 height 29
type input "14"
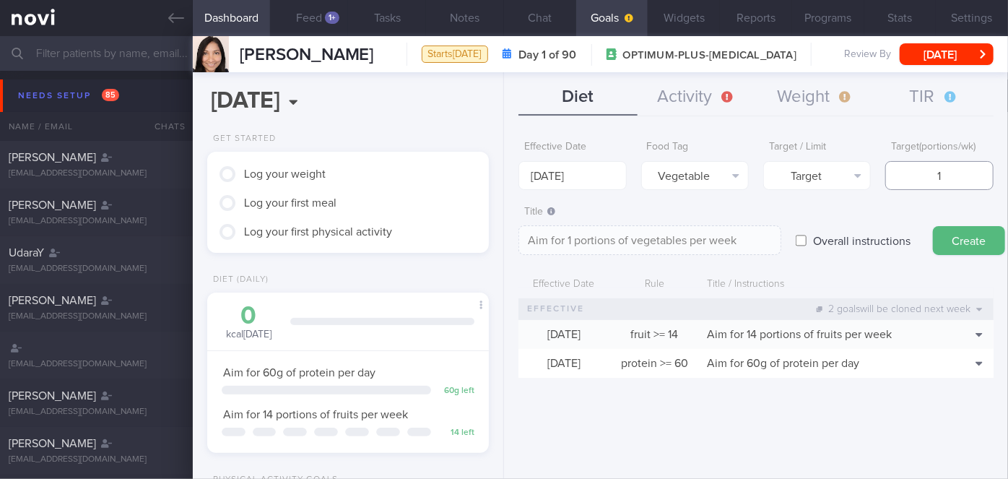
type textarea "Aim for 14 portions of vegetables per week"
type input "14"
click at [933, 226] on button "Create" at bounding box center [969, 240] width 72 height 29
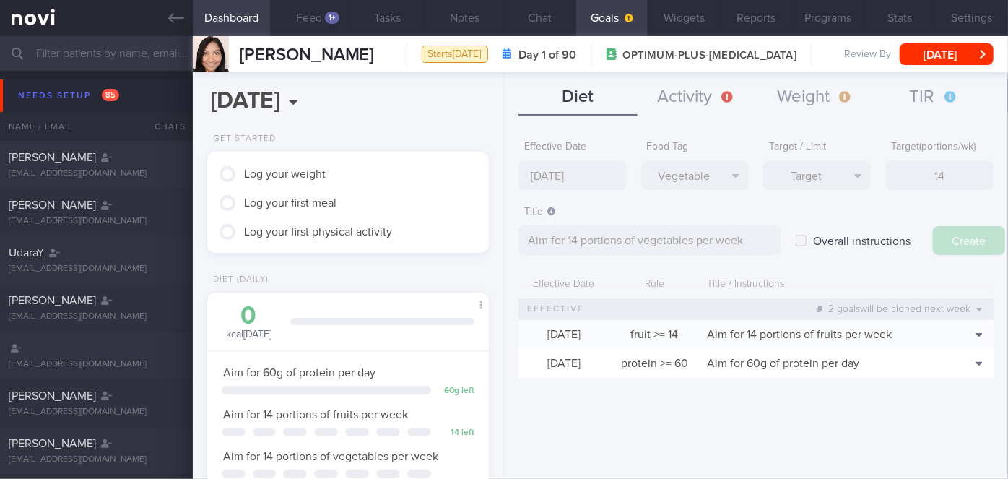
type input "[DATE]"
type textarea "Aim for ___ of ___"
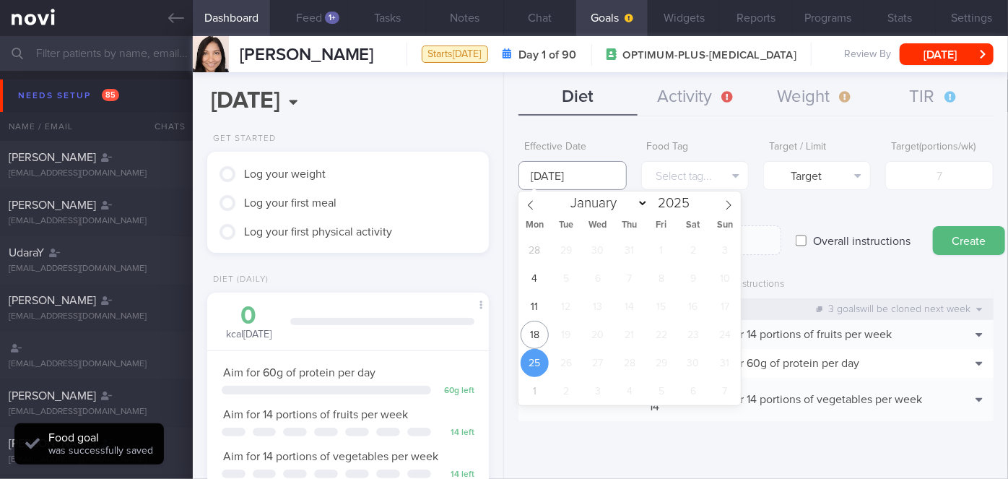
click at [610, 173] on input "[DATE]" at bounding box center [572, 175] width 108 height 29
click at [537, 332] on span "18" at bounding box center [534, 335] width 28 height 28
type input "[DATE]"
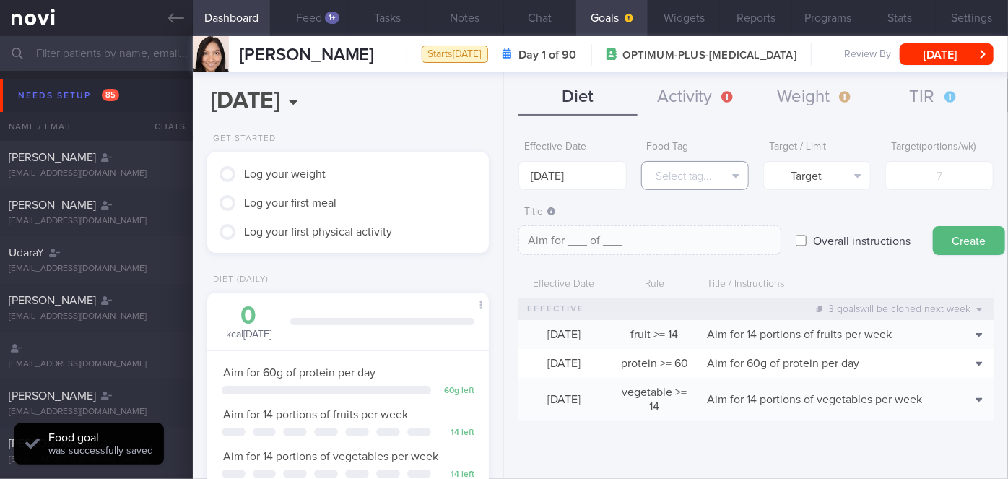
click at [680, 181] on button "Select tag..." at bounding box center [695, 175] width 108 height 29
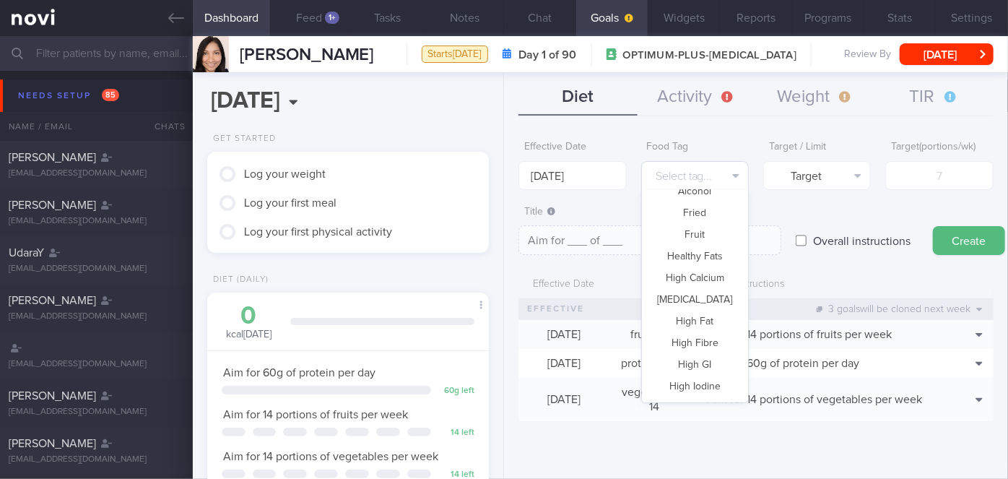
scroll to position [105, 0]
click at [702, 241] on button "Fried" at bounding box center [695, 236] width 106 height 22
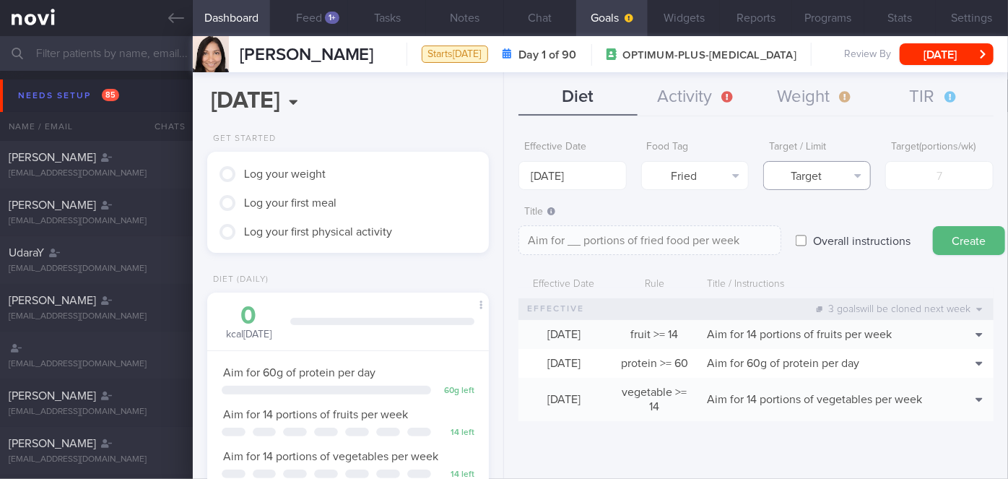
click at [825, 167] on button "Target" at bounding box center [817, 175] width 108 height 29
click at [837, 227] on button "Limit" at bounding box center [817, 225] width 106 height 22
type textarea "Keep to __ portions of fried food per week"
click at [936, 187] on input "number" at bounding box center [939, 175] width 108 height 29
type input "2"
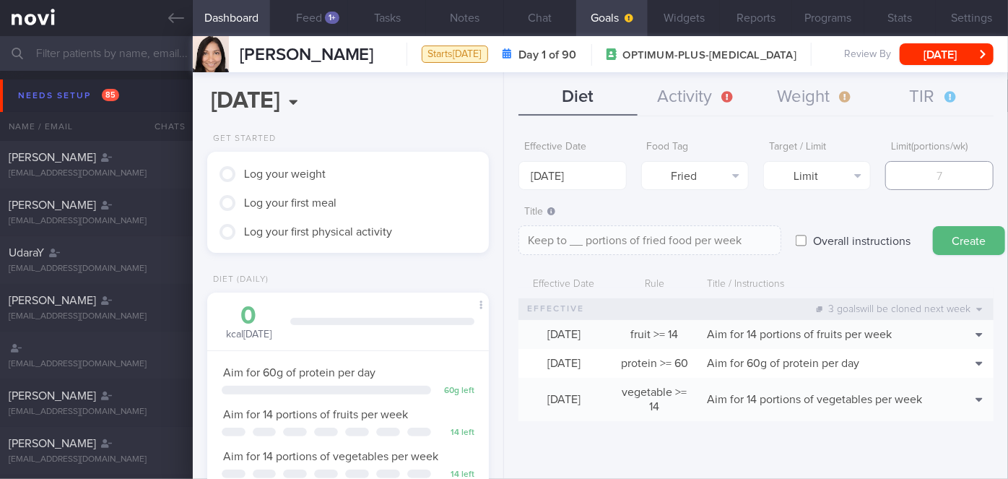
type textarea "Keep to 2 portions of fried food per week"
type input "2"
click at [983, 240] on button "Create" at bounding box center [969, 240] width 72 height 29
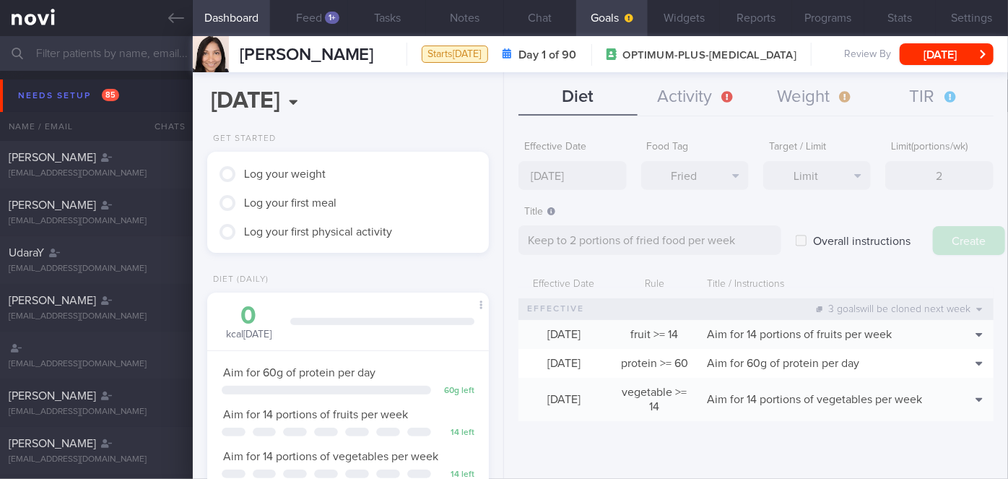
type input "[DATE]"
type textarea "Aim for ___ of ___"
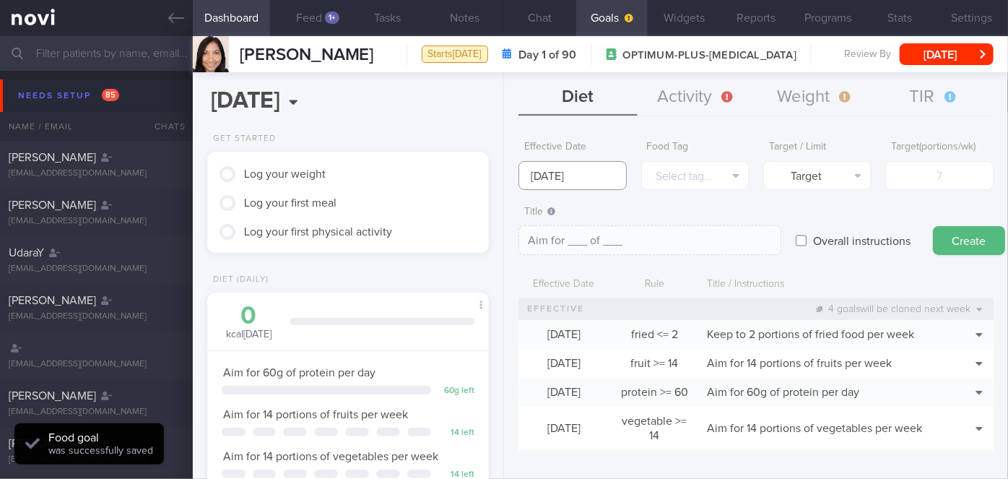
click at [603, 175] on input "[DATE]" at bounding box center [572, 175] width 108 height 29
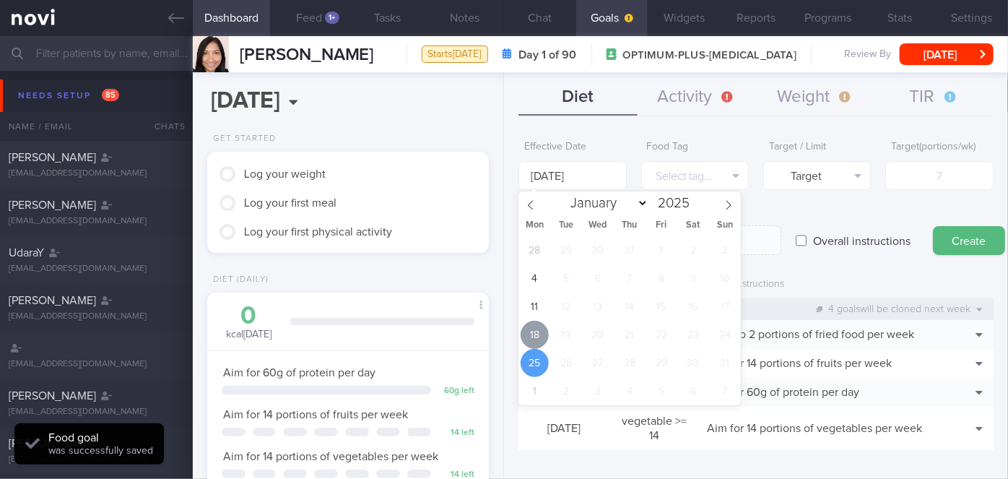
click at [537, 338] on span "18" at bounding box center [534, 335] width 28 height 28
type input "[DATE]"
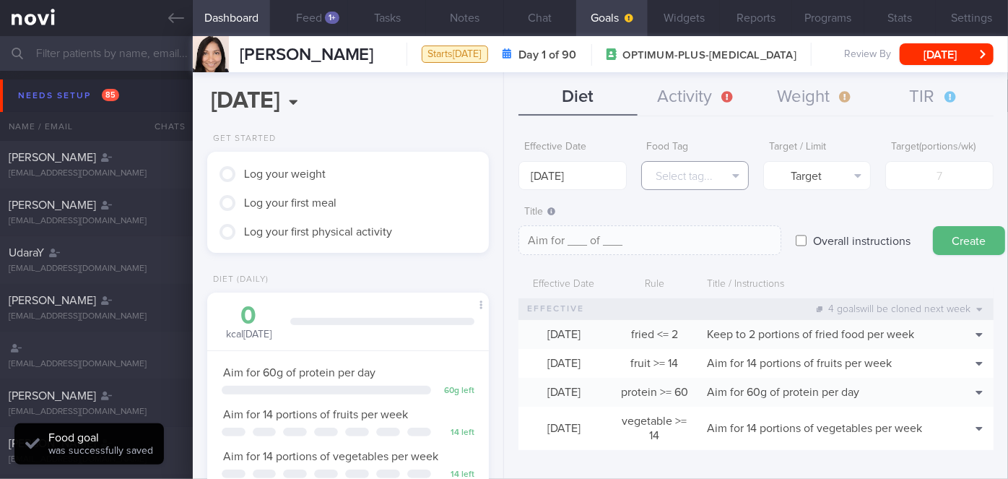
click at [697, 169] on button "Select tag..." at bounding box center [695, 175] width 108 height 29
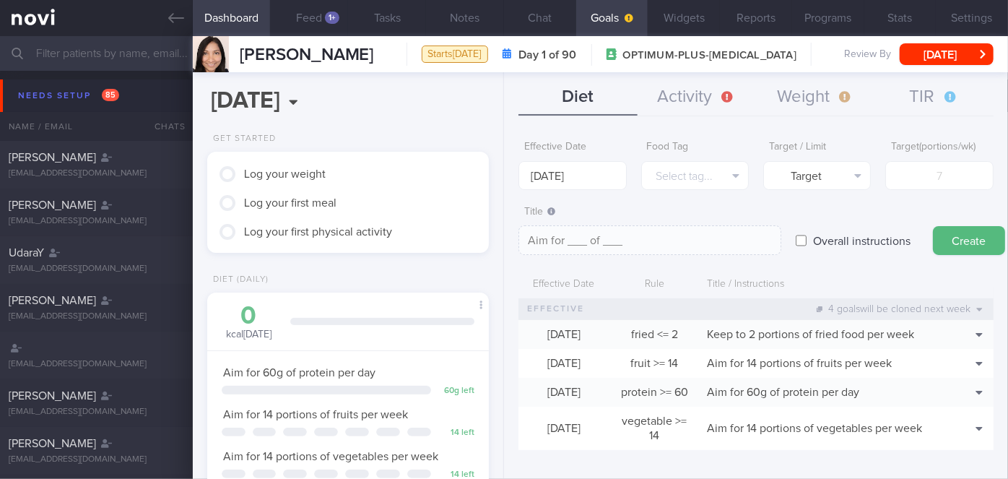
click at [752, 206] on label "Title" at bounding box center [649, 212] width 251 height 13
click at [584, 240] on textarea "Aim for ___ of ___" at bounding box center [649, 240] width 263 height 30
click at [642, 241] on textarea "Aim for 1.6 litres of ___" at bounding box center [649, 240] width 263 height 30
type textarea "Aim for 1.6 litres of fluid daily."
click at [837, 237] on label "Overall instructions" at bounding box center [862, 240] width 112 height 29
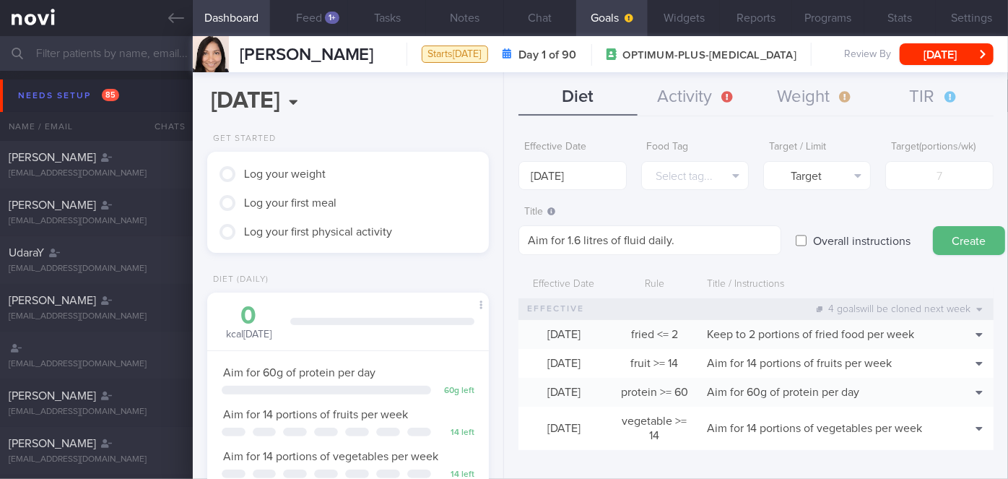
click at [806, 237] on input "Overall instructions" at bounding box center [801, 240] width 11 height 29
checkbox input "true"
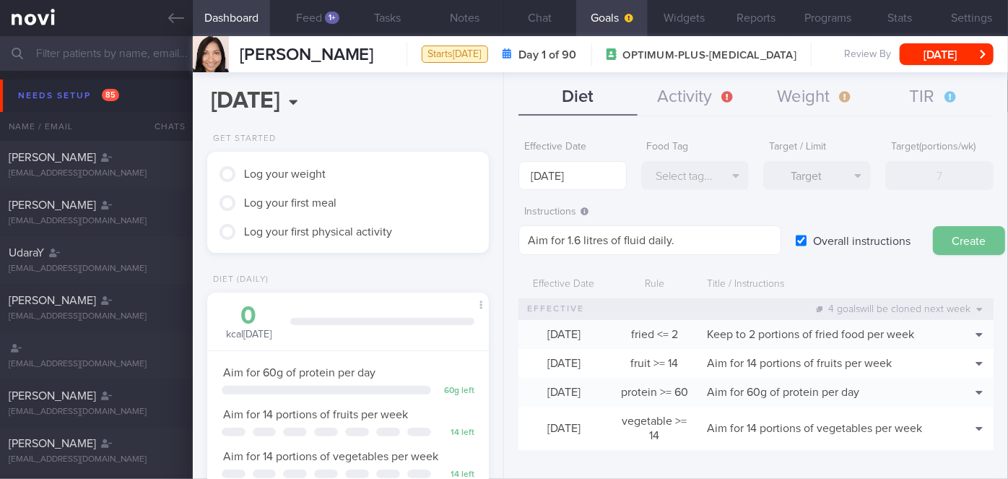
click at [985, 243] on button "Create" at bounding box center [969, 240] width 72 height 29
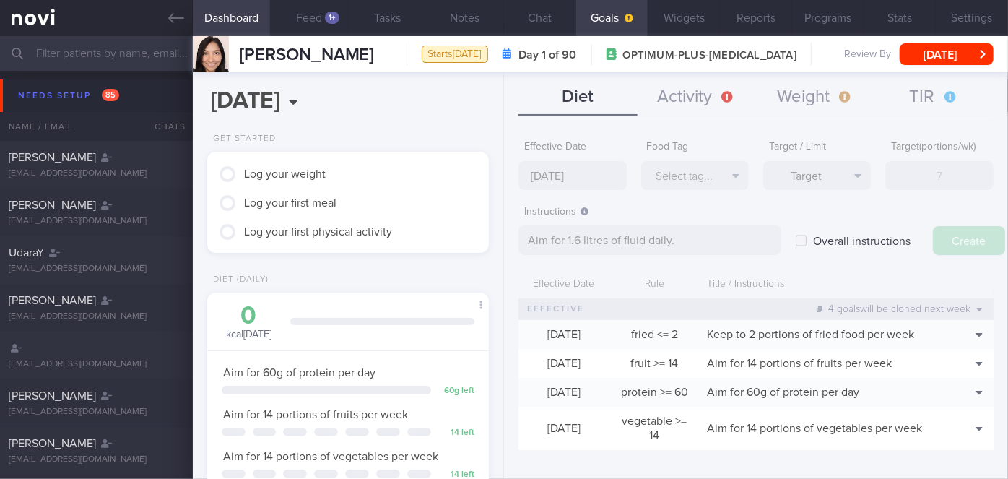
type input "[DATE]"
type textarea "Aim for ___ of ___"
checkbox input "false"
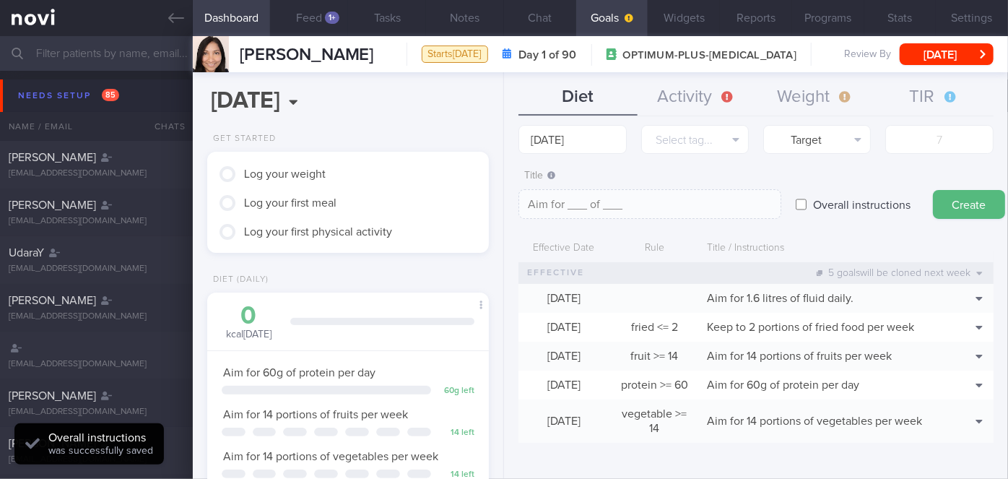
scroll to position [0, 0]
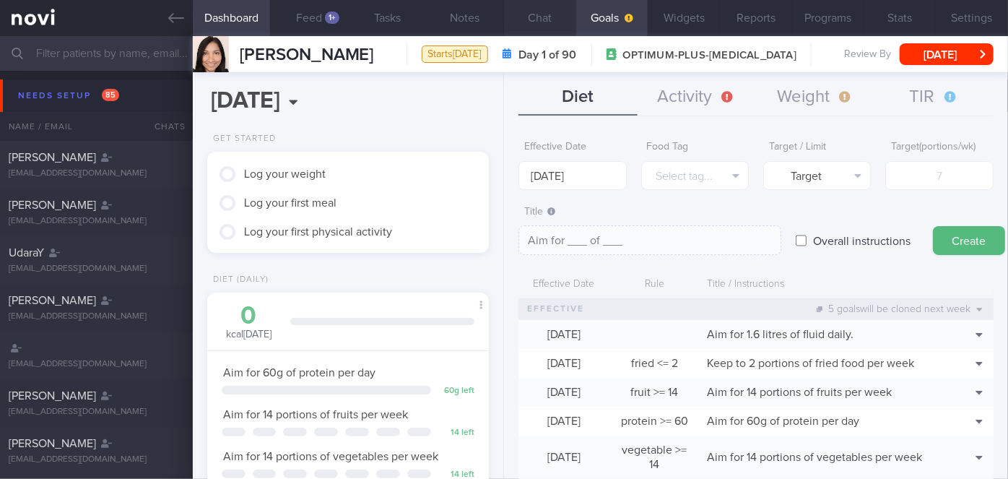
click at [565, 23] on button "Chat" at bounding box center [540, 18] width 72 height 36
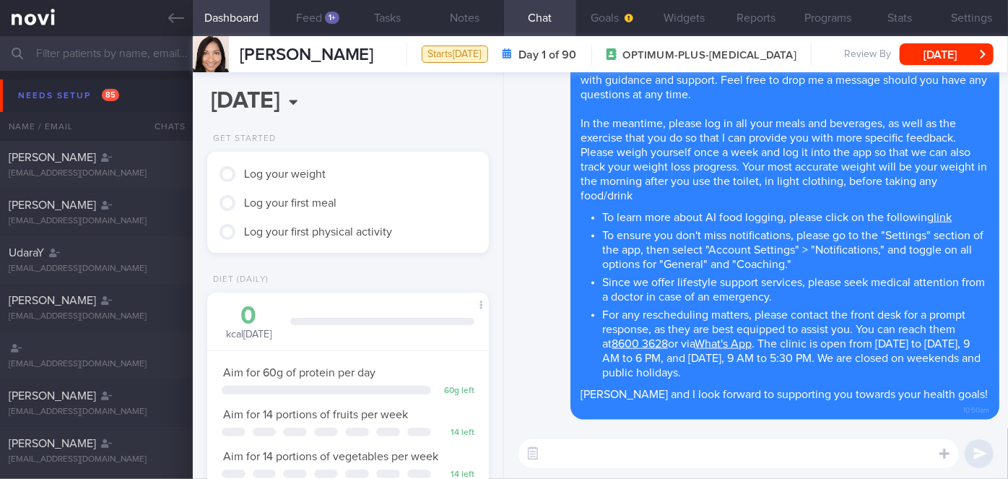
click at [606, 461] on textarea at bounding box center [738, 453] width 440 height 29
click at [608, 20] on button "Goals" at bounding box center [612, 18] width 72 height 36
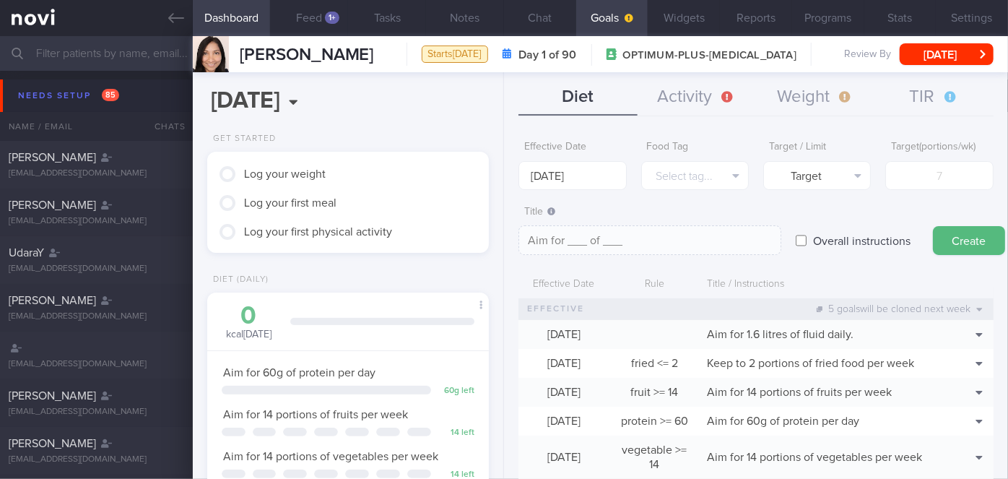
click at [596, 189] on form "Effective Date [DATE] Food Tag Select tag... Select tag... Calories Carbs Prote…" at bounding box center [755, 313] width 475 height 359
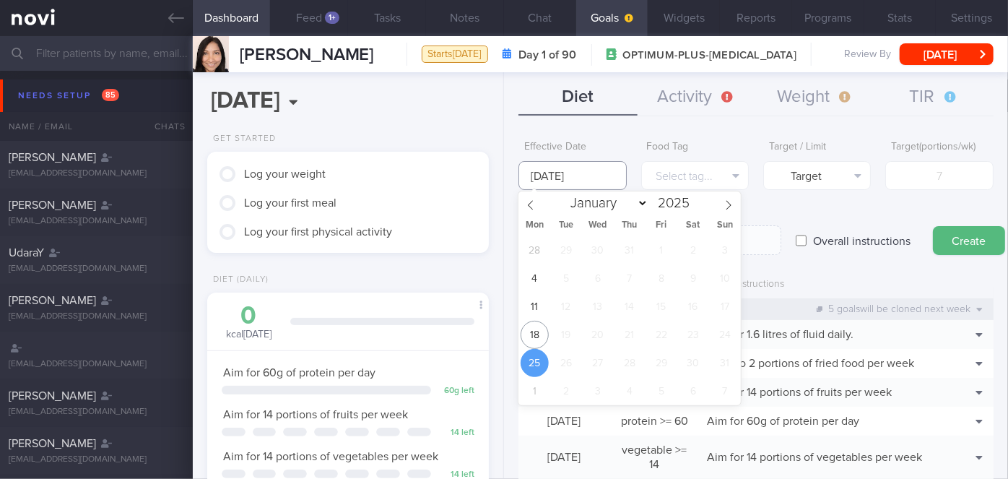
click at [587, 181] on input "[DATE]" at bounding box center [572, 175] width 108 height 29
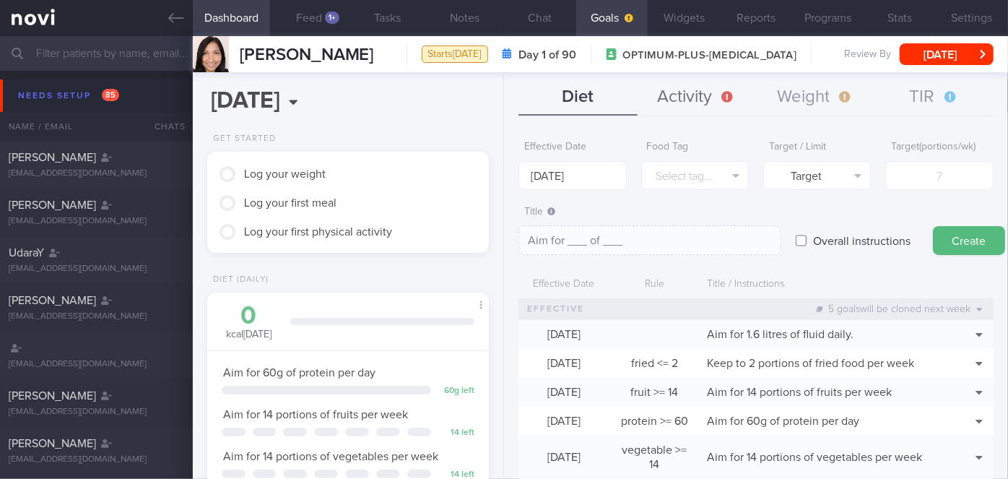
click at [678, 101] on button "Activity" at bounding box center [696, 97] width 118 height 36
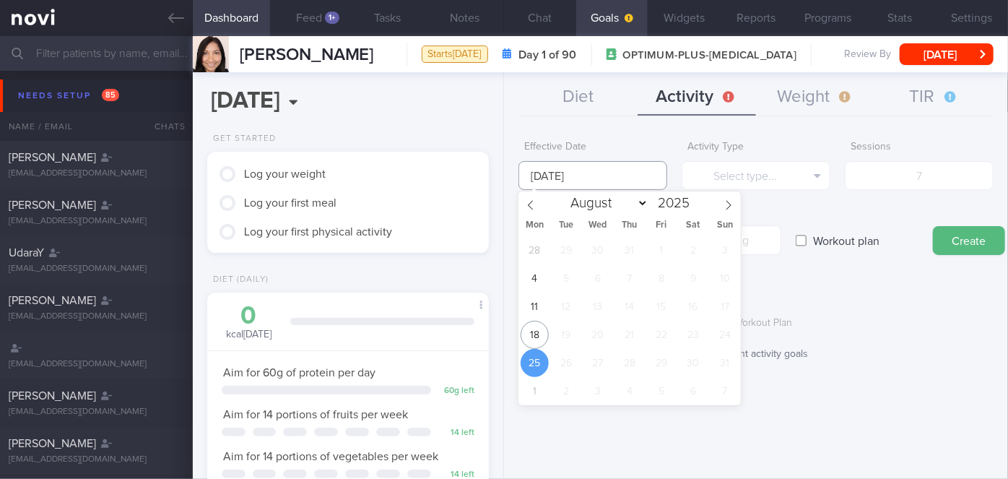
click at [596, 179] on input "[DATE]" at bounding box center [592, 175] width 149 height 29
click at [541, 332] on span "18" at bounding box center [534, 335] width 28 height 28
type input "[DATE]"
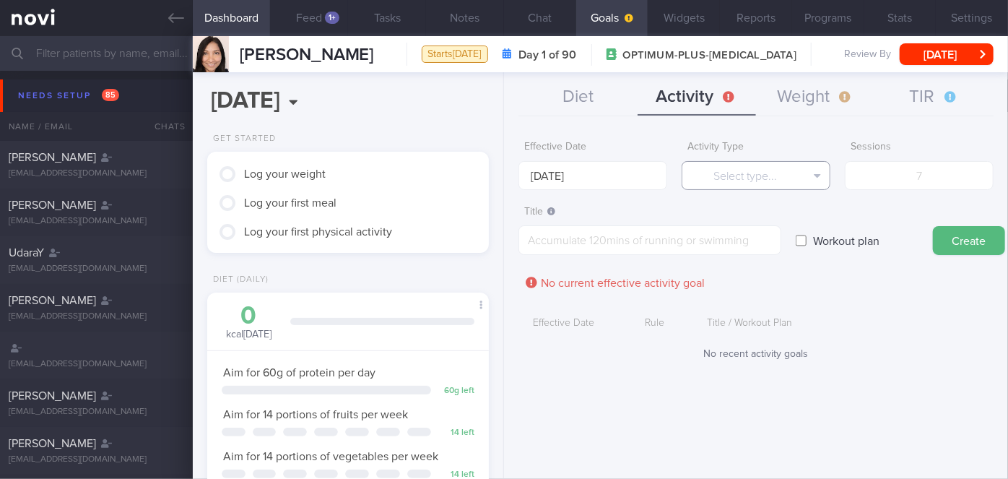
click at [741, 185] on button "Select type..." at bounding box center [755, 175] width 149 height 29
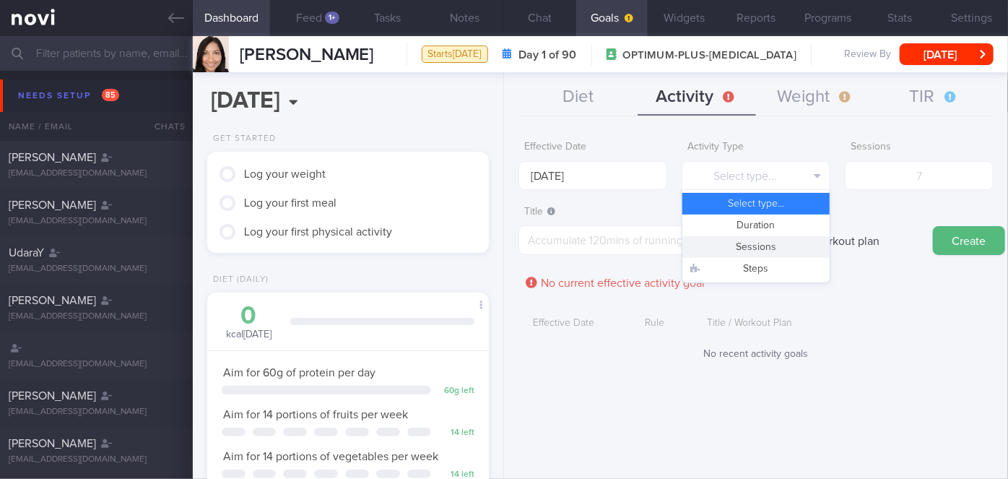
click at [739, 245] on button "Sessions" at bounding box center [755, 247] width 147 height 22
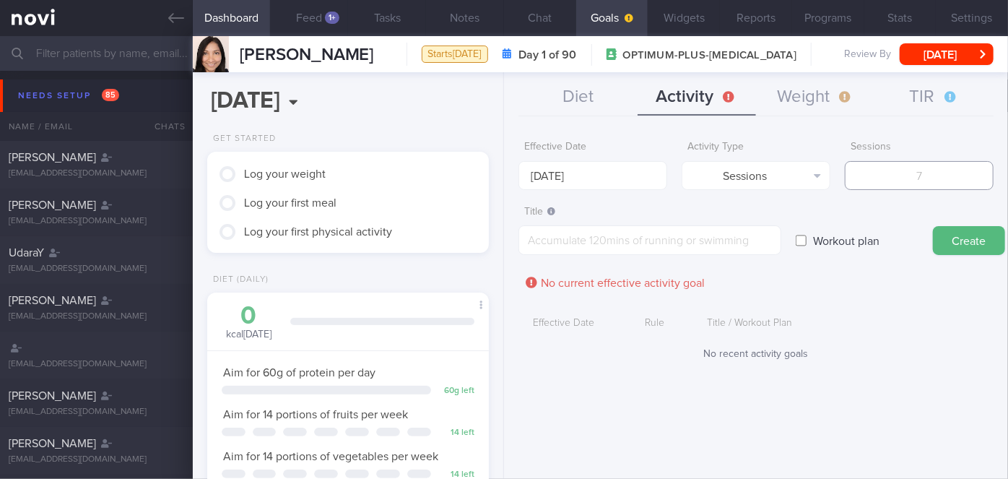
click at [887, 179] on input "number" at bounding box center [919, 175] width 149 height 29
type input "2"
click at [743, 232] on textarea at bounding box center [649, 240] width 263 height 30
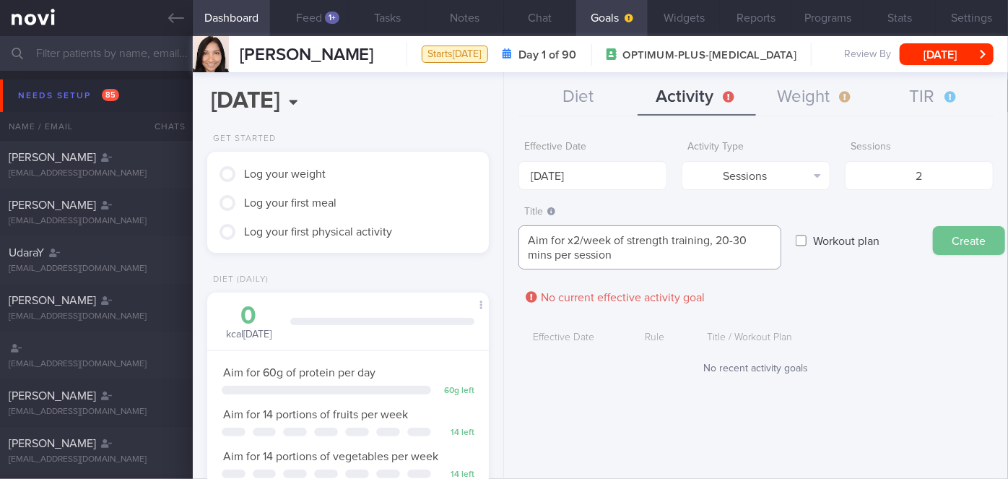
type textarea "Aim for x2/week of strength training, 20-30 mins per session"
click at [939, 242] on button "Create" at bounding box center [969, 240] width 72 height 29
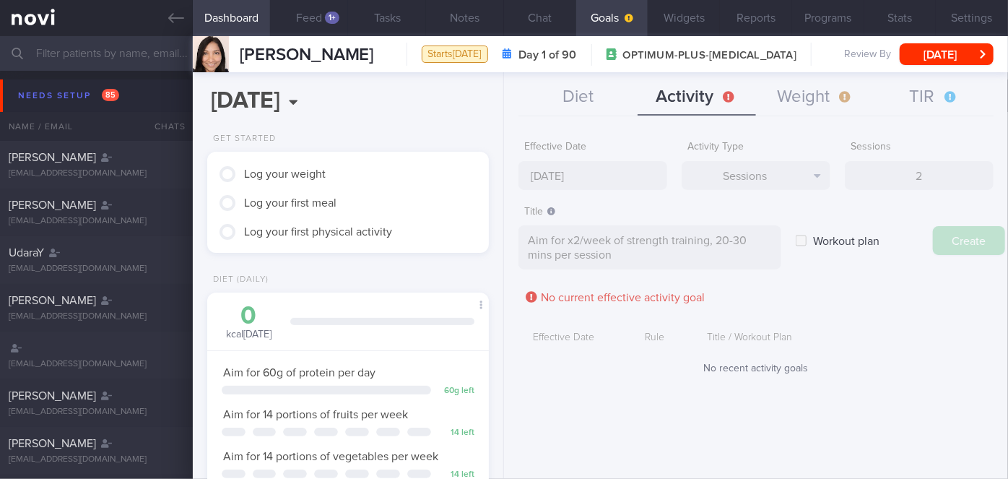
type input "[DATE]"
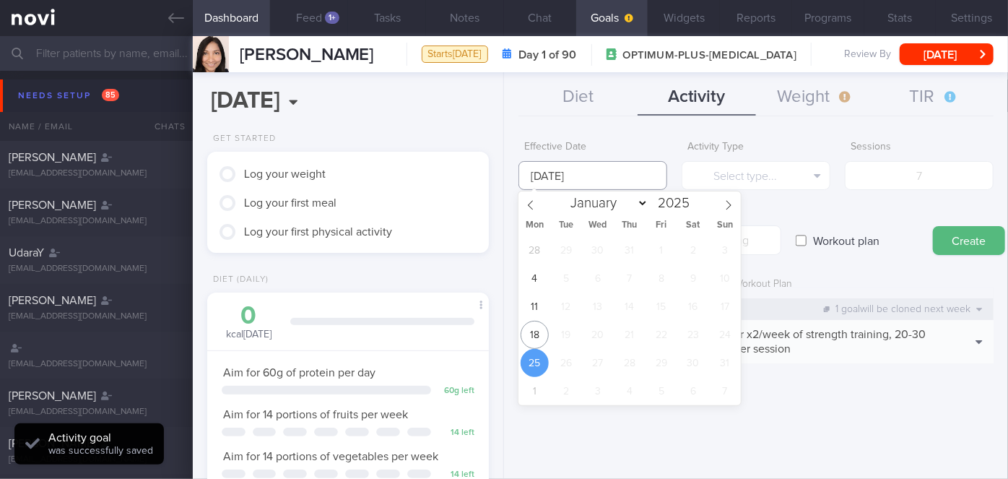
click at [631, 172] on input "[DATE]" at bounding box center [592, 175] width 149 height 29
click at [539, 328] on span "18" at bounding box center [534, 335] width 28 height 28
type input "[DATE]"
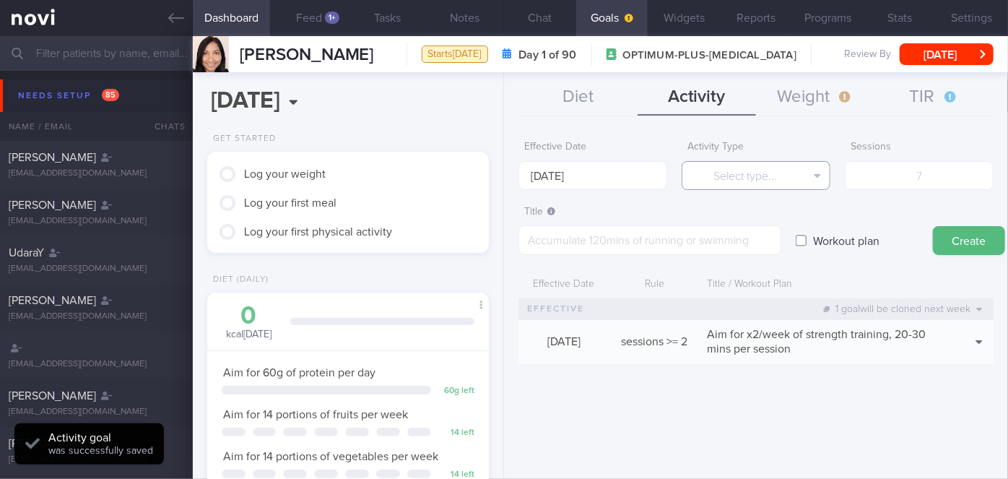
click at [741, 172] on button "Select type..." at bounding box center [755, 175] width 149 height 29
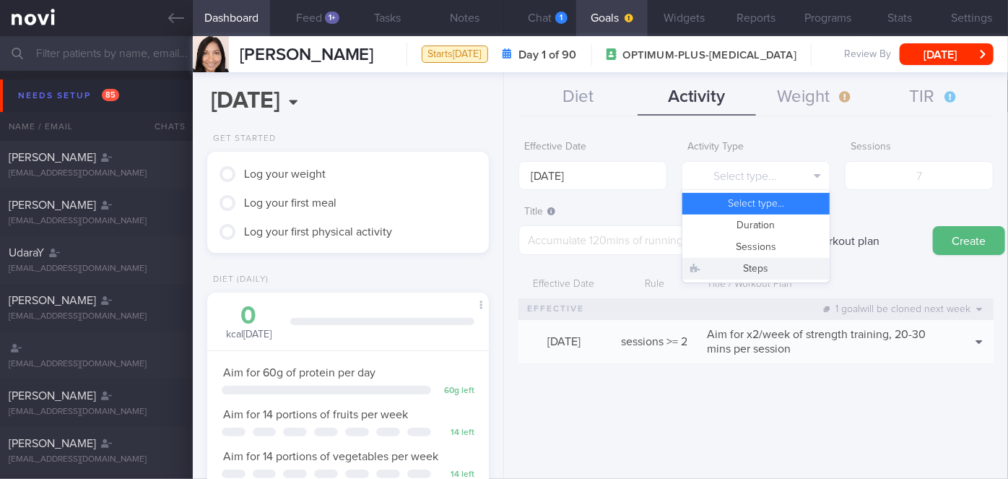
click at [768, 268] on button "Steps" at bounding box center [755, 269] width 147 height 22
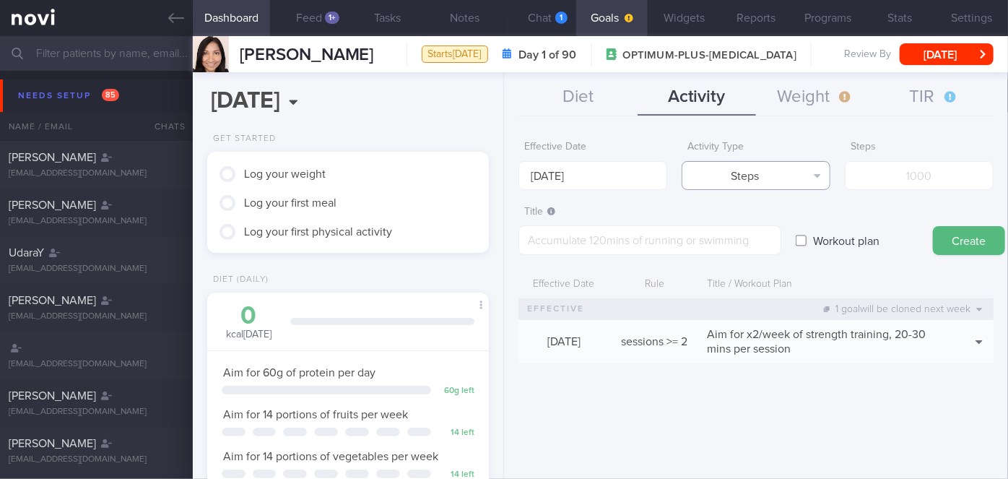
click at [777, 184] on button "Steps" at bounding box center [755, 175] width 149 height 29
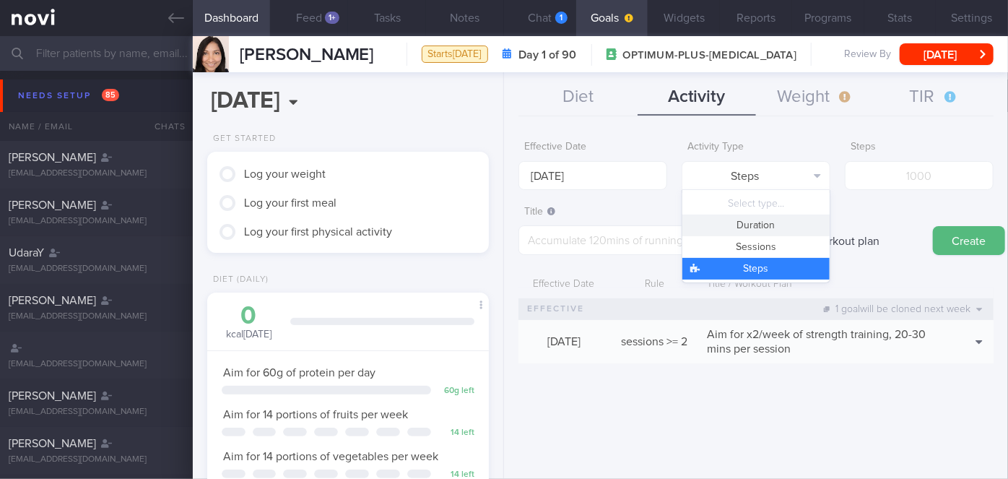
click at [767, 223] on button "Duration" at bounding box center [755, 225] width 147 height 22
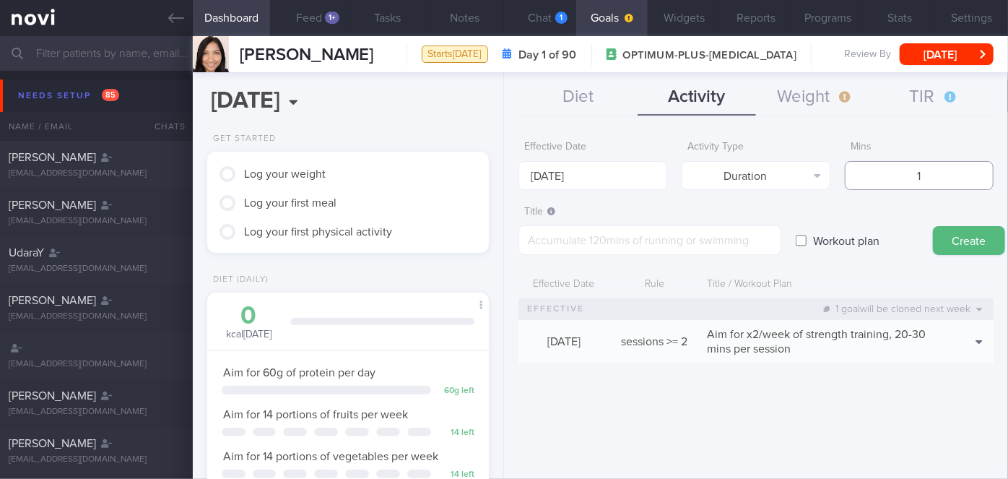
click at [914, 166] on input "1" at bounding box center [919, 175] width 149 height 29
type input "150"
click at [672, 235] on textarea at bounding box center [649, 240] width 263 height 30
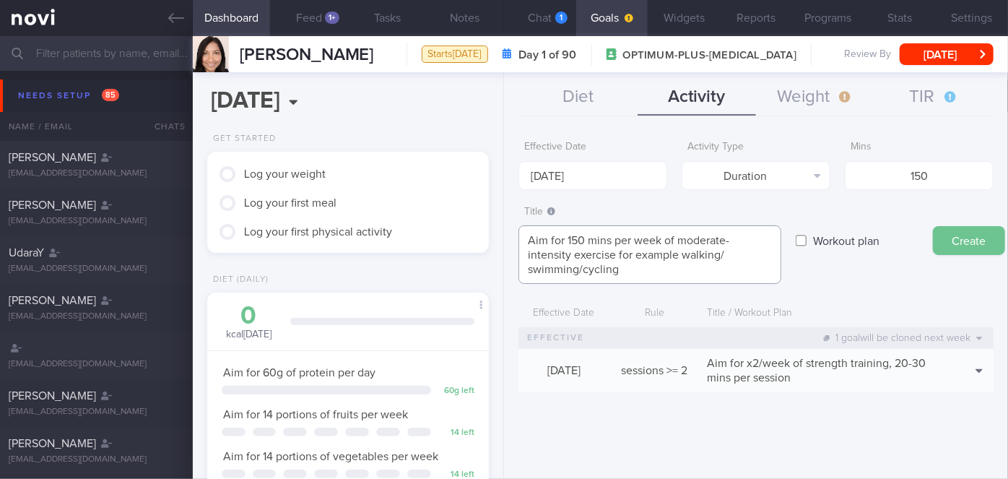
type textarea "Aim for 150 mins per week of moderate-intensity exercise for example walking/ s…"
click at [947, 240] on button "Create" at bounding box center [969, 240] width 72 height 29
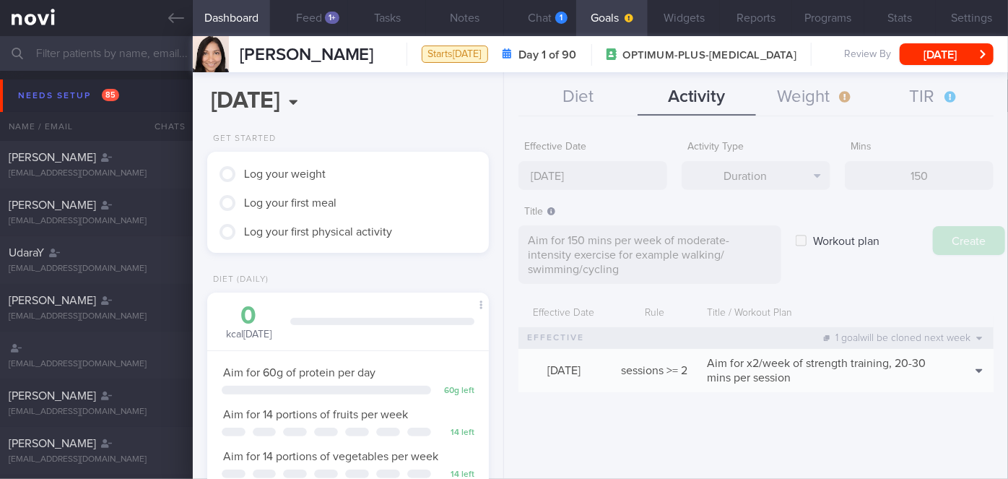
type input "[DATE]"
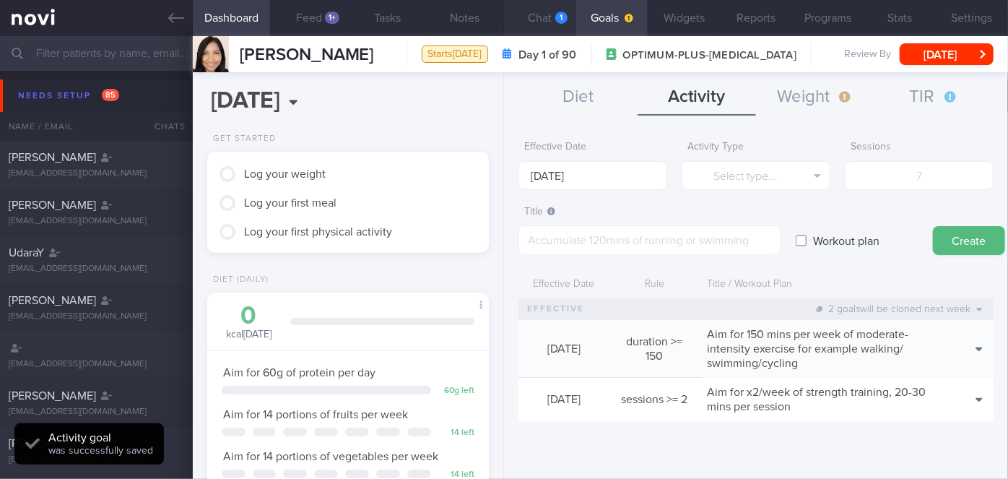
click at [554, 35] on button "Chat 1" at bounding box center [540, 18] width 72 height 36
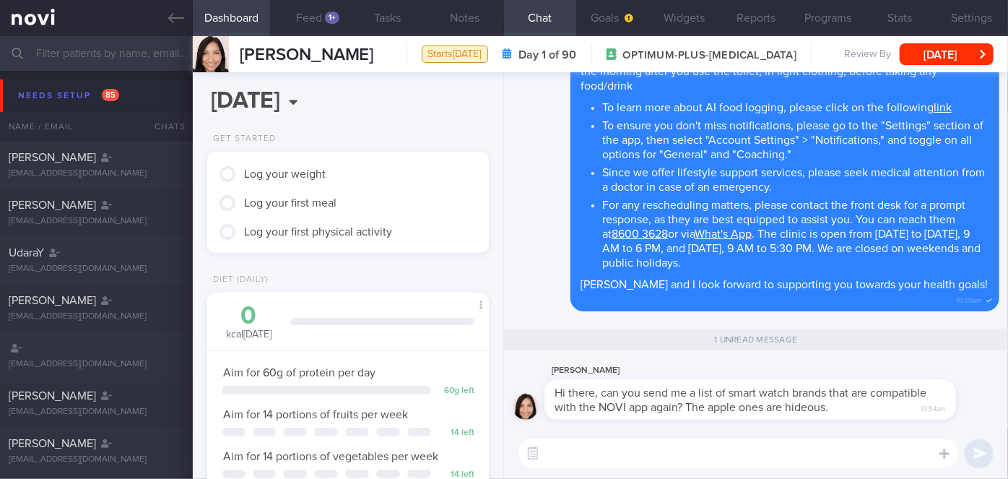
click at [618, 456] on textarea at bounding box center [738, 453] width 440 height 29
click at [773, 456] on textarea "Sure. The other ones are Garmin, Oura, Gooogle Fit" at bounding box center [738, 453] width 440 height 29
click at [827, 456] on textarea "Sure. The other ones are Garmin, Oura, Google Fit" at bounding box center [738, 453] width 440 height 29
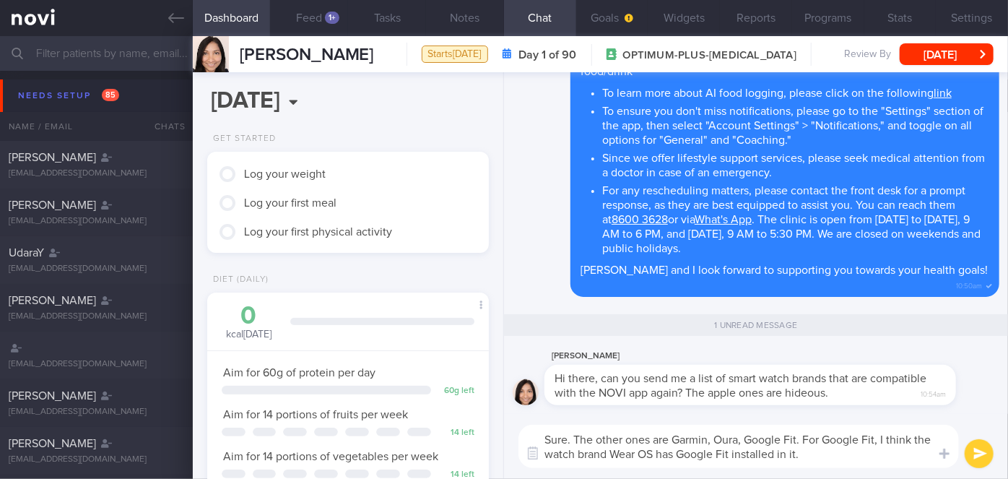
type textarea "Sure. The other ones are Garmin, Oura, Google Fit. For Google Fit, I think the …"
click at [972, 451] on button "submit" at bounding box center [978, 453] width 29 height 29
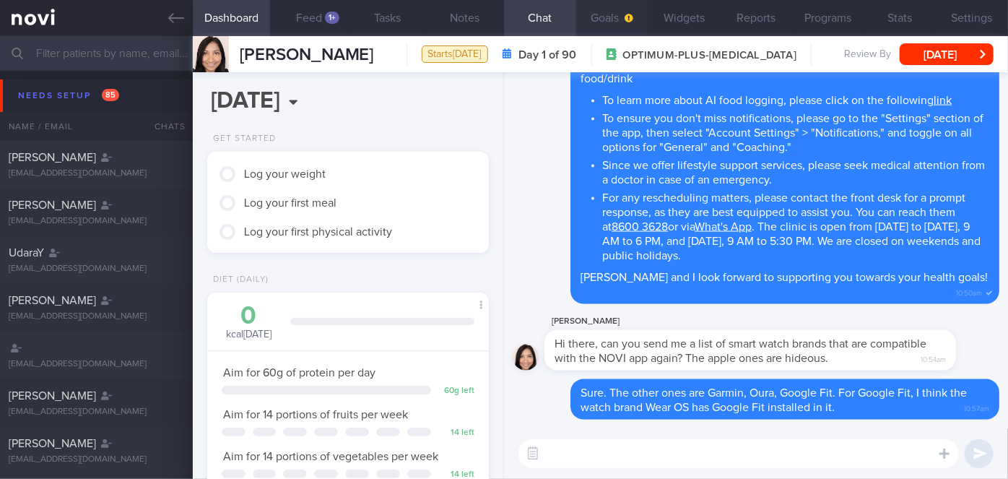
click at [622, 22] on span "button" at bounding box center [628, 18] width 12 height 12
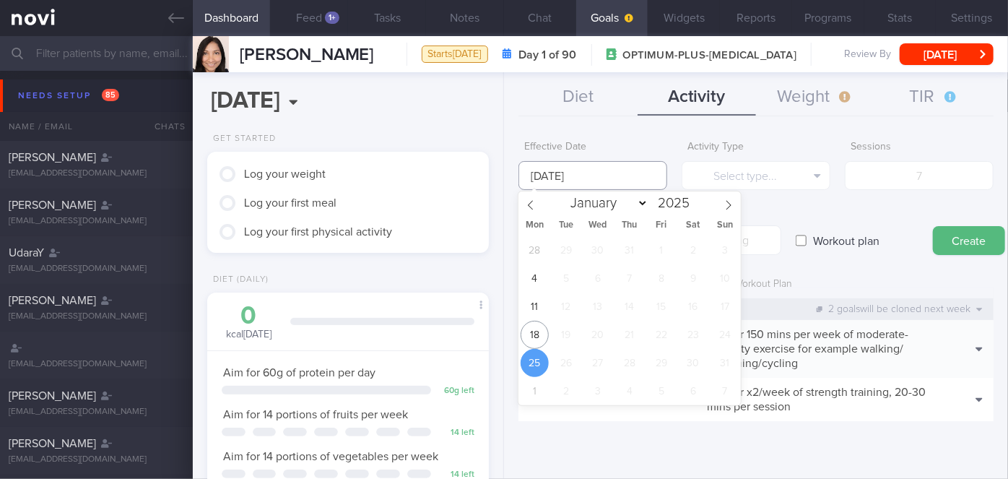
click at [589, 172] on input "[DATE]" at bounding box center [592, 175] width 149 height 29
click at [533, 325] on span "18" at bounding box center [534, 335] width 28 height 28
type input "[DATE]"
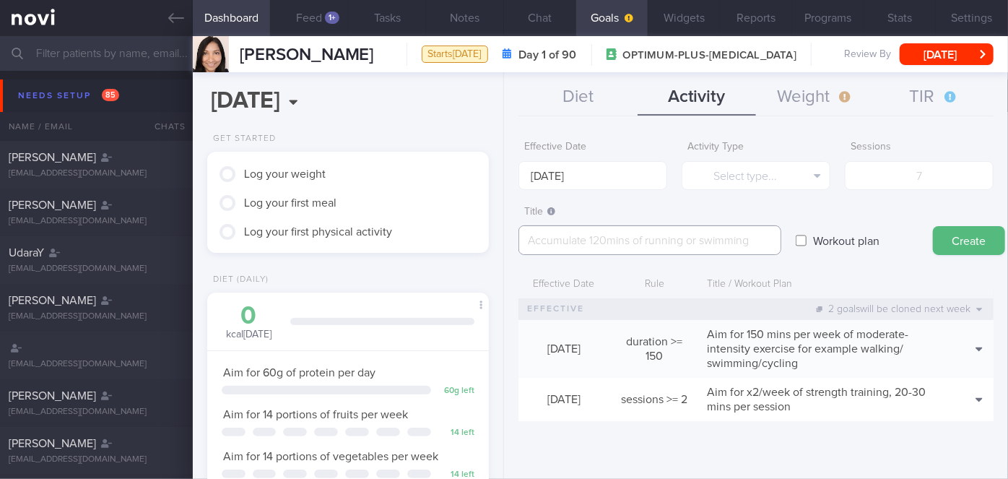
click at [551, 250] on textarea at bounding box center [649, 240] width 263 height 30
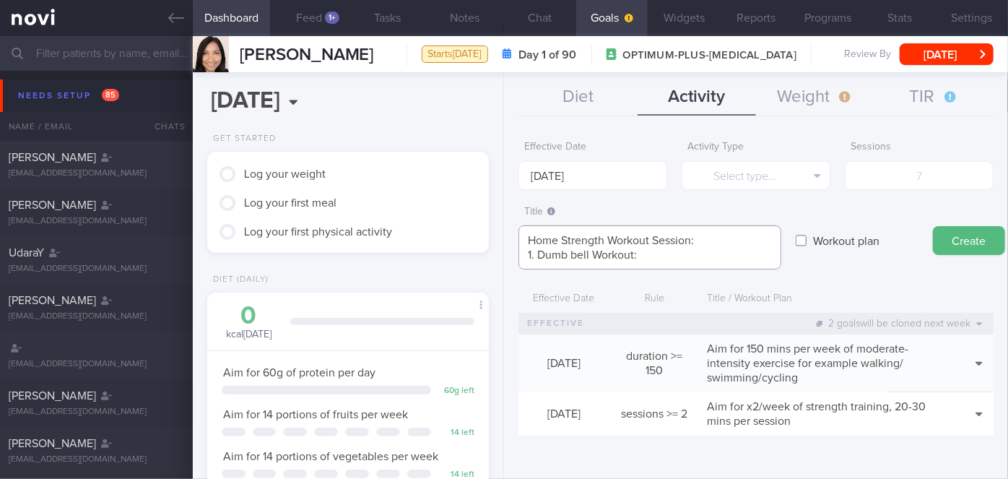
paste textarea "[URL][DOMAIN_NAME]"
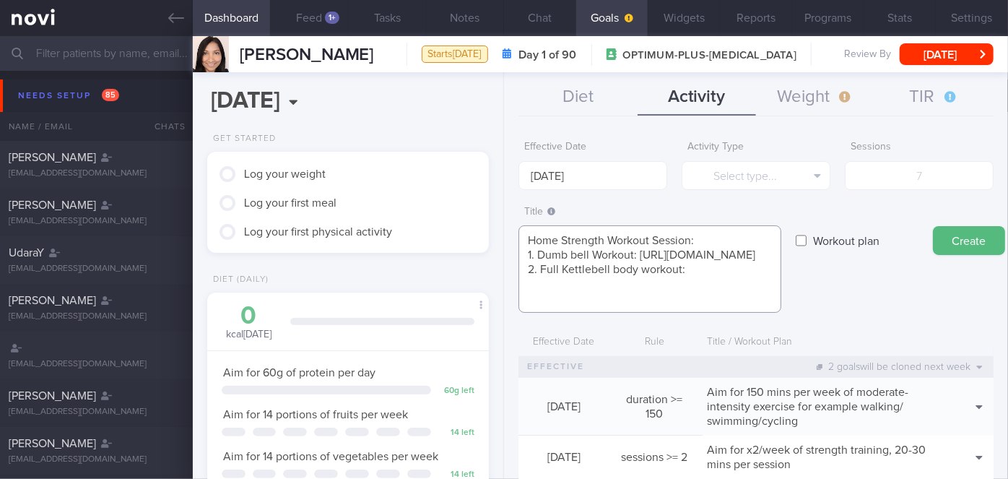
paste textarea "[URL][DOMAIN_NAME]"
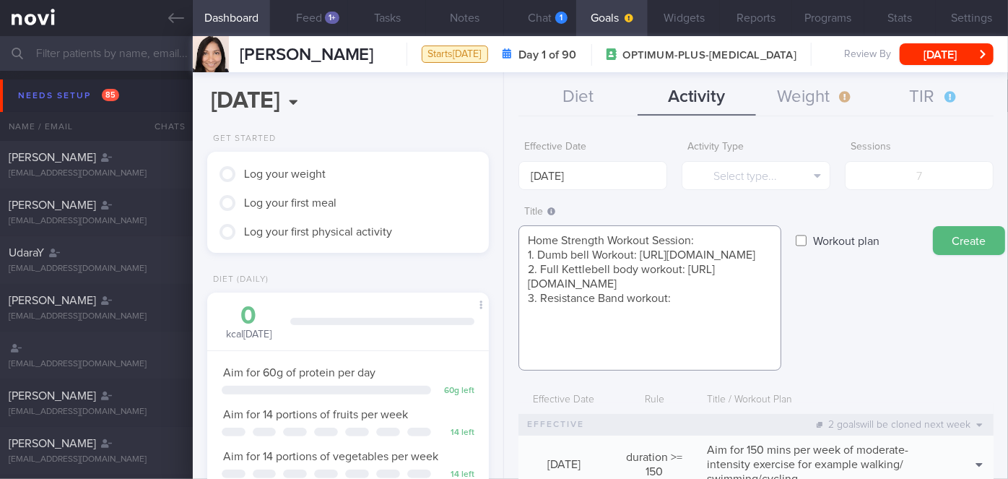
paste textarea "[URL][DOMAIN_NAME]"
type textarea "Home Strength Workout Session: 1. Dumb bell Workout: [URL][DOMAIN_NAME] 2. Full…"
click at [851, 242] on label "Workout plan" at bounding box center [846, 240] width 81 height 29
click at [806, 242] on input "Workout plan" at bounding box center [801, 240] width 11 height 29
checkbox input "true"
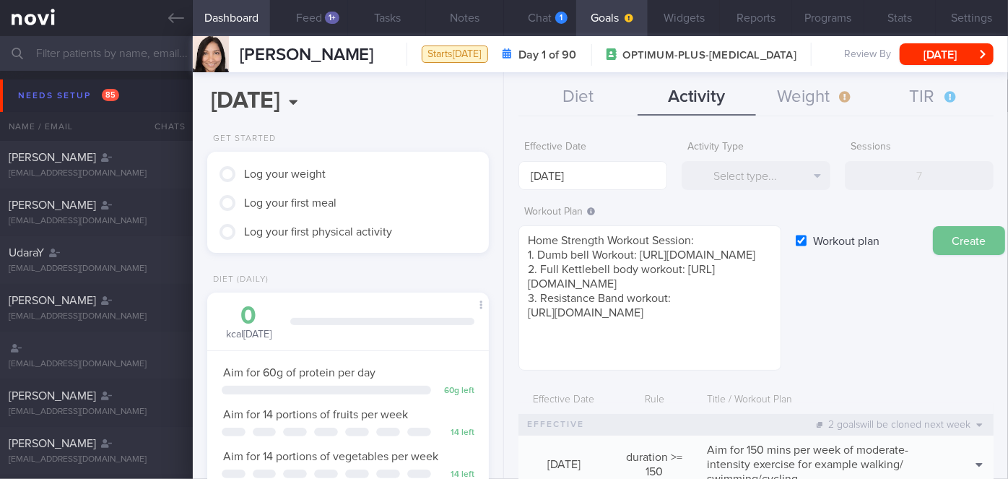
click at [954, 237] on button "Create" at bounding box center [969, 240] width 72 height 29
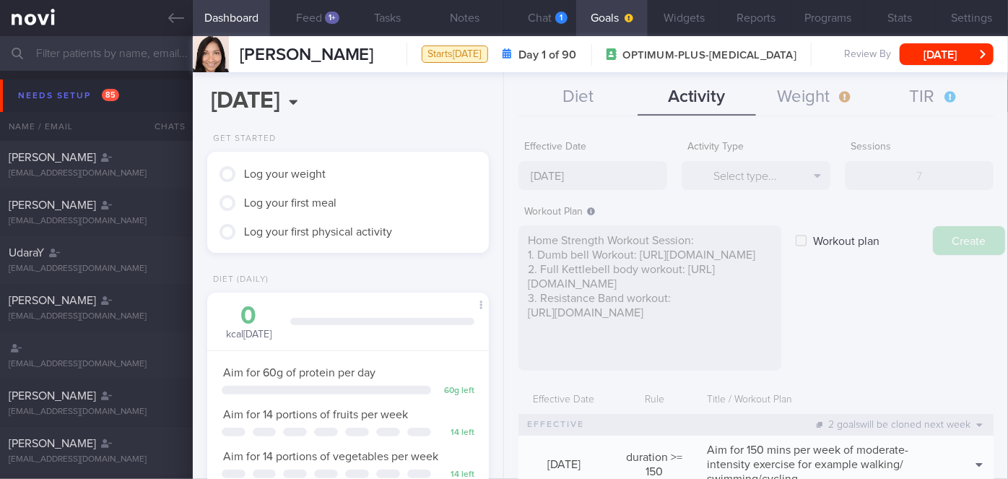
type input "[DATE]"
checkbox input "false"
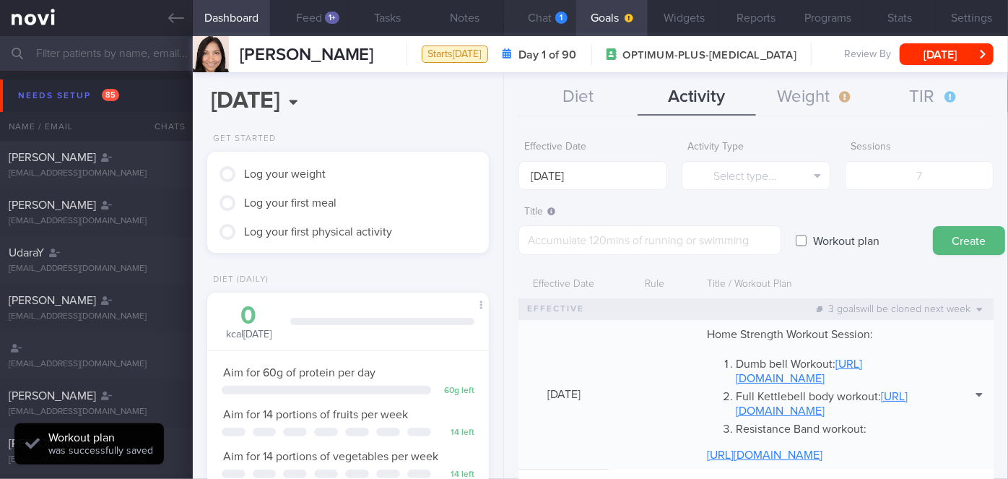
click at [564, 16] on div "1" at bounding box center [561, 18] width 12 height 12
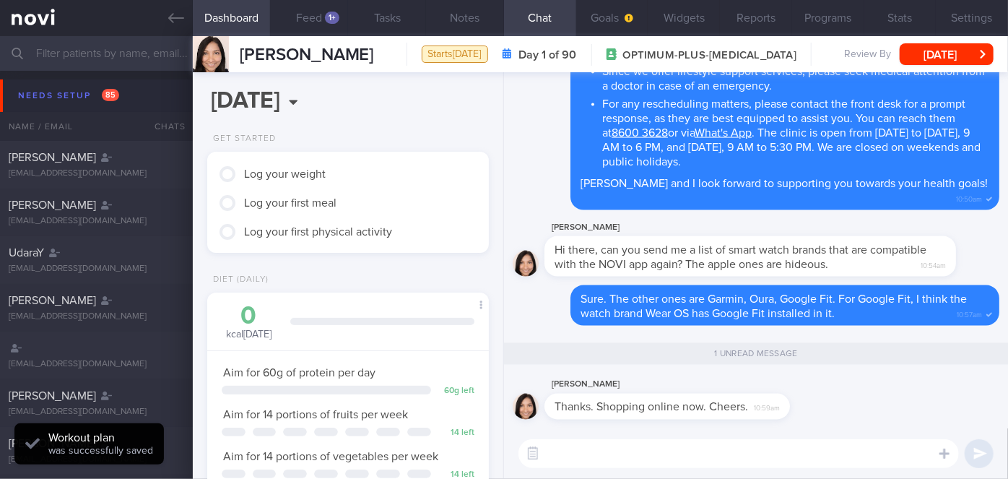
click at [581, 463] on textarea at bounding box center [738, 453] width 440 height 29
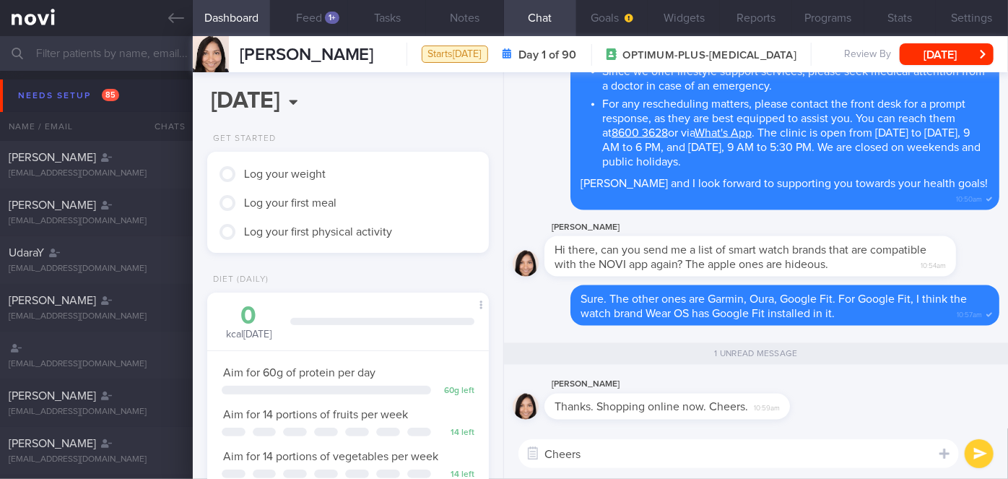
type textarea "Cheers!"
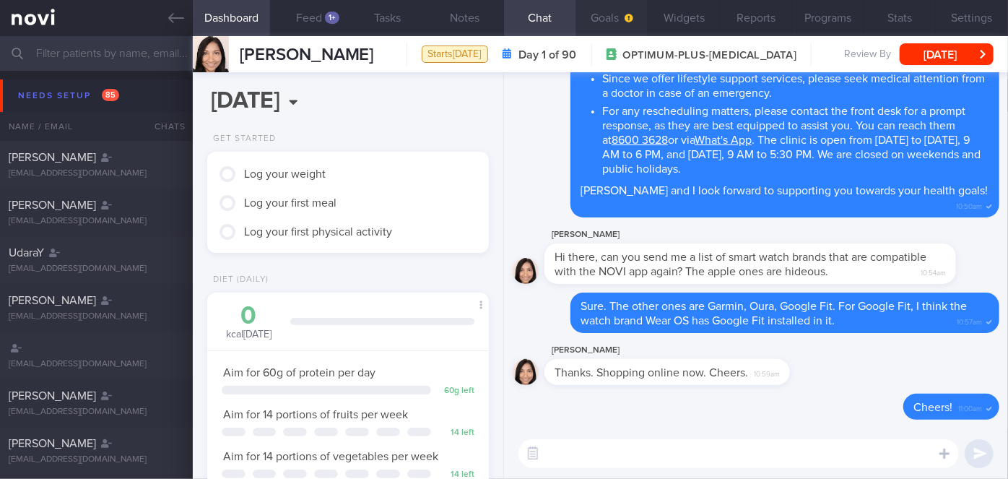
click at [598, 6] on button "Goals" at bounding box center [612, 18] width 72 height 36
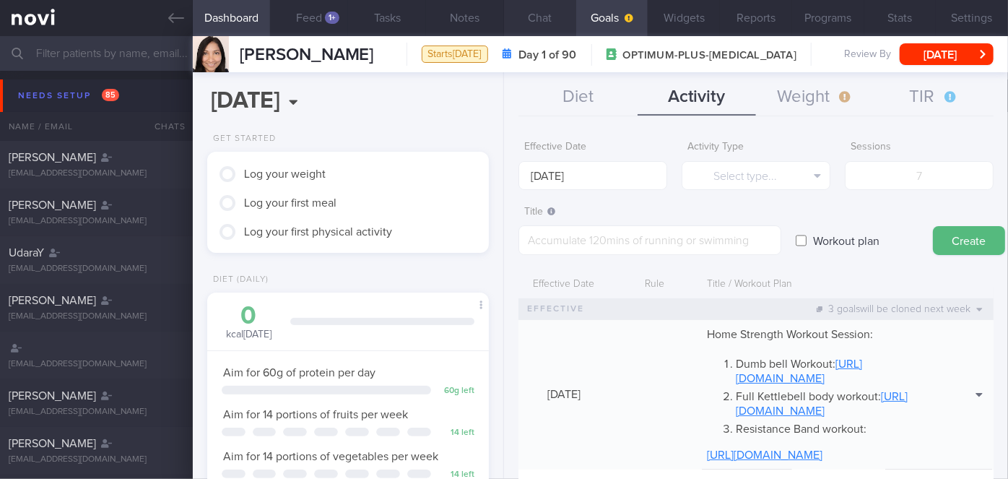
click at [552, 19] on button "Chat" at bounding box center [540, 18] width 72 height 36
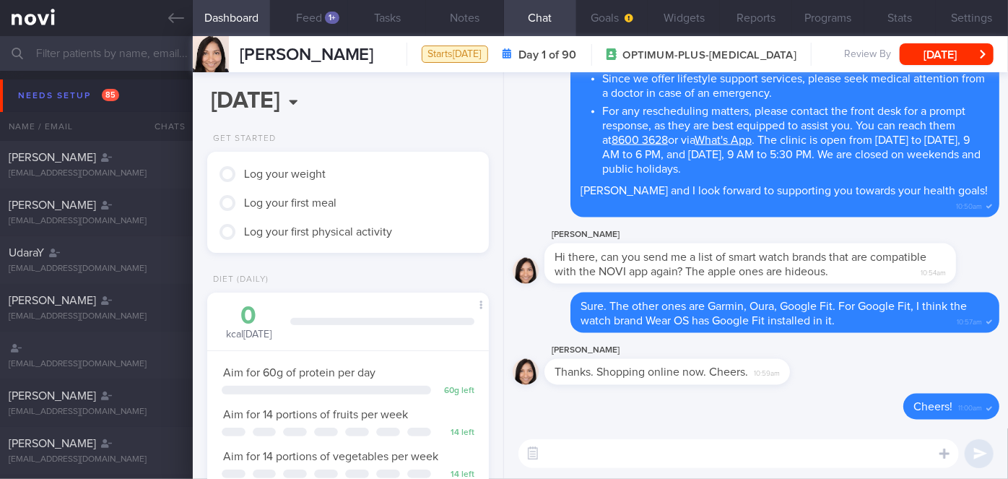
click at [591, 449] on textarea at bounding box center [738, 453] width 440 height 29
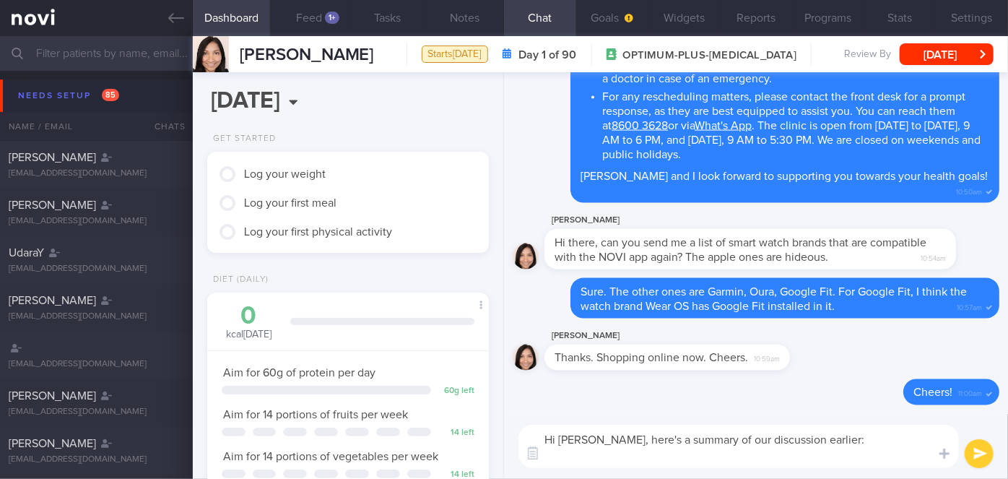
paste textarea "Practice mindful eating if snacking excessively especially if out of boredom Ex…"
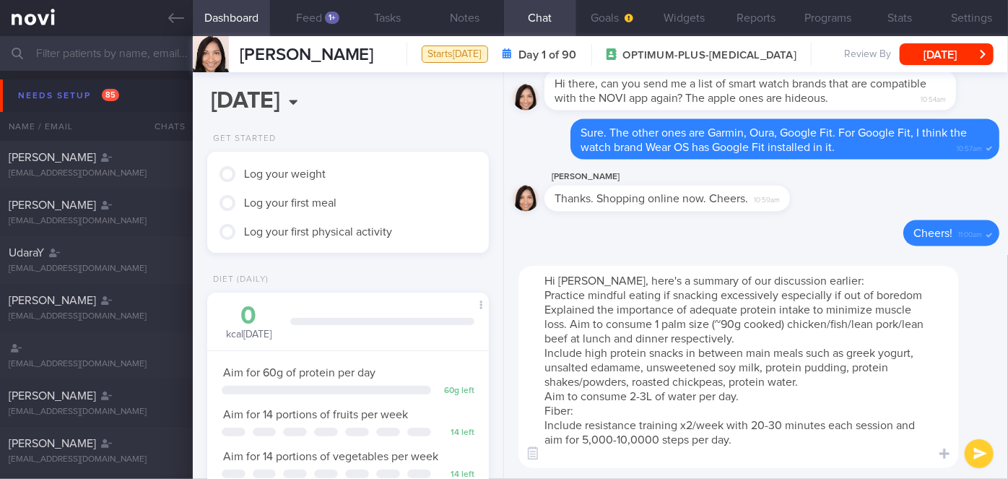
click at [544, 308] on textarea "Hi [PERSON_NAME], here's a summary of our discussion earlier: Practice mindful …" at bounding box center [738, 367] width 440 height 202
click at [691, 306] on textarea "Hi [PERSON_NAME], here's a summary of our discussion earlier: Practice mindful …" at bounding box center [738, 367] width 440 height 202
click at [559, 360] on textarea "Hi [PERSON_NAME], here's a summary of our discussion earlier: Practice mindful …" at bounding box center [738, 367] width 440 height 202
click at [544, 396] on textarea "Hi [PERSON_NAME], here's a summary of our discussion earlier: Practice mindful …" at bounding box center [738, 367] width 440 height 202
click at [651, 397] on textarea "Hi [PERSON_NAME], here's a summary of our discussion earlier: Practice mindful …" at bounding box center [738, 367] width 440 height 202
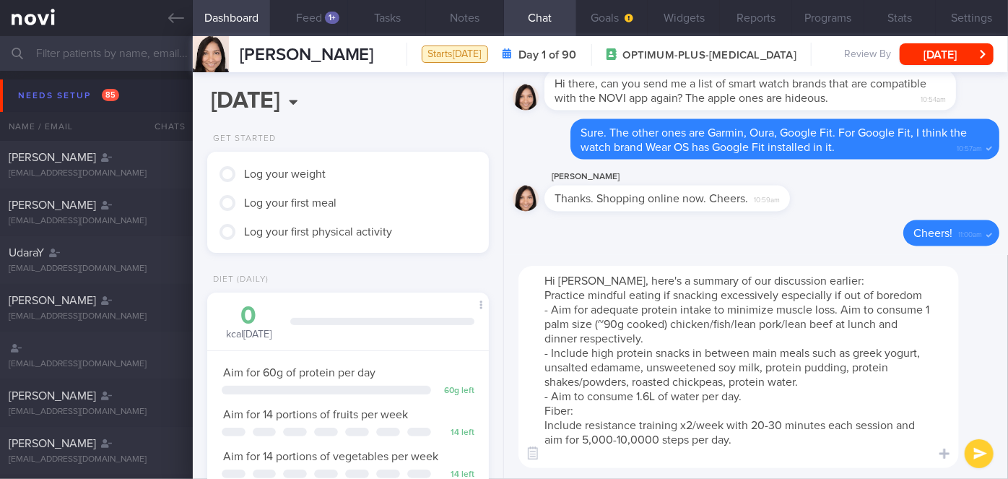
click at [547, 414] on textarea "Hi [PERSON_NAME], here's a summary of our discussion earlier: Practice mindful …" at bounding box center [738, 367] width 440 height 202
click at [587, 412] on textarea "Hi [PERSON_NAME], here's a summary of our discussion earlier: Practice mindful …" at bounding box center [738, 367] width 440 height 202
click at [544, 424] on textarea "Hi [PERSON_NAME], here's a summary of our discussion earlier: Practice mindful …" at bounding box center [738, 367] width 440 height 202
click at [735, 436] on textarea "Hi [PERSON_NAME], here's a summary of our discussion earlier: Practice mindful …" at bounding box center [738, 367] width 440 height 202
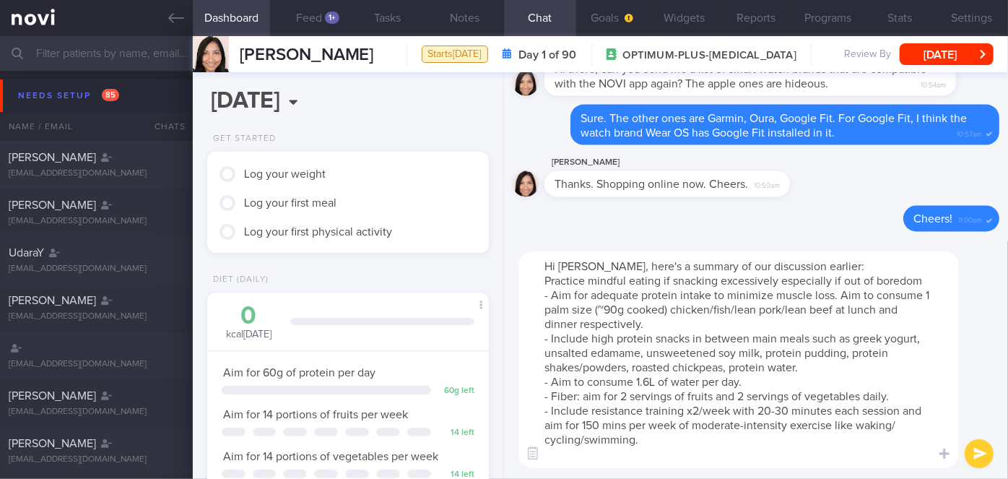
click at [869, 425] on textarea "Hi [PERSON_NAME], here's a summary of our discussion earlier: Practice mindful …" at bounding box center [738, 359] width 440 height 217
click at [543, 285] on textarea "Hi [PERSON_NAME], here's a summary of our discussion earlier: Practice mindful …" at bounding box center [738, 359] width 440 height 217
drag, startPoint x: 930, startPoint y: 280, endPoint x: 546, endPoint y: 288, distance: 383.4
click at [546, 288] on textarea "Hi [PERSON_NAME], here's a summary of our discussion earlier: - Practice mindfu…" at bounding box center [738, 359] width 440 height 217
click at [928, 282] on textarea "Hi [PERSON_NAME], here's a summary of our discussion earlier: - Practice mindfu…" at bounding box center [738, 359] width 440 height 217
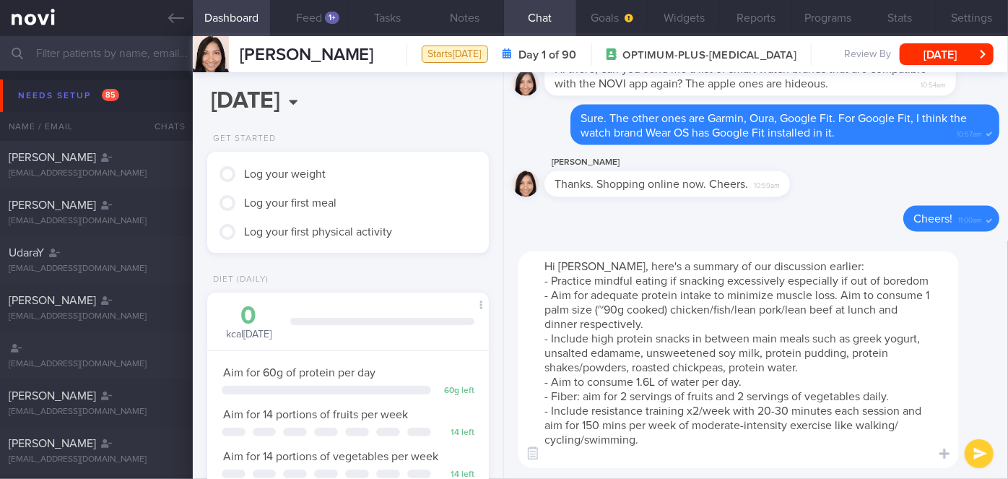
drag, startPoint x: 928, startPoint y: 274, endPoint x: 554, endPoint y: 282, distance: 373.3
click at [554, 282] on textarea "Hi [PERSON_NAME], here's a summary of our discussion earlier: - Practice mindfu…" at bounding box center [738, 359] width 440 height 217
click at [924, 277] on textarea "Hi [PERSON_NAME], here's a summary of our discussion earlier: - Practice mindfu…" at bounding box center [738, 359] width 440 height 217
drag, startPoint x: 920, startPoint y: 277, endPoint x: 586, endPoint y: 280, distance: 334.2
click at [586, 280] on textarea "Hi [PERSON_NAME], here's a summary of our discussion earlier: - Practice mindfu…" at bounding box center [738, 359] width 440 height 217
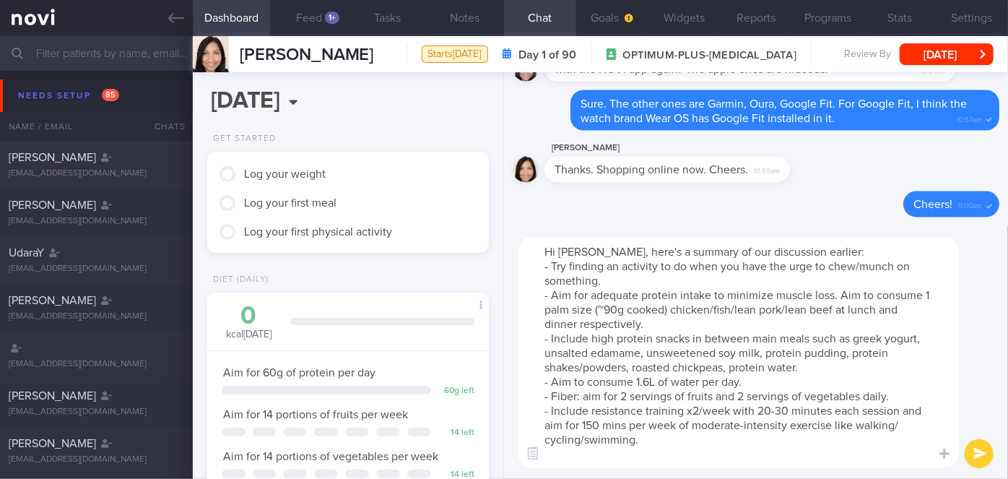
drag, startPoint x: 596, startPoint y: 281, endPoint x: 535, endPoint y: 268, distance: 62.0
click at [535, 268] on textarea "Hi [PERSON_NAME], here's a summary of our discussion earlier: - Try finding an …" at bounding box center [738, 352] width 440 height 231
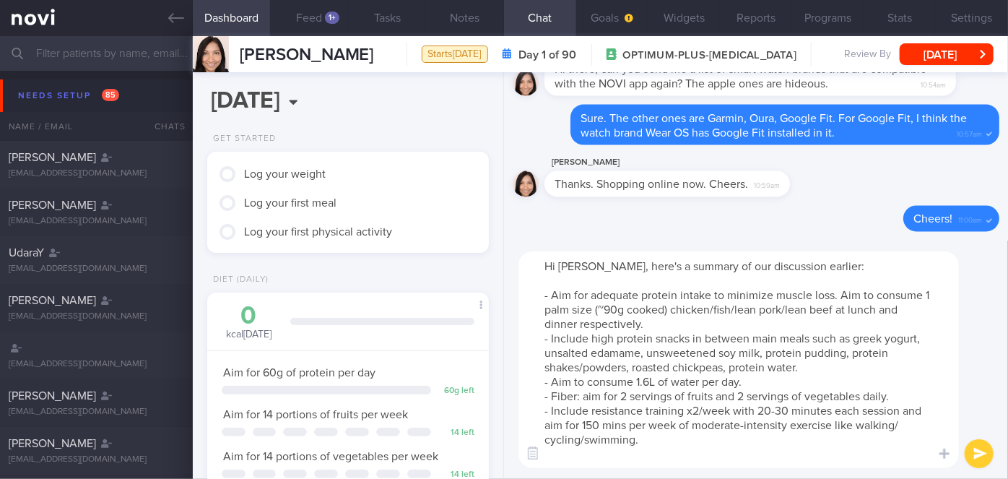
click at [647, 322] on textarea "Hi [PERSON_NAME], here's a summary of our discussion earlier: - Aim for adequat…" at bounding box center [738, 359] width 440 height 217
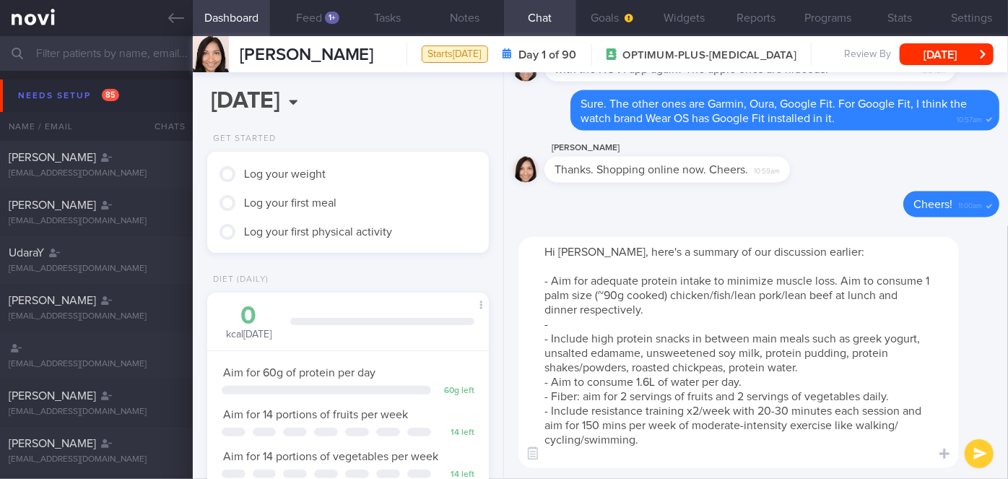
paste textarea "- Try finding an activity to do when you have the urge to chew/munch on somethi…"
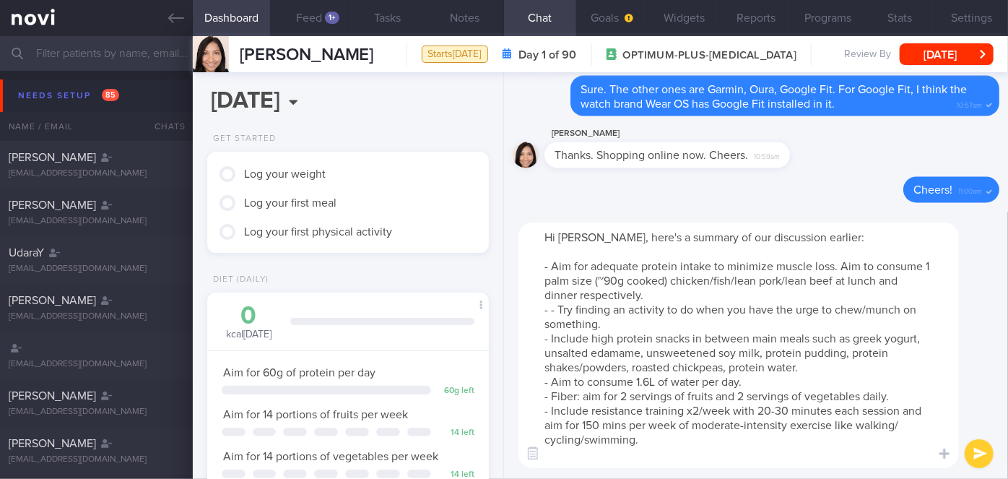
click at [562, 307] on textarea "Hi [PERSON_NAME], here's a summary of our discussion earlier: - Aim for adequat…" at bounding box center [738, 344] width 440 height 245
click at [697, 380] on textarea "Hi [PERSON_NAME], here's a summary of our discussion earlier: - Aim for adequat…" at bounding box center [738, 344] width 440 height 245
click at [834, 278] on textarea "Hi [PERSON_NAME], here's a summary of our discussion earlier: - Aim for adequat…" at bounding box center [738, 344] width 440 height 245
type textarea "Hi [PERSON_NAME], here's a summary of our discussion earlier: - Aim for adequat…"
click at [980, 451] on button "submit" at bounding box center [978, 453] width 29 height 29
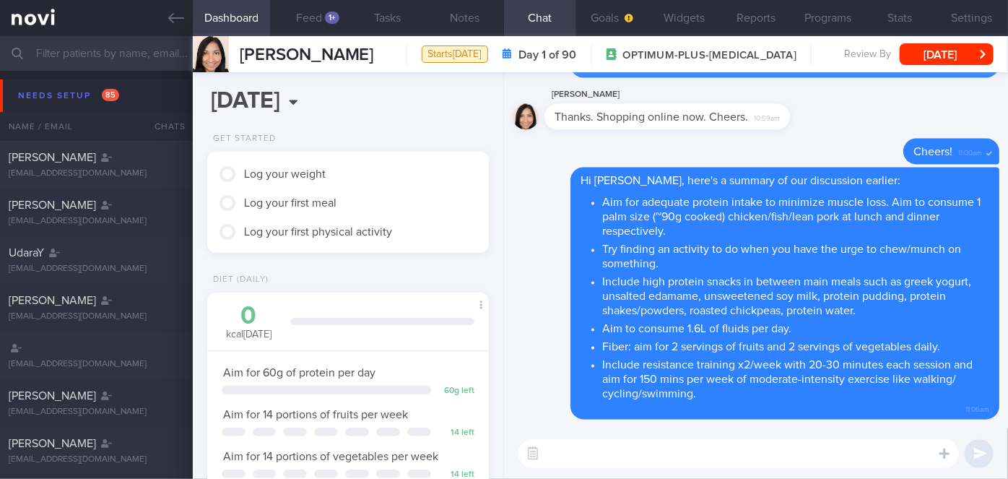
click at [700, 442] on textarea at bounding box center [738, 453] width 440 height 29
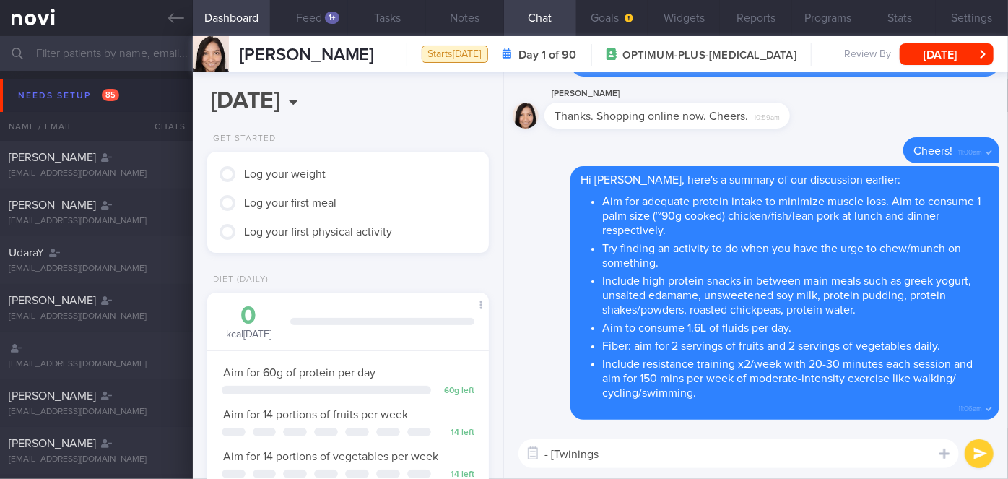
paste textarea "Twinings Cold Infuse Tea - Passionfruit- Mango & Blood Orange"
click at [601, 450] on textarea "- [Twinings Twinings Cold Infuse Tea - Passionfruit- Mango & Blood Orange" at bounding box center [738, 453] width 440 height 29
click at [886, 457] on textarea "- [Twinings Cold Infuse Tea - Passionfruit- Mango & Blood Orange" at bounding box center [738, 453] width 440 height 29
paste textarea "[URL][DOMAIN_NAME]"
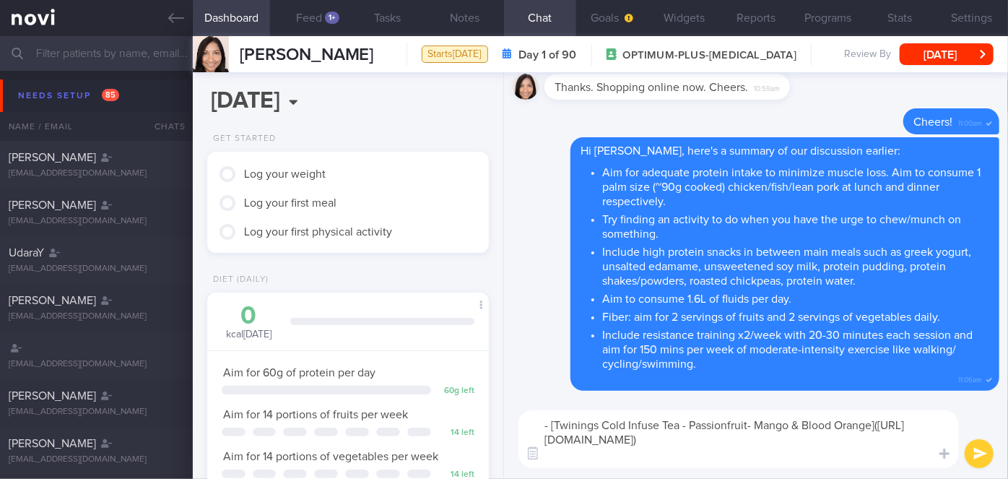
type textarea "- [Twinings Cold Infuse Tea - Passionfruit- Mango & Blood Orange]([URL][DOMAIN_…"
click at [977, 450] on button "submit" at bounding box center [978, 453] width 29 height 29
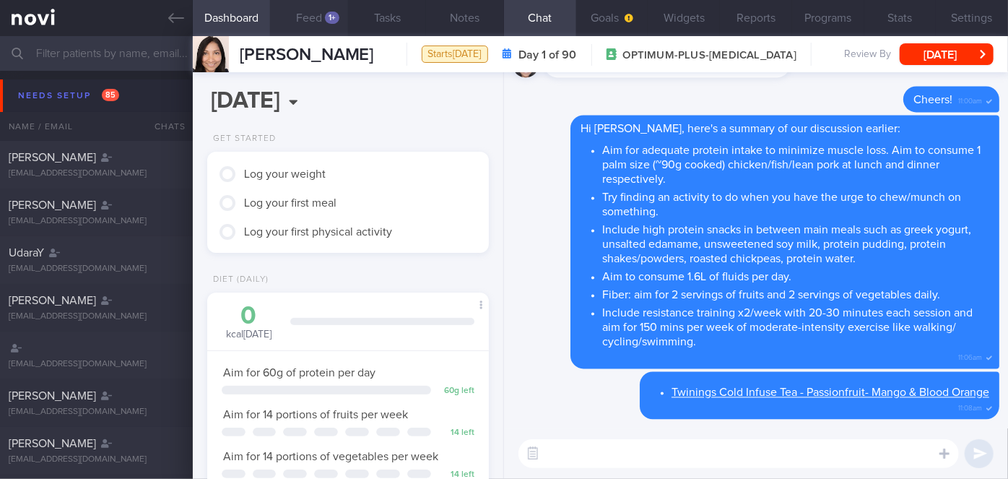
click at [326, 32] on button "Feed 1+" at bounding box center [309, 18] width 78 height 36
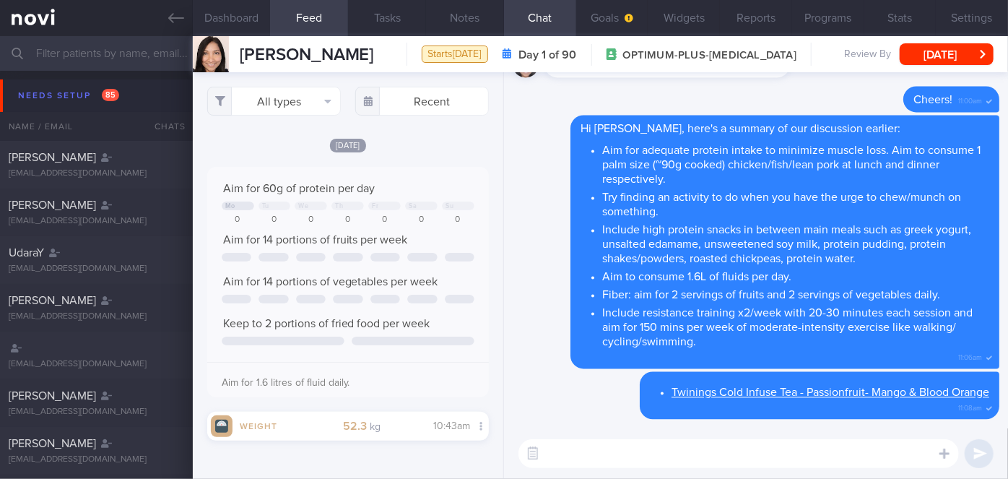
scroll to position [671, 0]
drag, startPoint x: 603, startPoint y: 145, endPoint x: 710, endPoint y: 350, distance: 231.2
click at [710, 350] on div "Hi [PERSON_NAME], here's a summary of our discussion earlier: Aim for adequate …" at bounding box center [784, 242] width 429 height 253
